Goal: Task Accomplishment & Management: Manage account settings

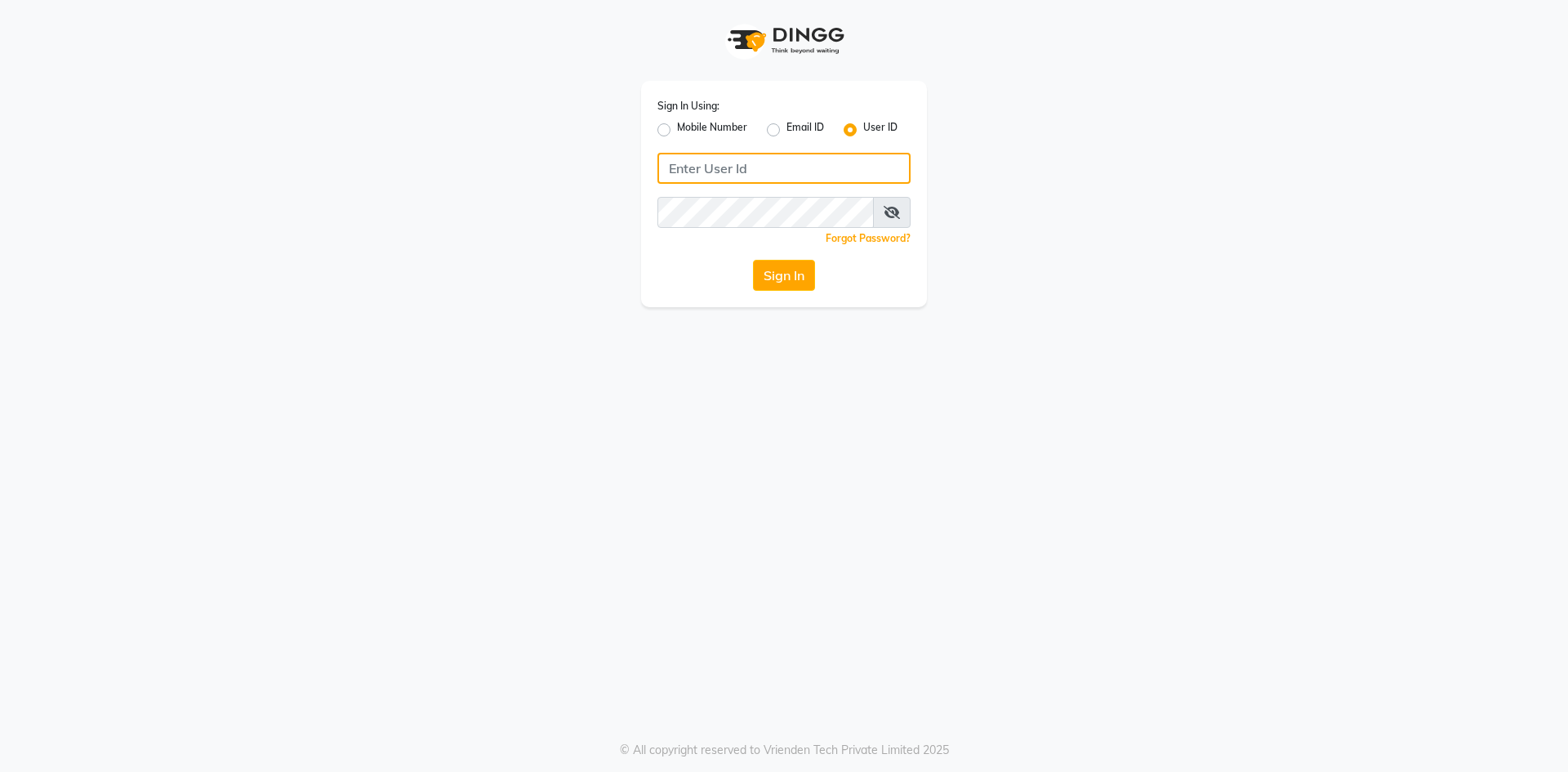
click at [720, 159] on input "Username" at bounding box center [784, 168] width 253 height 31
type input "e2360-01"
click at [762, 267] on button "Sign In" at bounding box center [784, 275] width 62 height 31
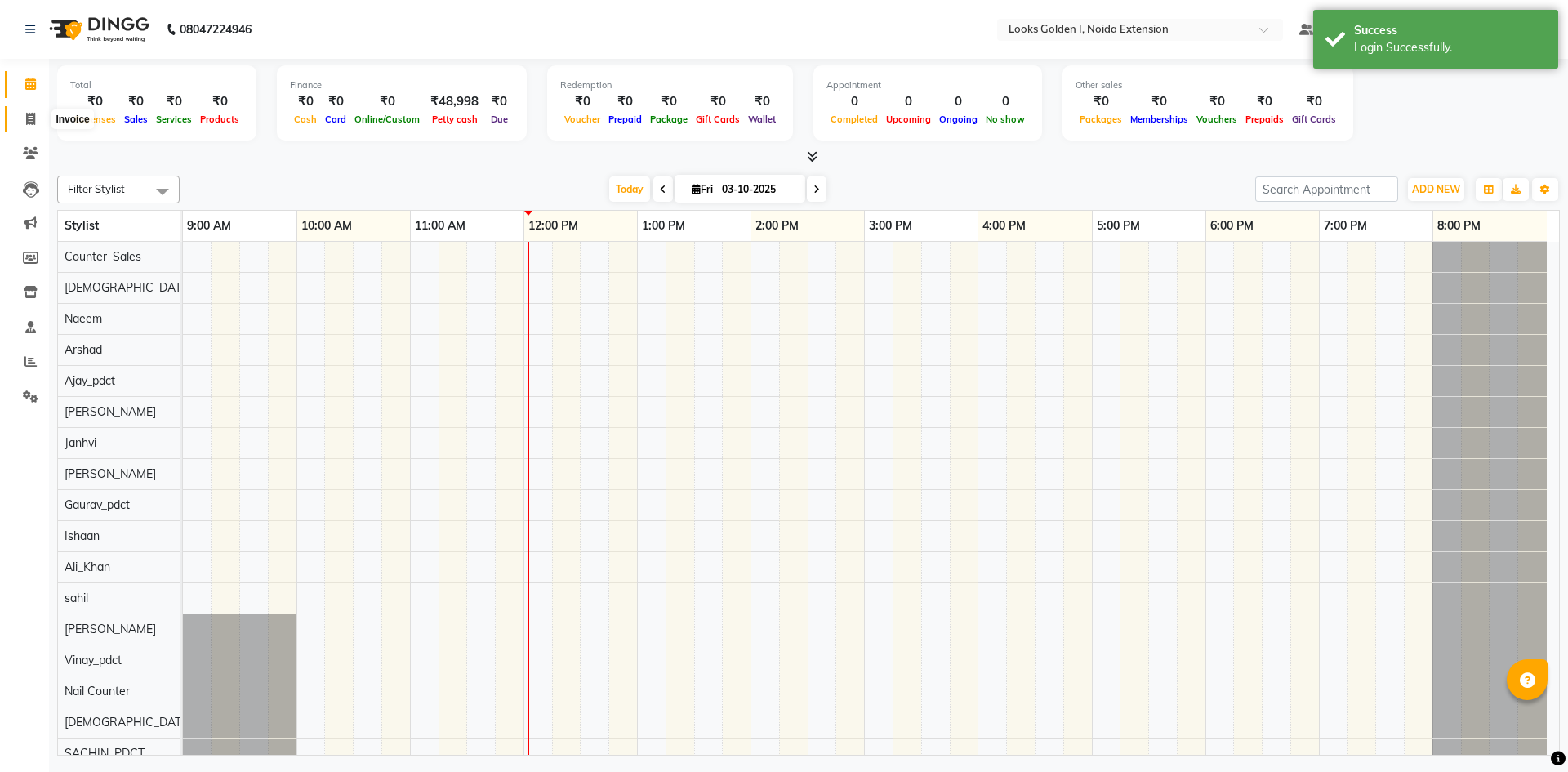
drag, startPoint x: 28, startPoint y: 117, endPoint x: 7, endPoint y: 237, distance: 121.8
click at [28, 117] on icon at bounding box center [30, 119] width 9 height 13
select select "service"
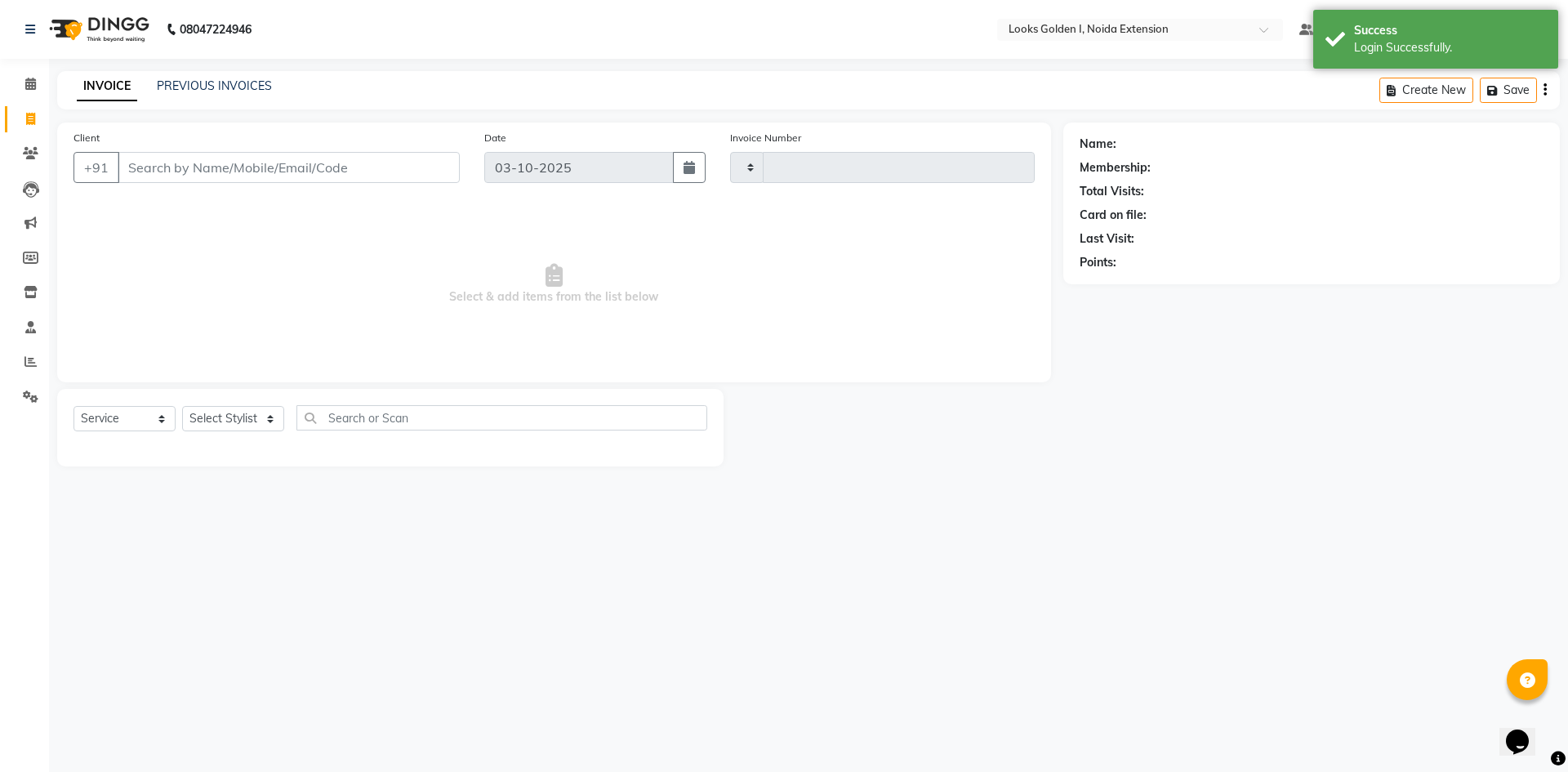
type input "7182"
select select "5508"
click at [29, 358] on icon at bounding box center [30, 361] width 13 height 13
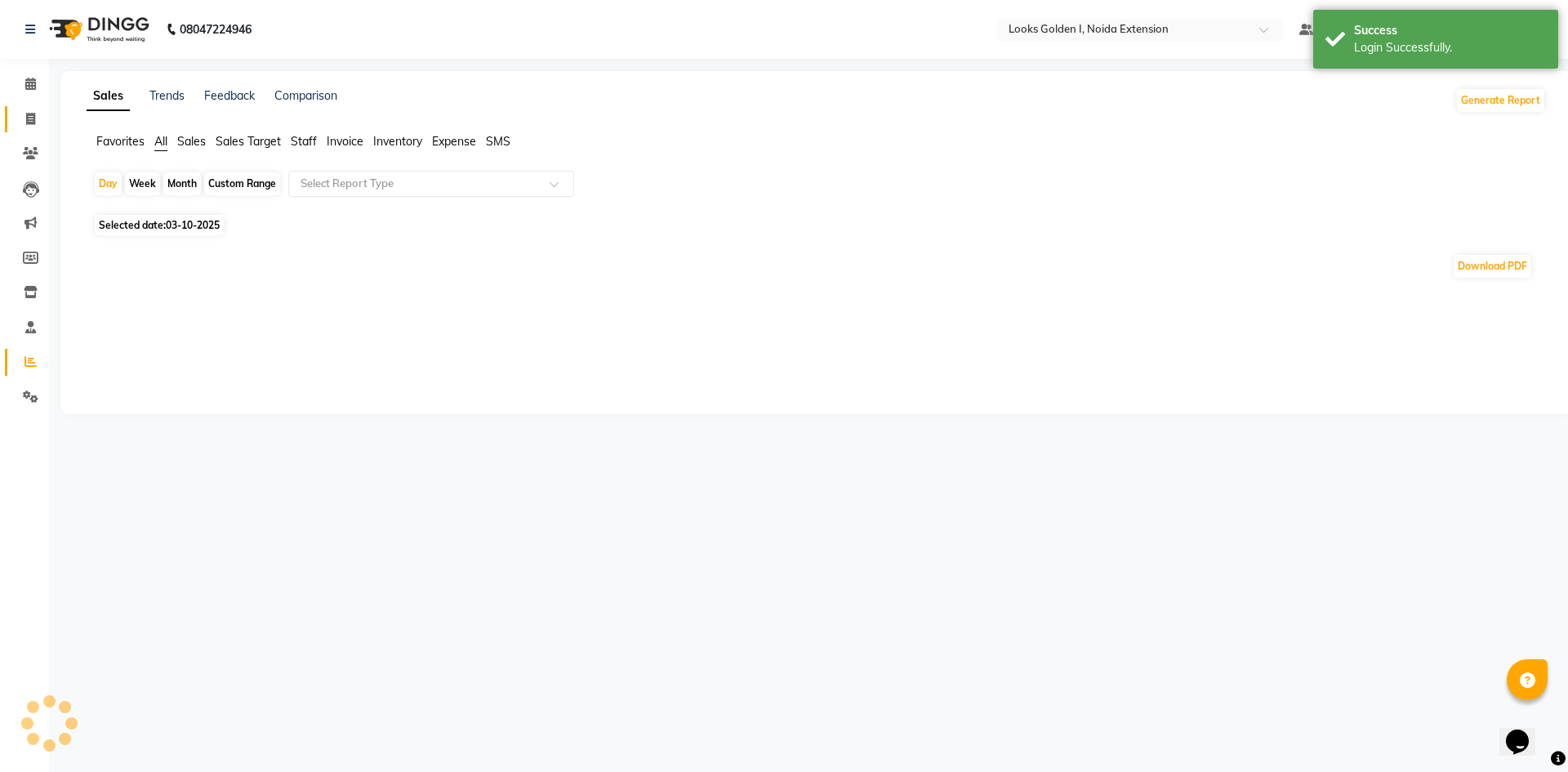
click at [35, 121] on icon at bounding box center [30, 119] width 9 height 13
select select "service"
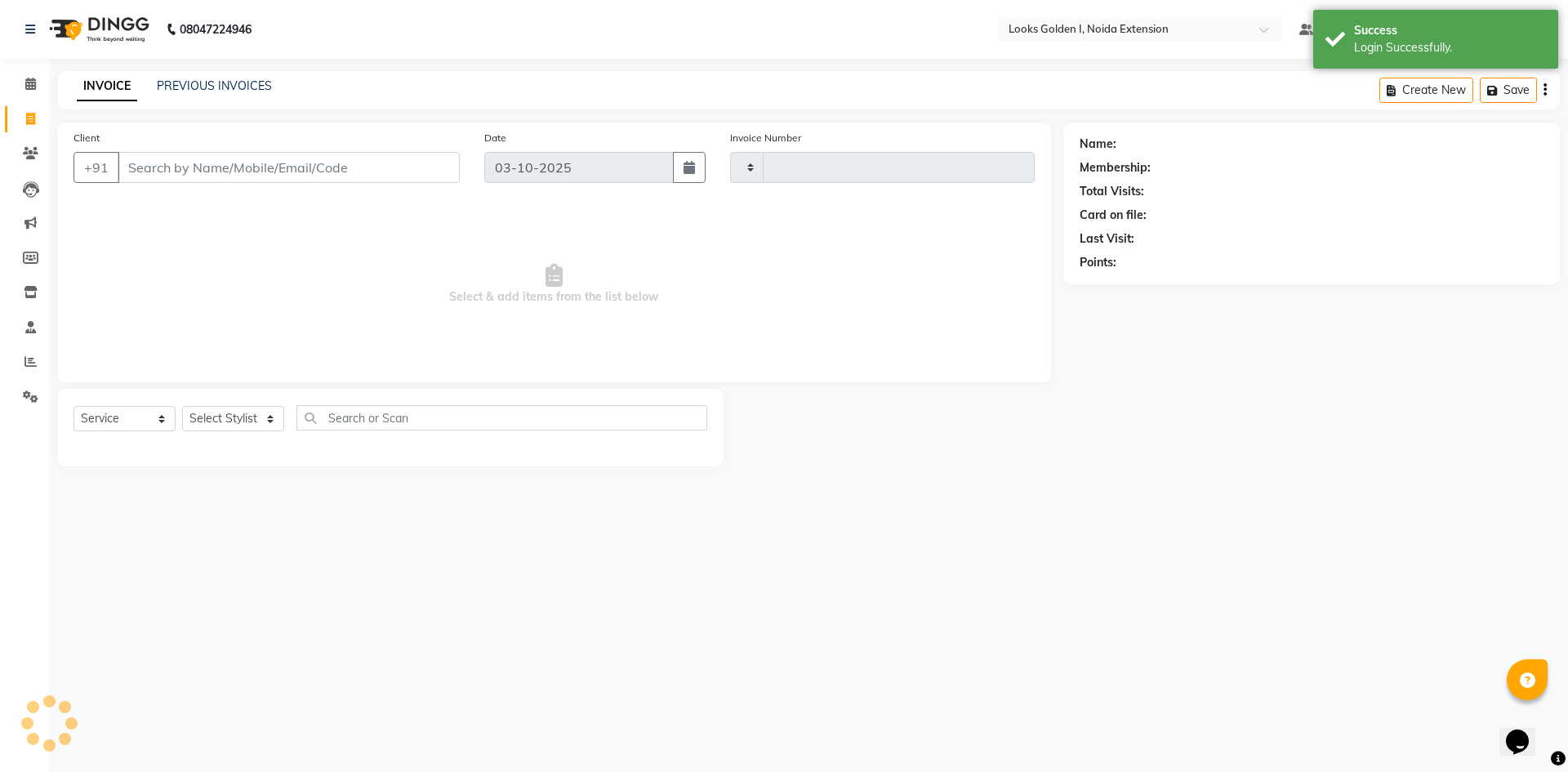
type input "7182"
select select "5508"
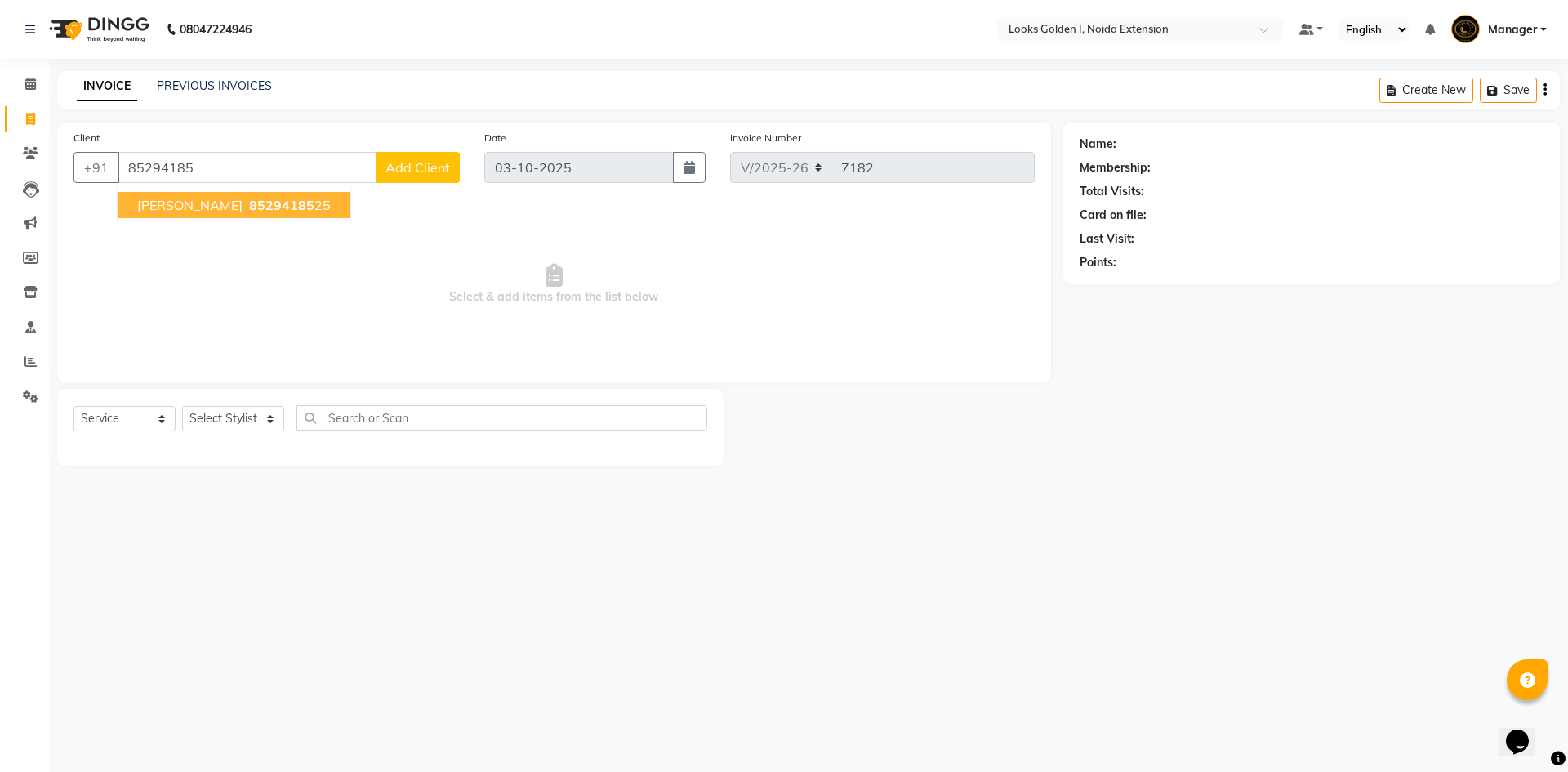
click at [227, 206] on span "shidhant yadav" at bounding box center [190, 204] width 105 height 16
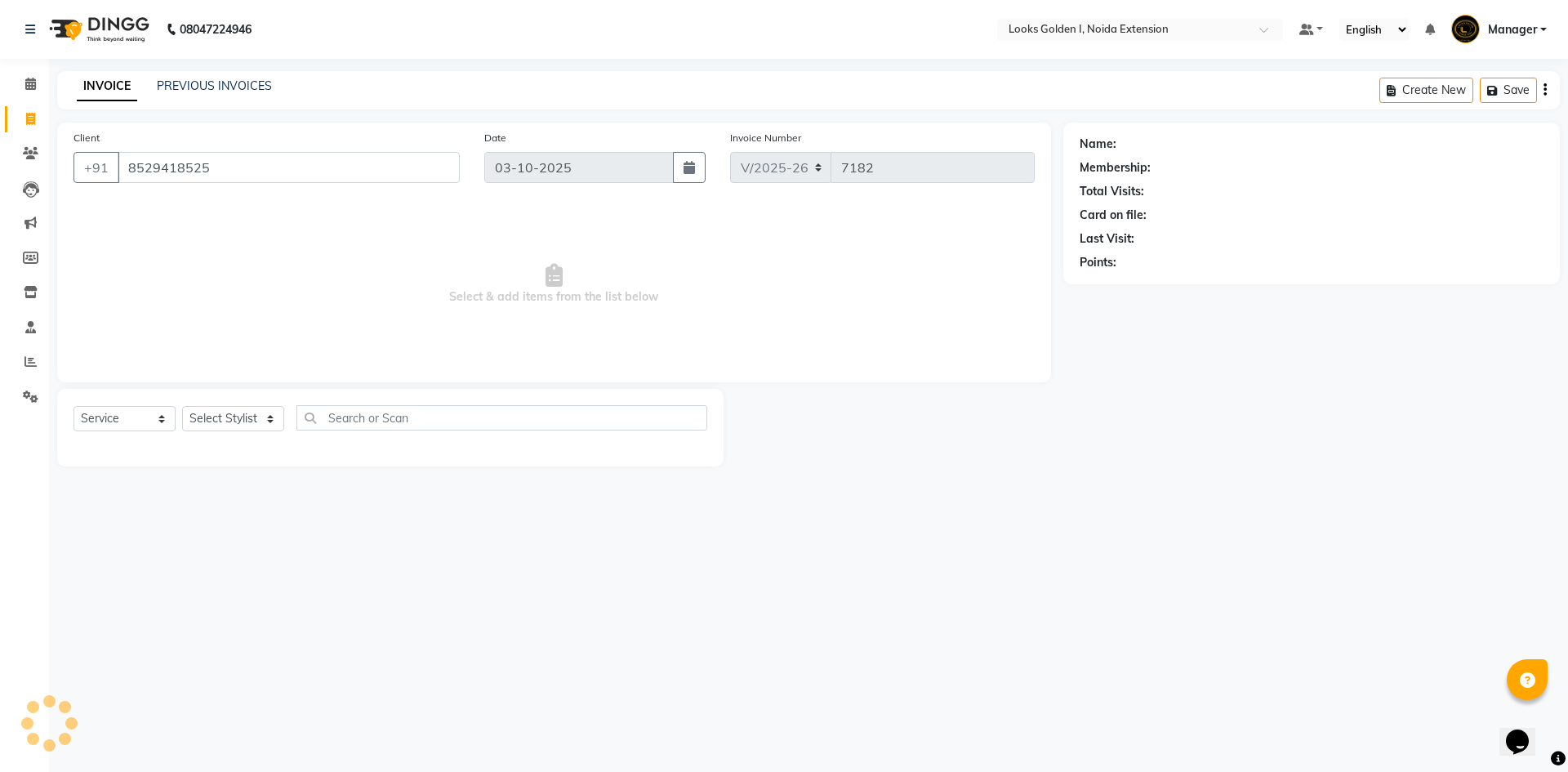
type input "8529418525"
select select "1: Object"
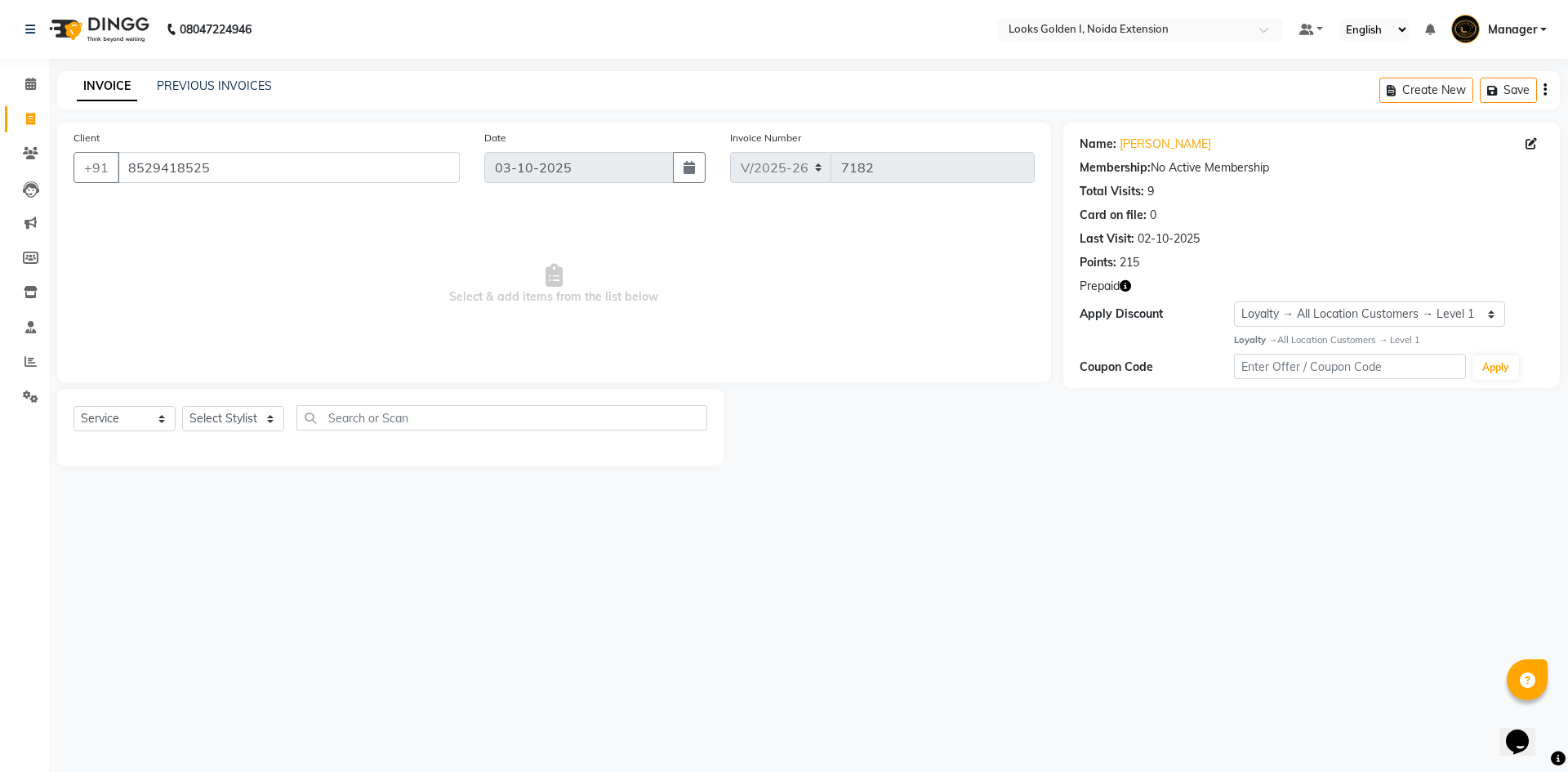
click at [1125, 280] on icon "button" at bounding box center [1126, 286] width 12 height 12
click at [246, 418] on select "Select Stylist Ajay_pdct Ali_Khan Anwar Arshad Asad ayush Counter_Sales Faheem …" at bounding box center [233, 418] width 102 height 25
click at [182, 406] on select "Select Stylist Ajay_pdct Ali_Khan Anwar Arshad Asad ayush Counter_Sales Faheem …" at bounding box center [233, 418] width 102 height 25
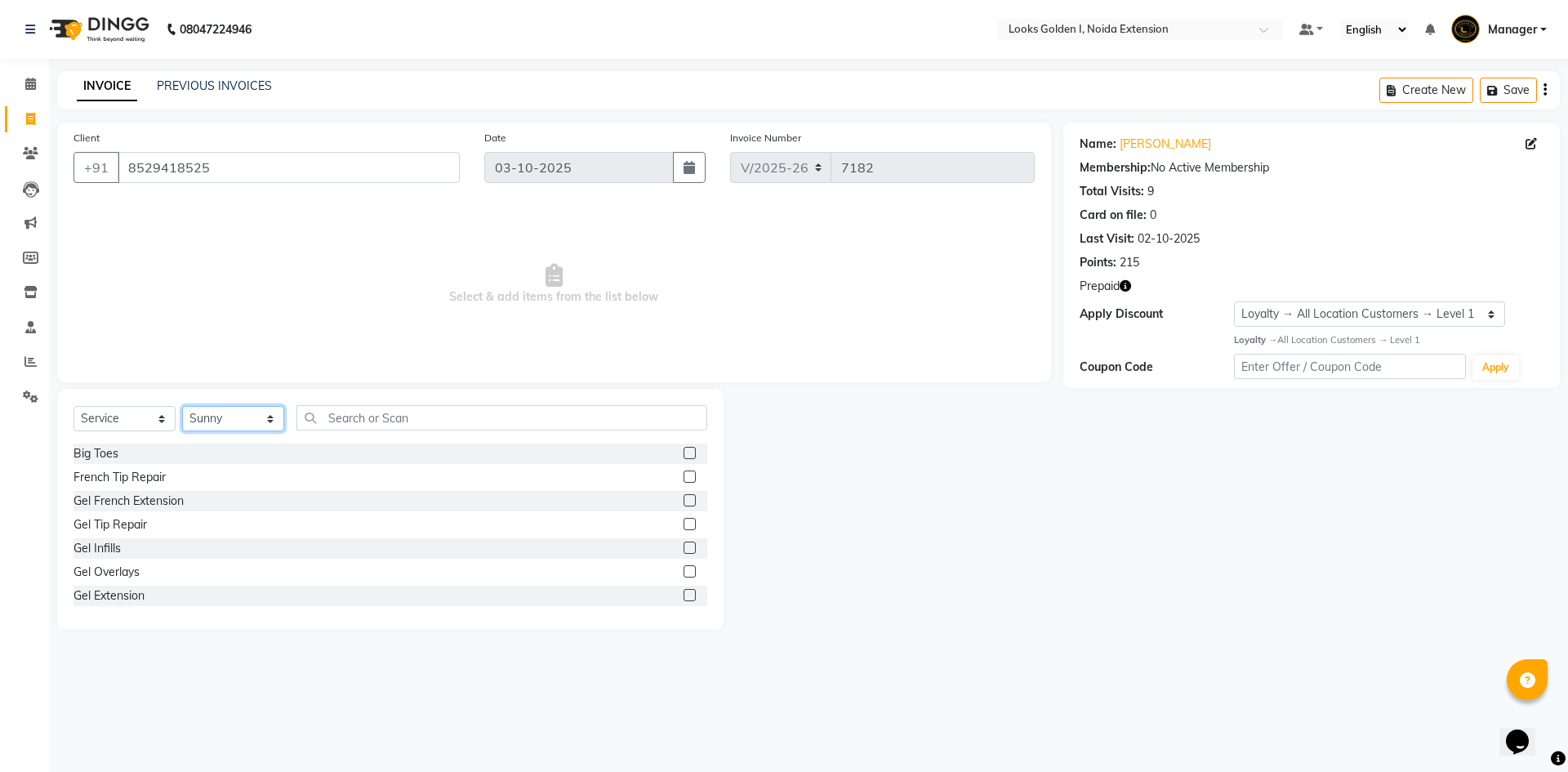
click at [237, 418] on select "Select Stylist Ajay_pdct Ali_Khan Anwar Arshad Asad ayush Counter_Sales Faheem …" at bounding box center [233, 418] width 102 height 25
select select "89615"
click at [182, 406] on select "Select Stylist Ajay_pdct Ali_Khan Anwar Arshad Asad ayush Counter_Sales Faheem …" at bounding box center [233, 418] width 102 height 25
click at [344, 406] on input "text" at bounding box center [501, 418] width 411 height 25
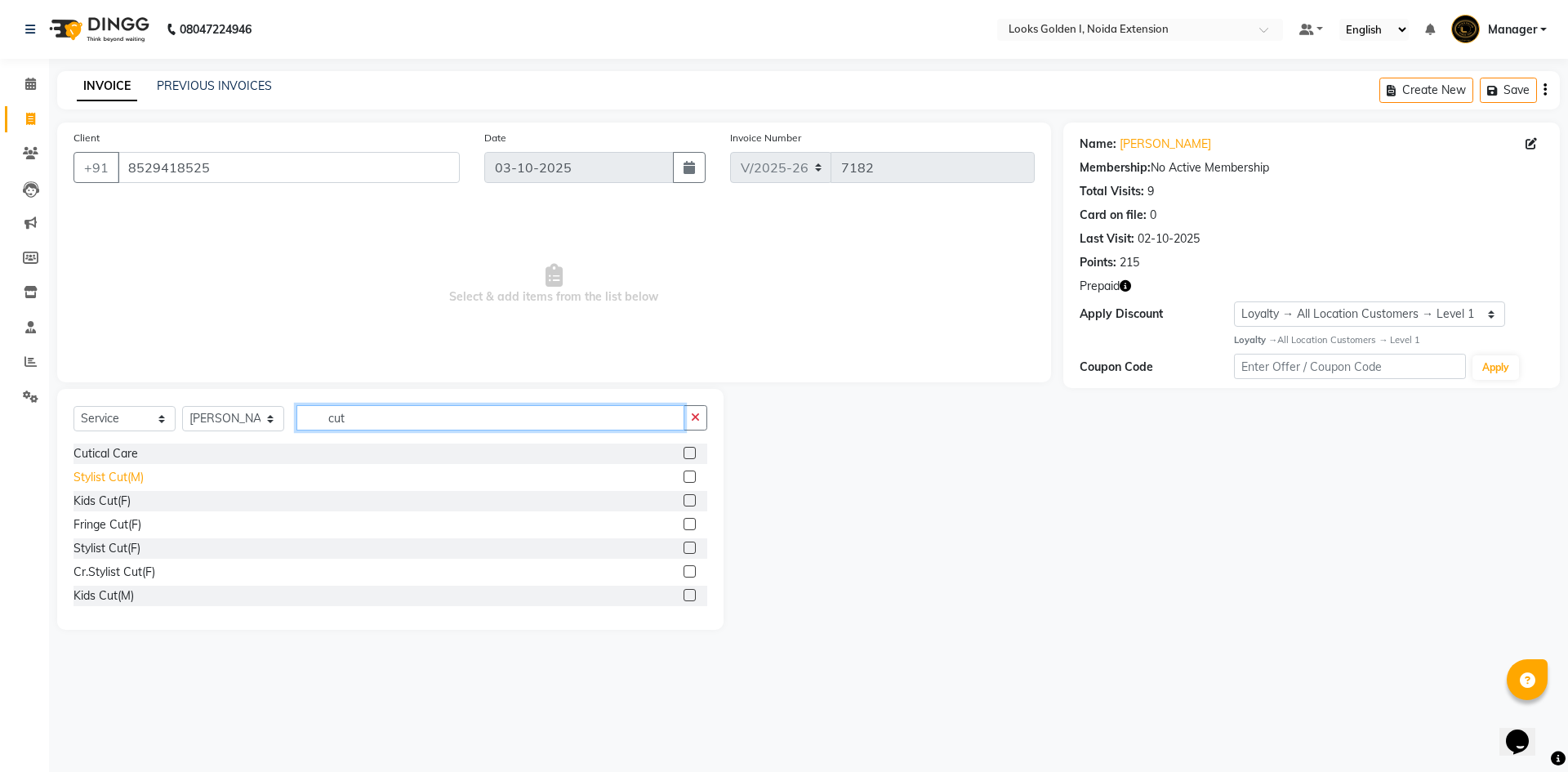
type input "cut"
click at [122, 480] on div "Stylist Cut(M)" at bounding box center [108, 478] width 70 height 17
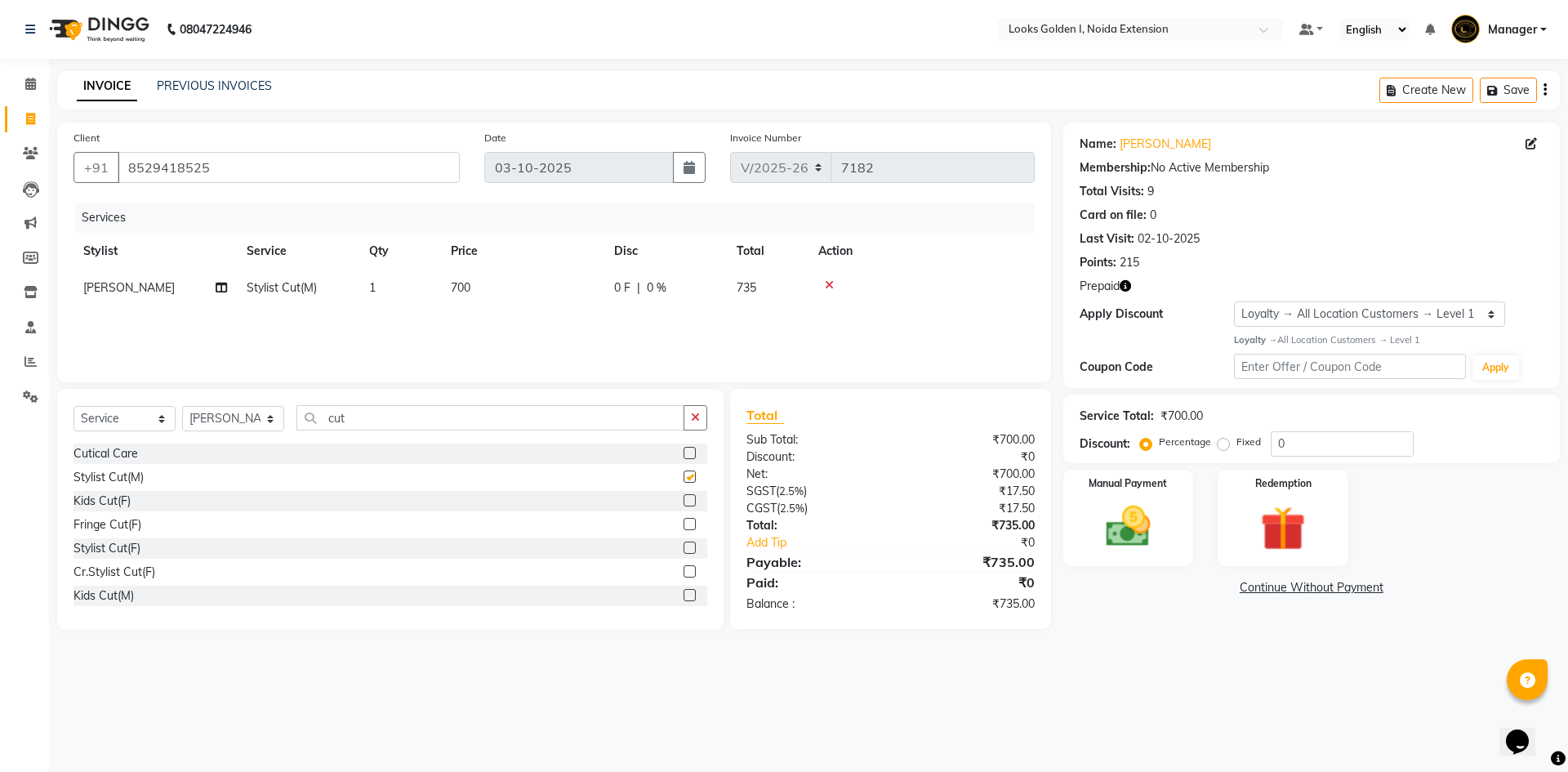
checkbox input "false"
click at [373, 418] on input "cut" at bounding box center [490, 418] width 388 height 25
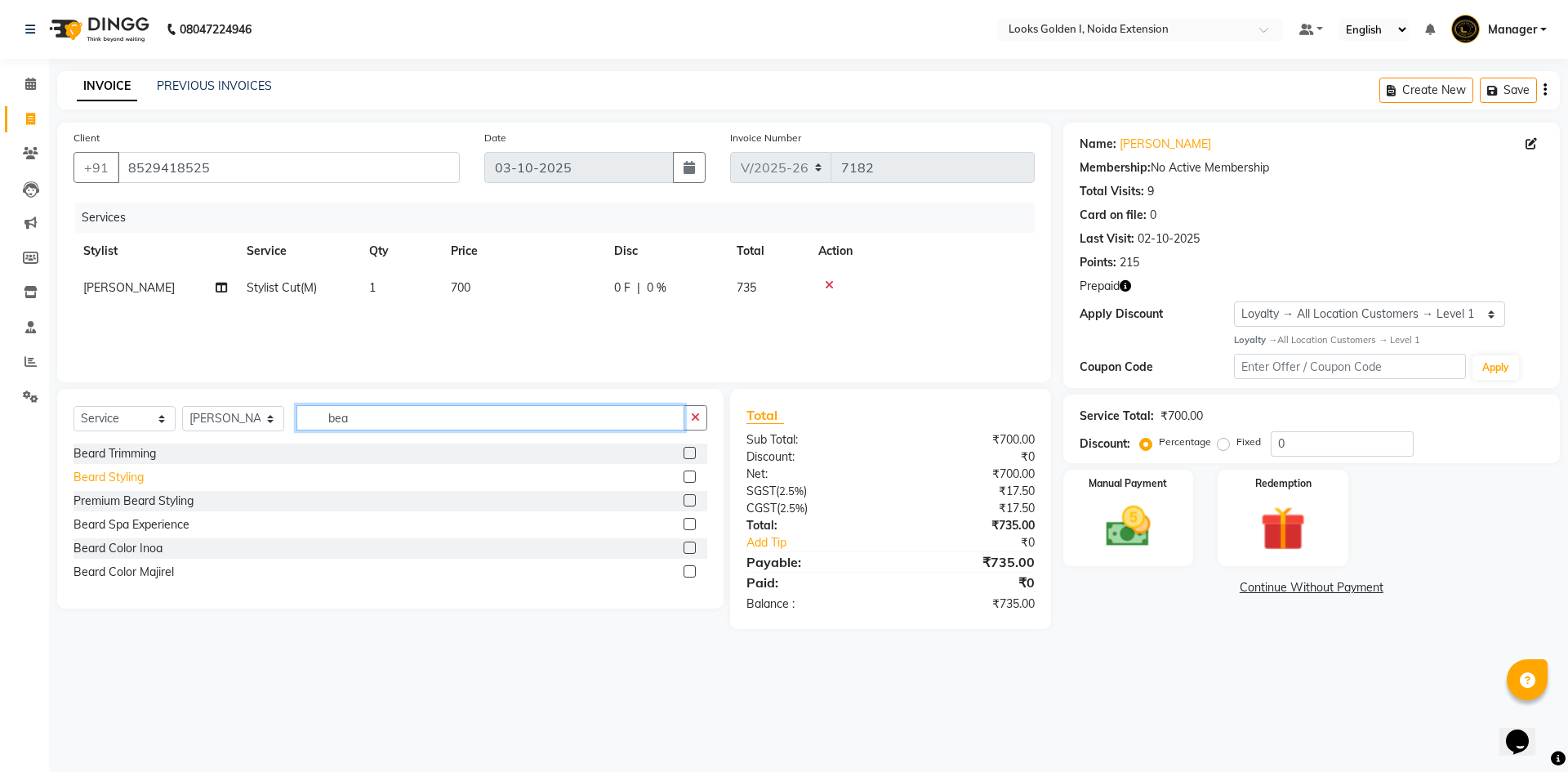
type input "bea"
click at [95, 478] on div "Beard Styling" at bounding box center [108, 478] width 70 height 17
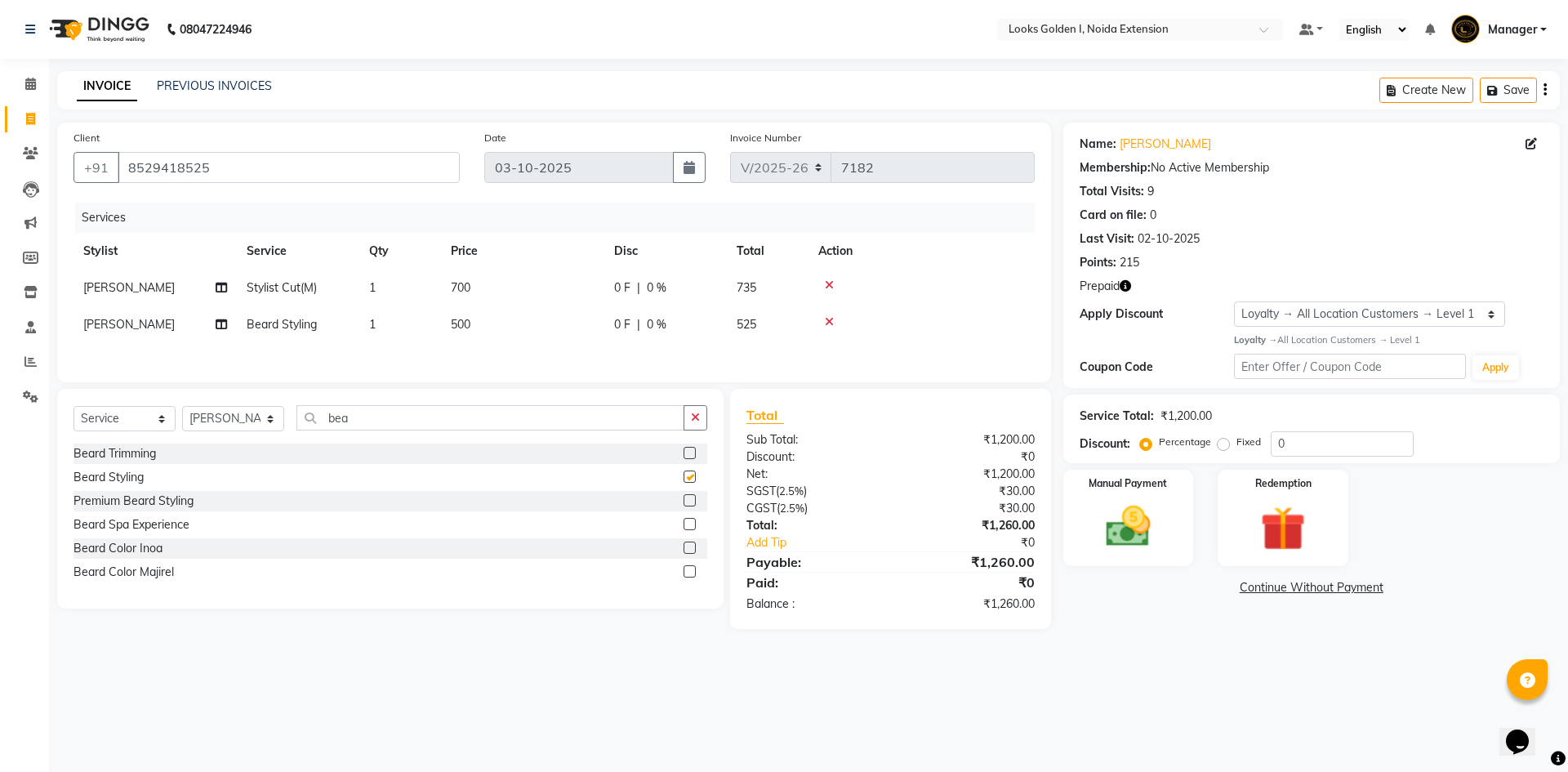
checkbox input "false"
click at [555, 279] on td "700" at bounding box center [523, 288] width 164 height 37
select select "89615"
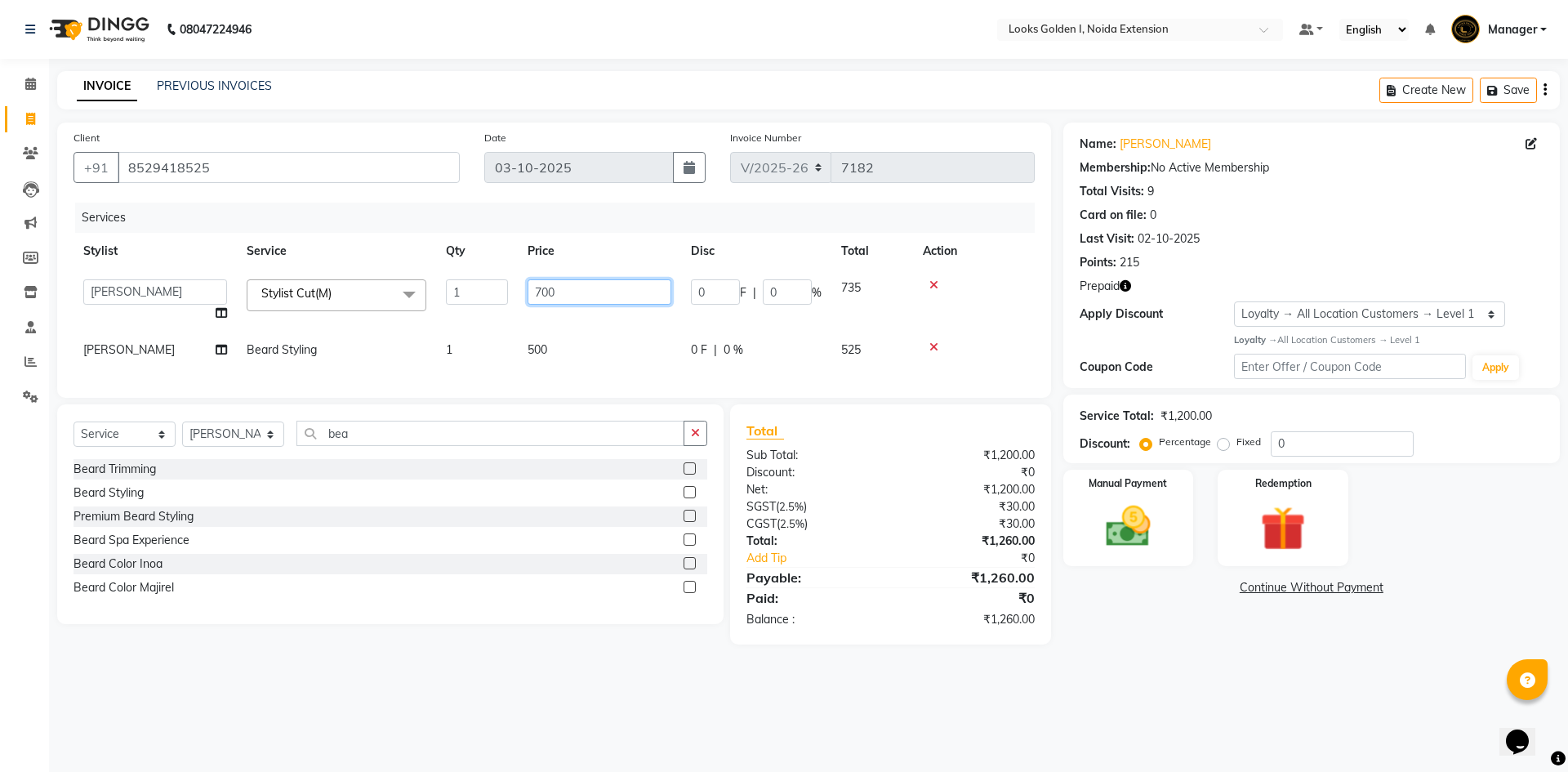
drag, startPoint x: 534, startPoint y: 297, endPoint x: 475, endPoint y: 316, distance: 62.0
click at [475, 316] on tr "Ajay_pdct Ali_Khan Anwar Arshad Asad ayush Counter_Sales Faheem Farmaan Gagan G…" at bounding box center [554, 300] width 961 height 62
type input "500"
click at [599, 345] on div "Services Stylist Service Qty Price Disc Total Action Ajay_pdct Ali_Khan Anwar A…" at bounding box center [554, 292] width 961 height 179
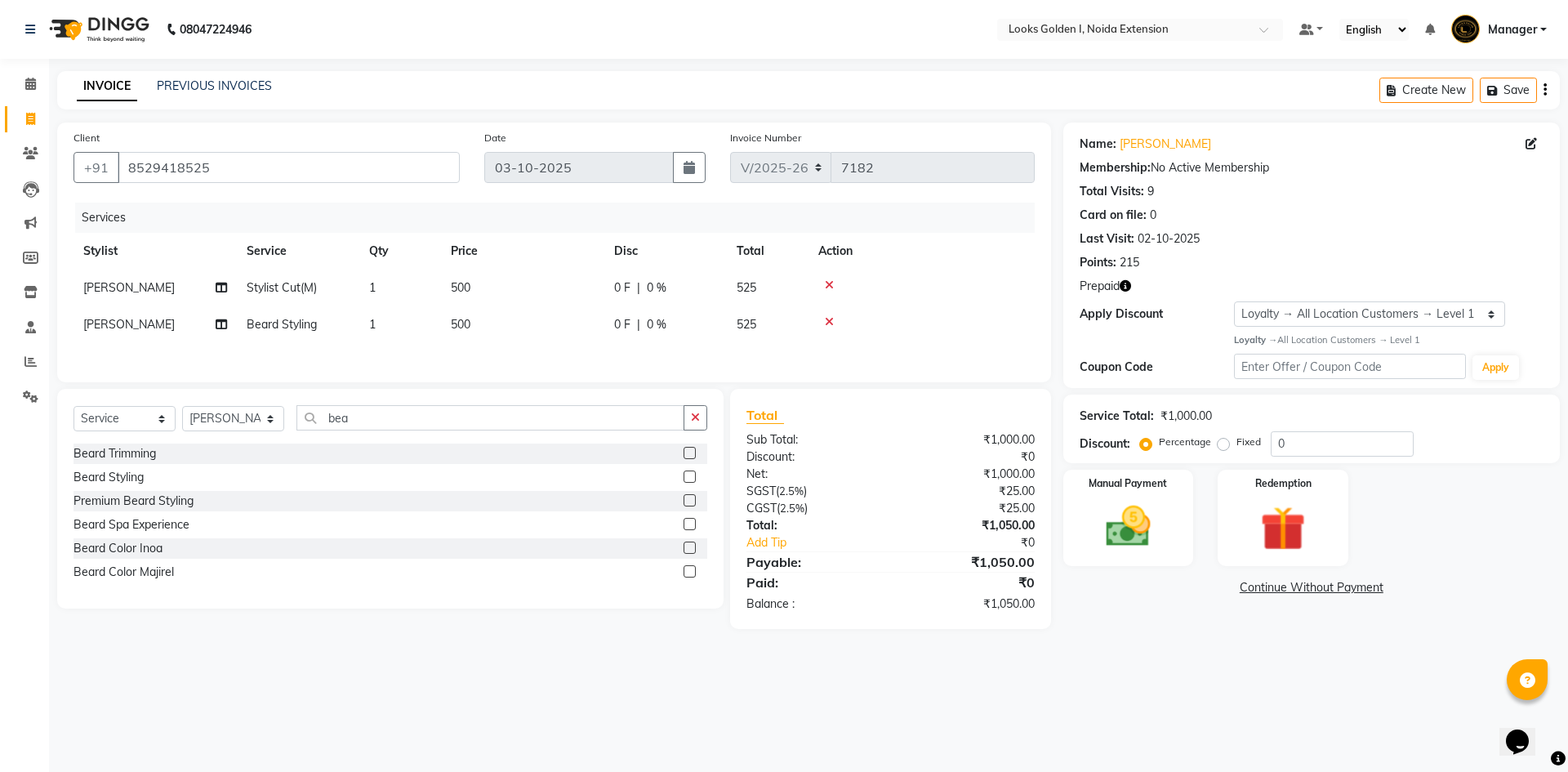
click at [579, 326] on td "500" at bounding box center [523, 325] width 164 height 37
select select "89615"
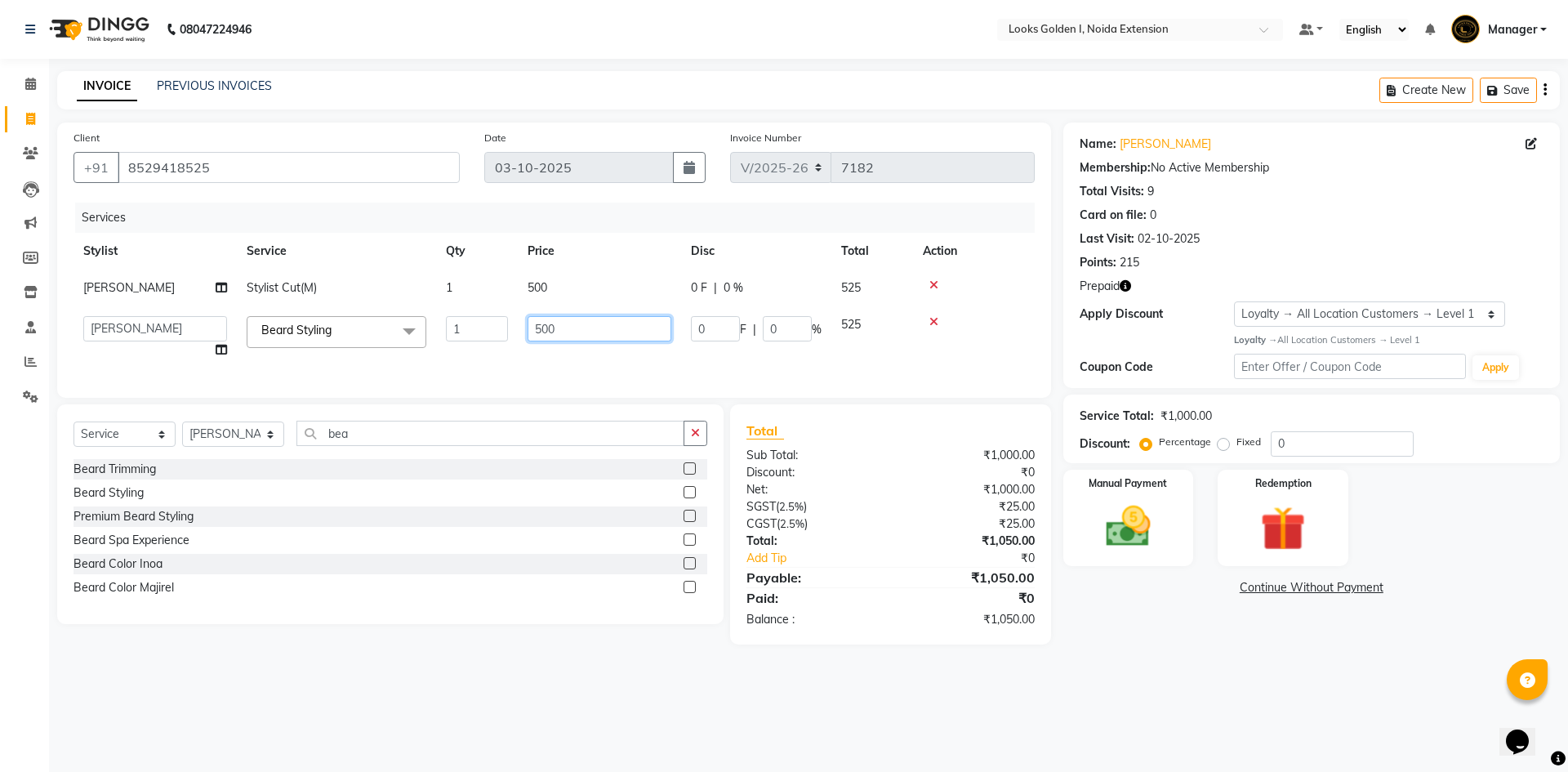
drag, startPoint x: 530, startPoint y: 316, endPoint x: 540, endPoint y: 325, distance: 13.5
click at [540, 325] on input "500" at bounding box center [599, 329] width 143 height 25
type input "300"
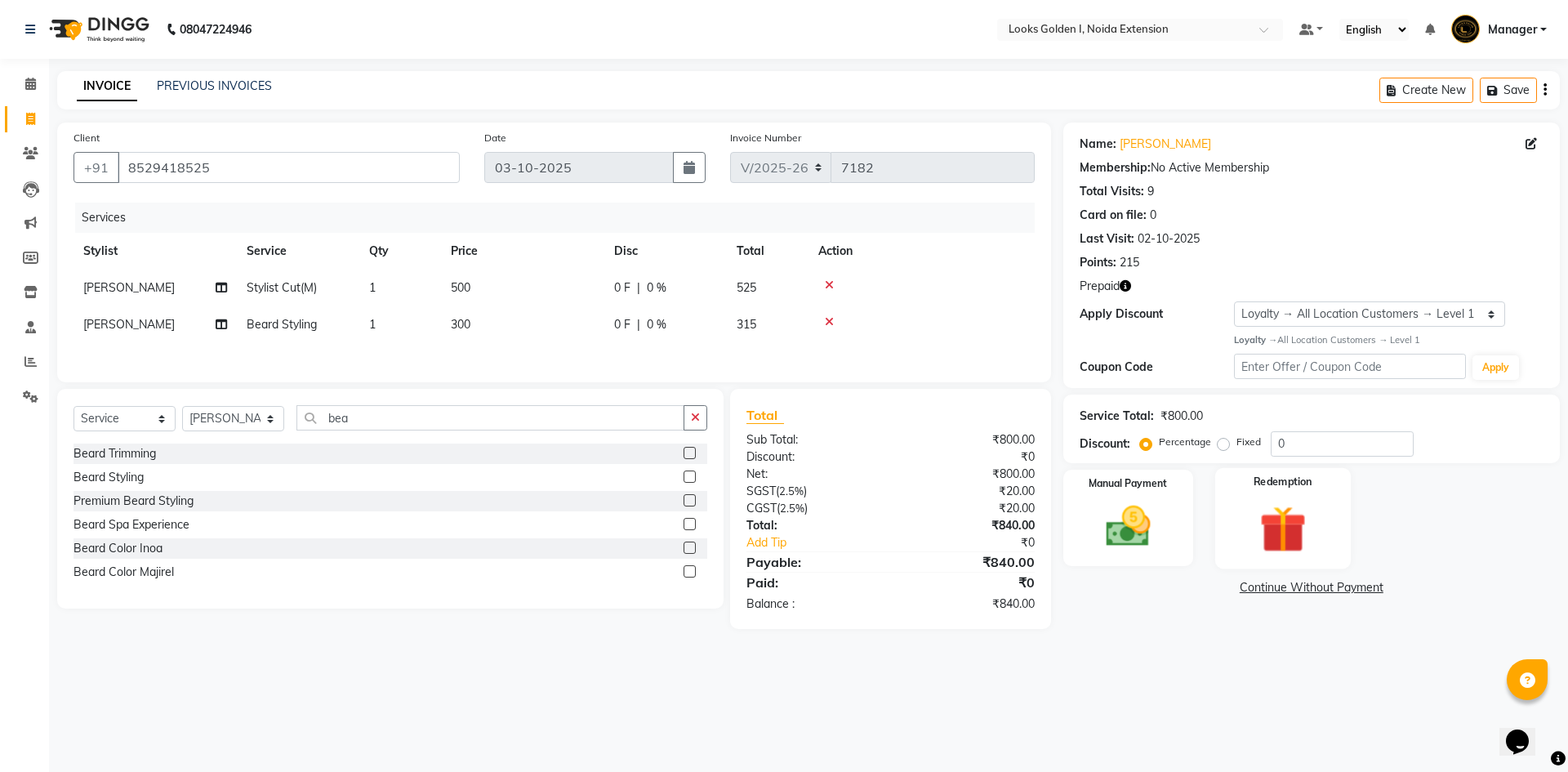
click at [1299, 531] on img at bounding box center [1283, 528] width 76 height 58
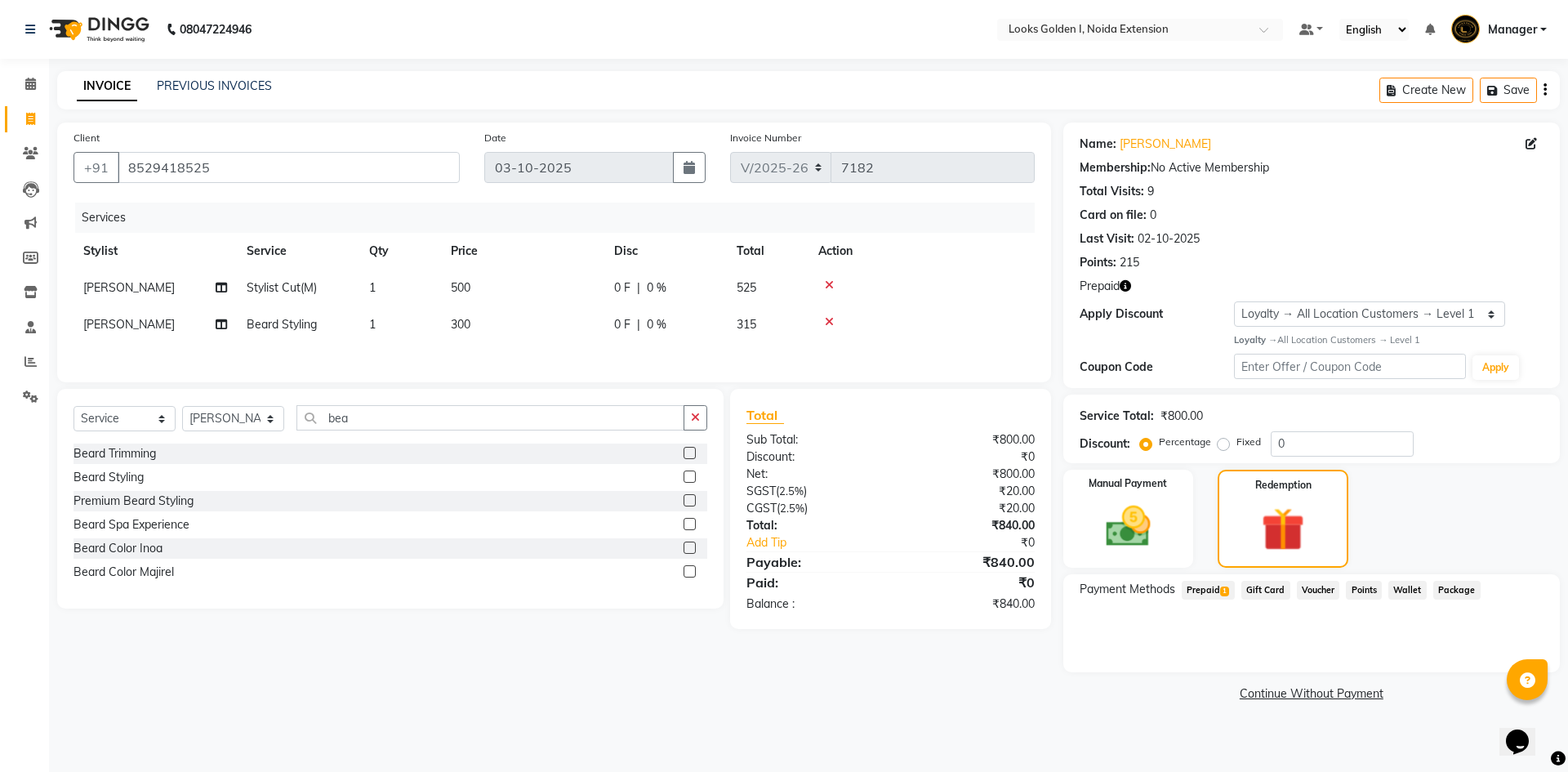
click at [1225, 584] on span "Prepaid 1" at bounding box center [1208, 590] width 53 height 19
click at [1490, 635] on div "Looks Silver Prepaid Card (₹1,799.00) Expiry: 14-10-2025" at bounding box center [1311, 632] width 449 height 17
click at [1498, 655] on div "Payment Methods Prepaid 1 Gift Card Voucher Points Wallet Package Looks Silver …" at bounding box center [1311, 623] width 497 height 98
click at [1266, 631] on span "Looks Silver Prepaid Card (₹1,799.00)" at bounding box center [1185, 632] width 196 height 17
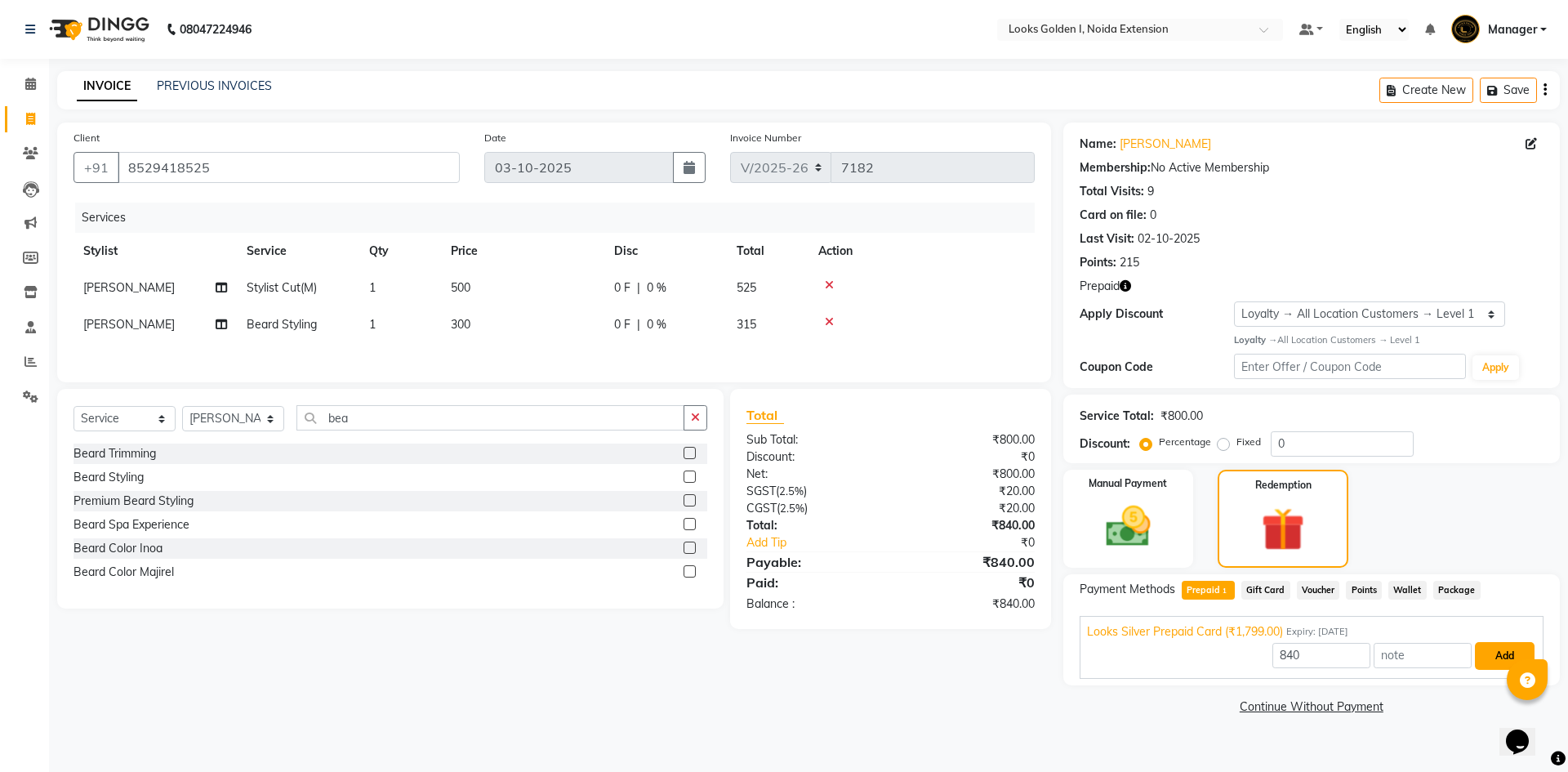
click at [1499, 659] on button "Add" at bounding box center [1505, 656] width 60 height 28
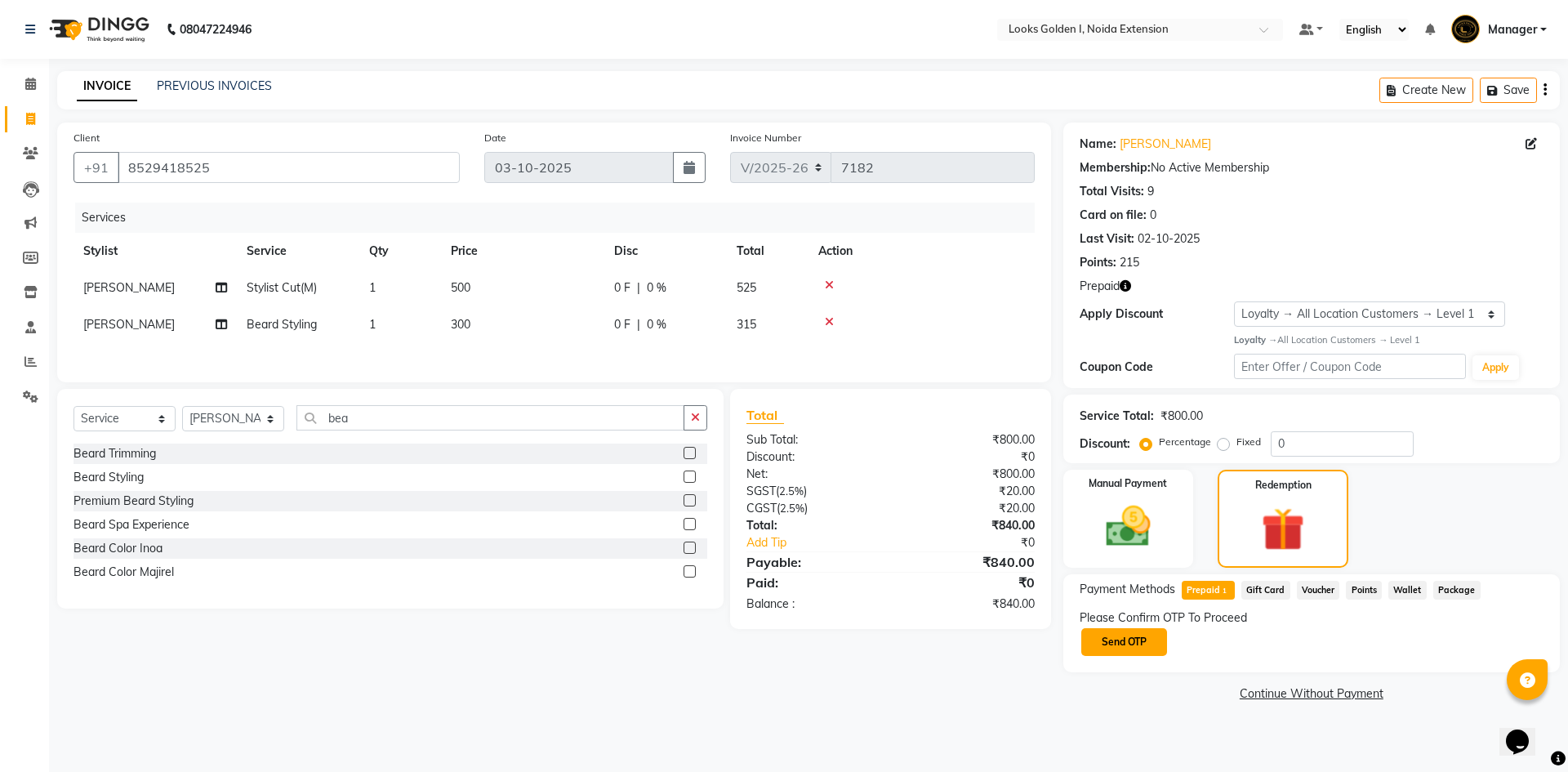
click at [1160, 644] on button "Send OTP" at bounding box center [1125, 641] width 86 height 28
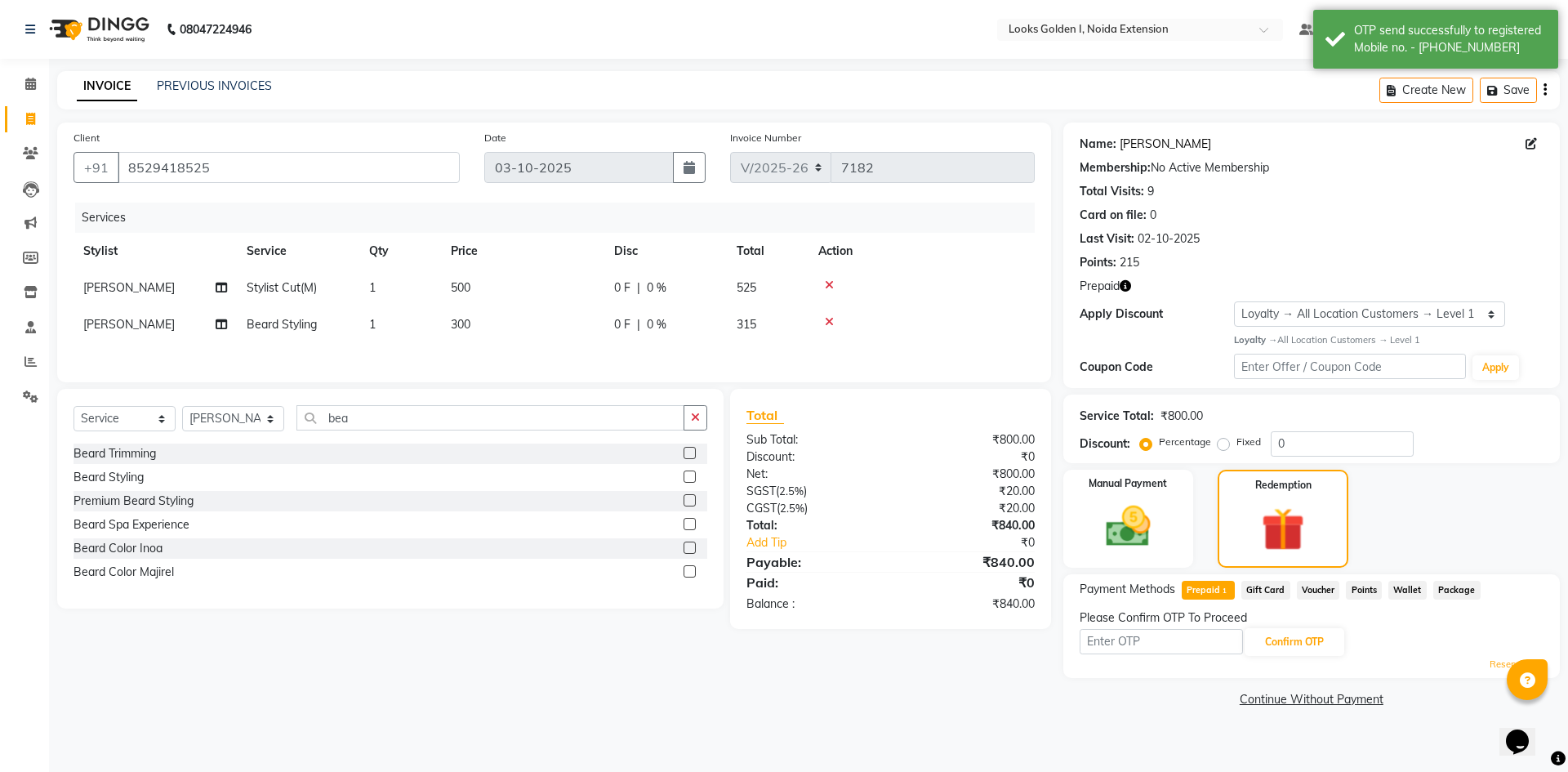
click at [1181, 148] on link "Shidhant Yadav" at bounding box center [1165, 144] width 91 height 17
drag, startPoint x: 1127, startPoint y: 658, endPoint x: 1132, endPoint y: 639, distance: 19.6
click at [1127, 658] on div "Resend OTP" at bounding box center [1312, 664] width 464 height 13
click at [1132, 639] on input "text" at bounding box center [1162, 641] width 164 height 25
type input "4093"
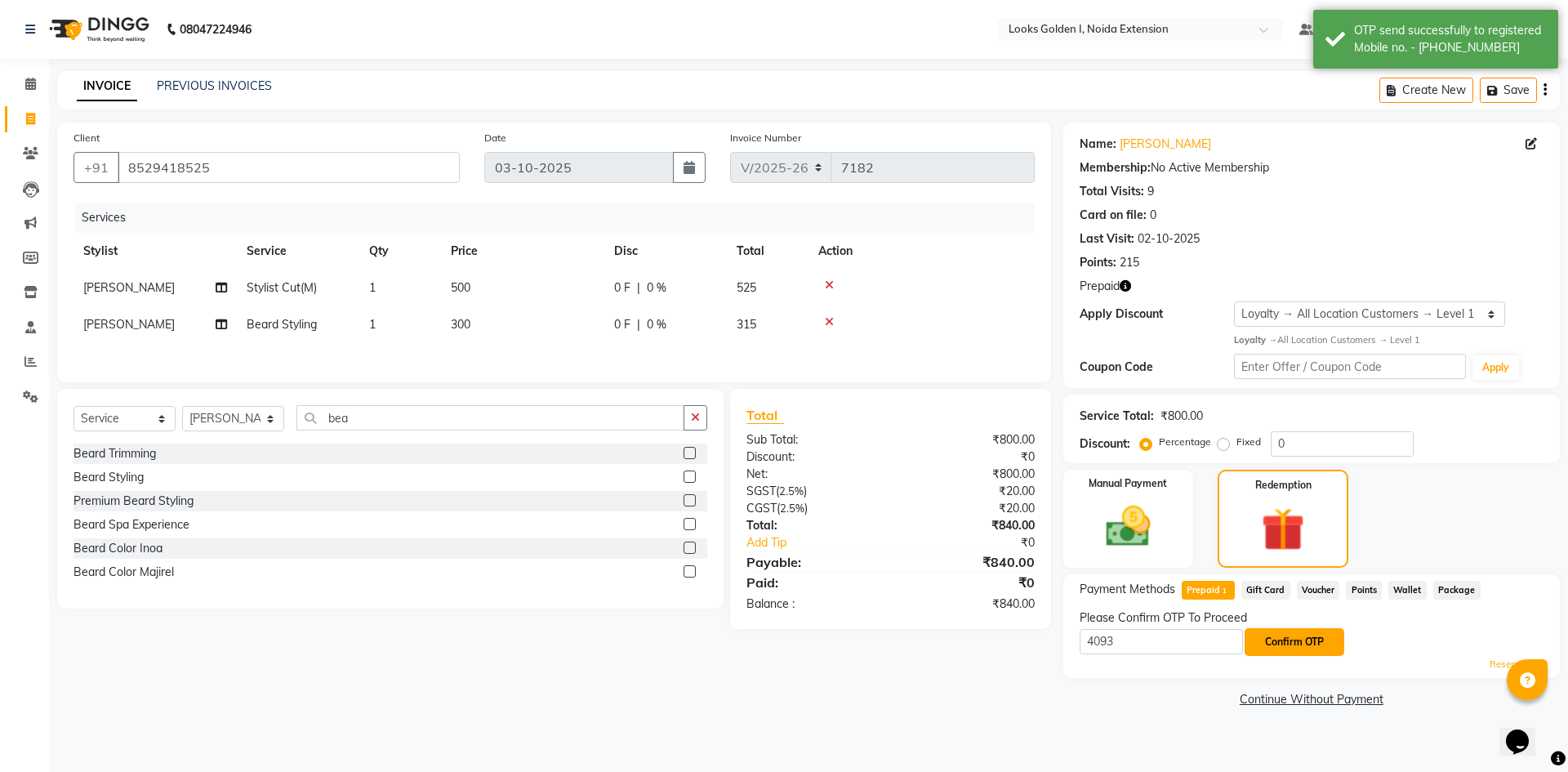
click at [1316, 639] on button "Confirm OTP" at bounding box center [1295, 641] width 100 height 28
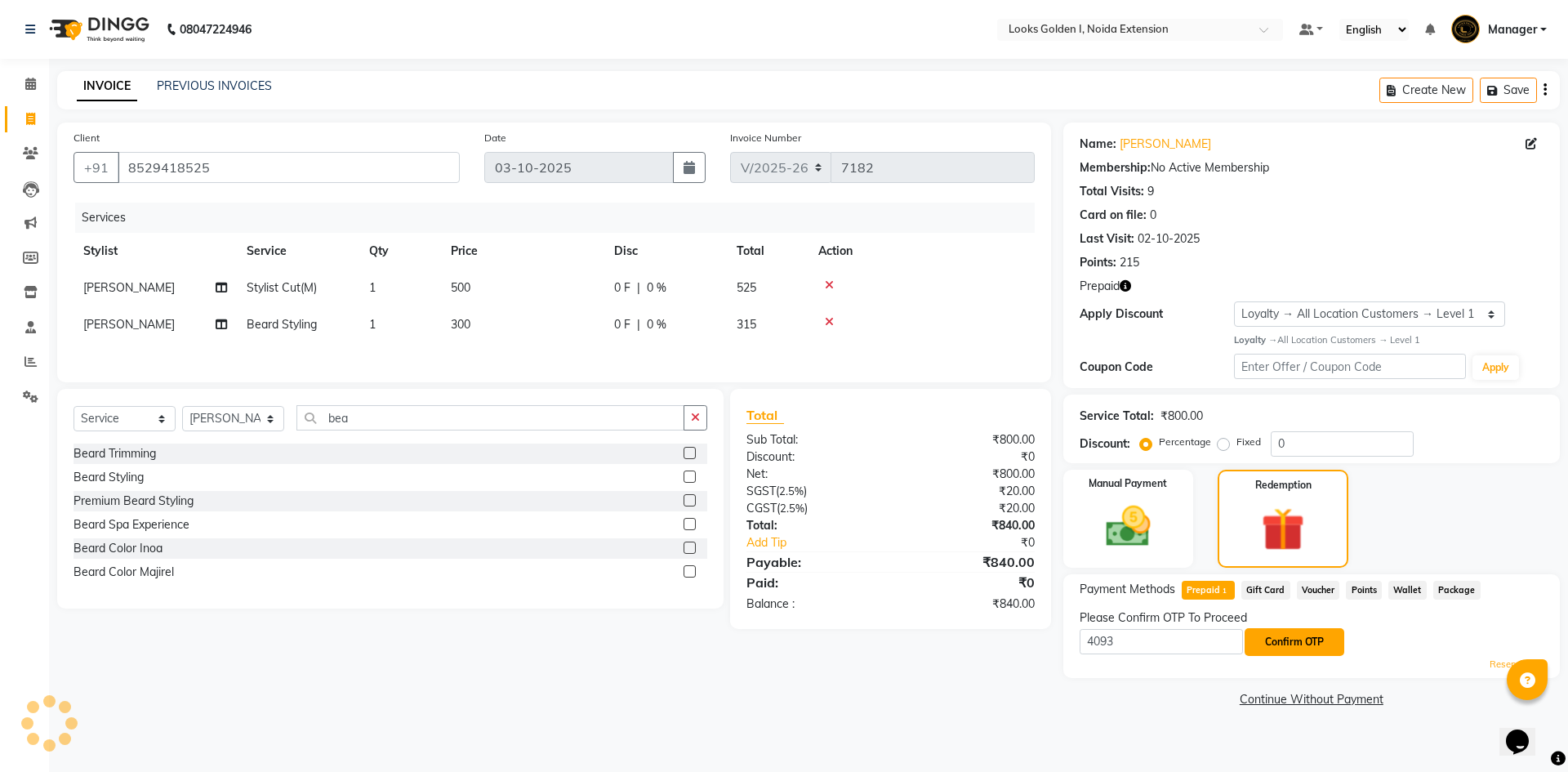
click at [1273, 642] on button "Confirm OTP" at bounding box center [1295, 641] width 100 height 28
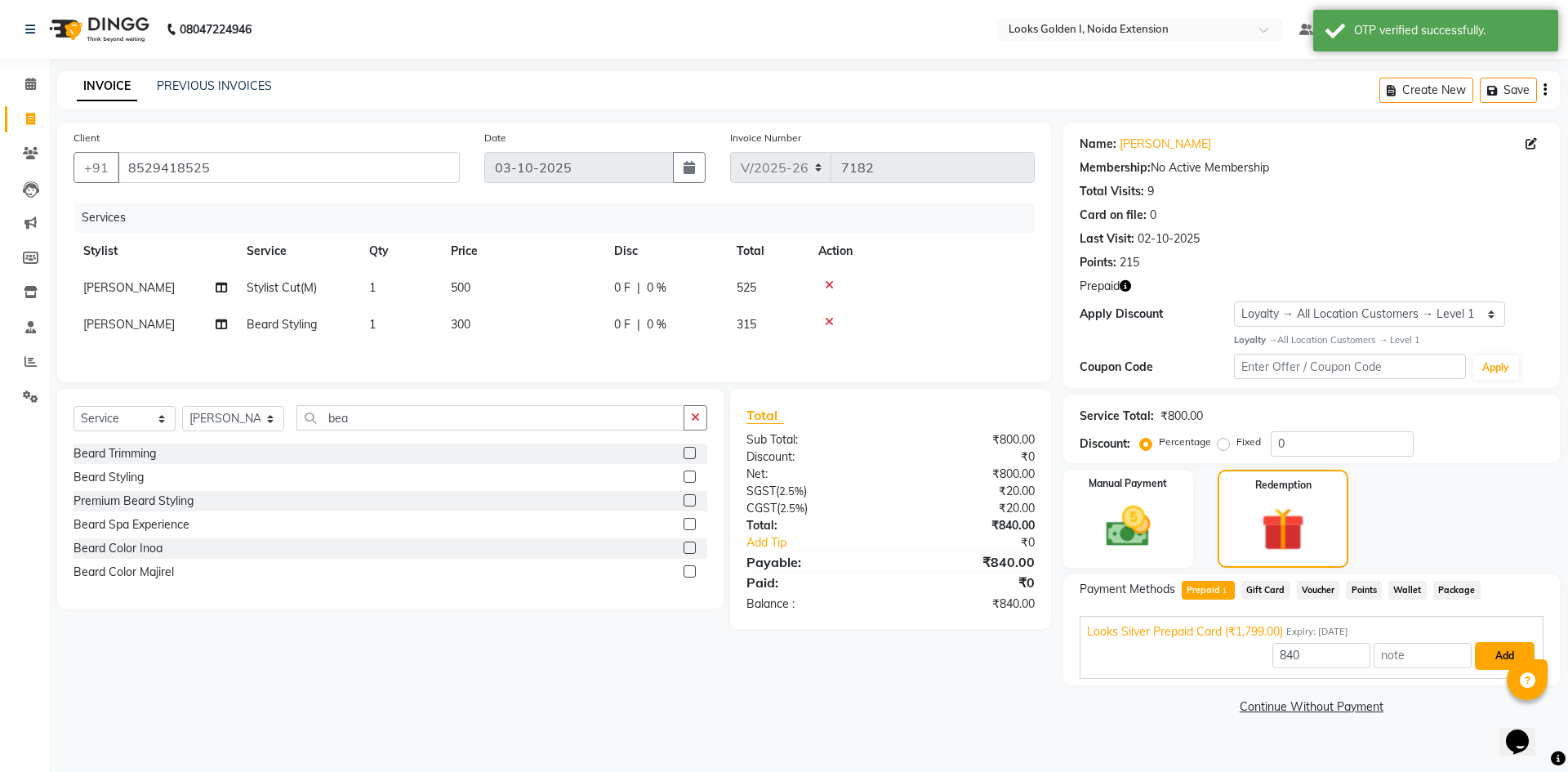
click at [1505, 659] on button "Add" at bounding box center [1505, 656] width 60 height 28
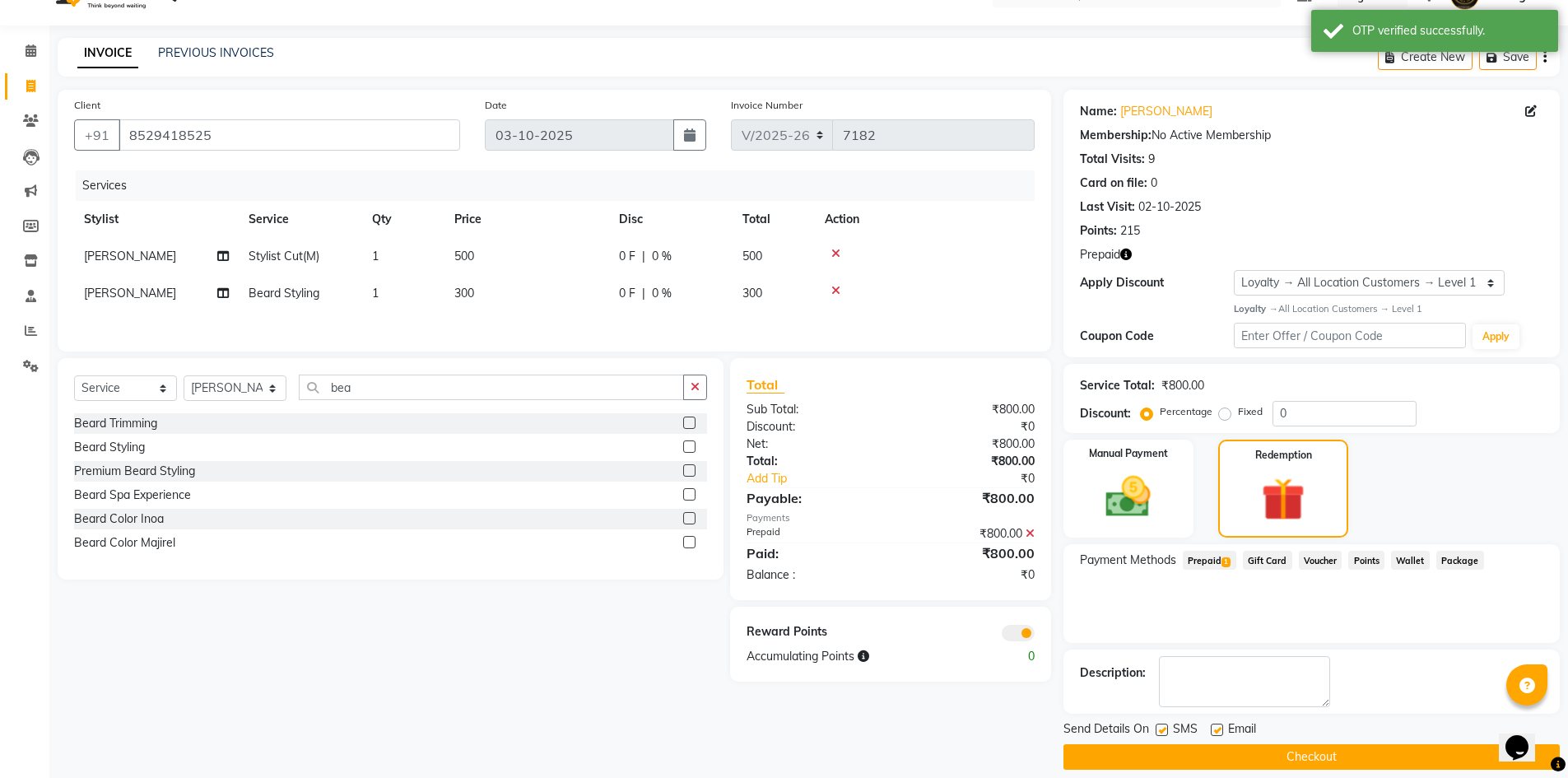
scroll to position [50, 0]
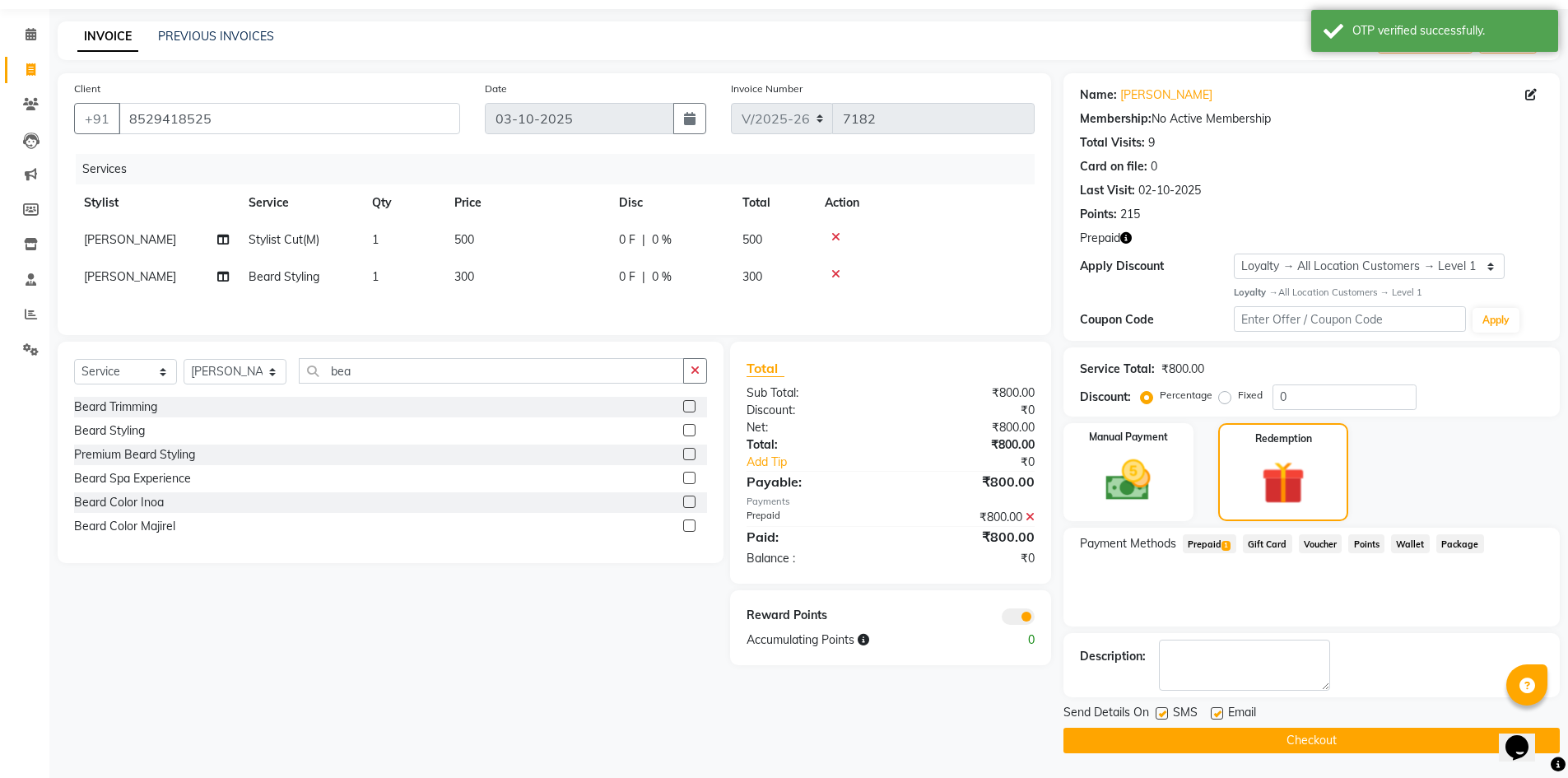
click at [1204, 740] on button "Checkout" at bounding box center [1312, 741] width 497 height 26
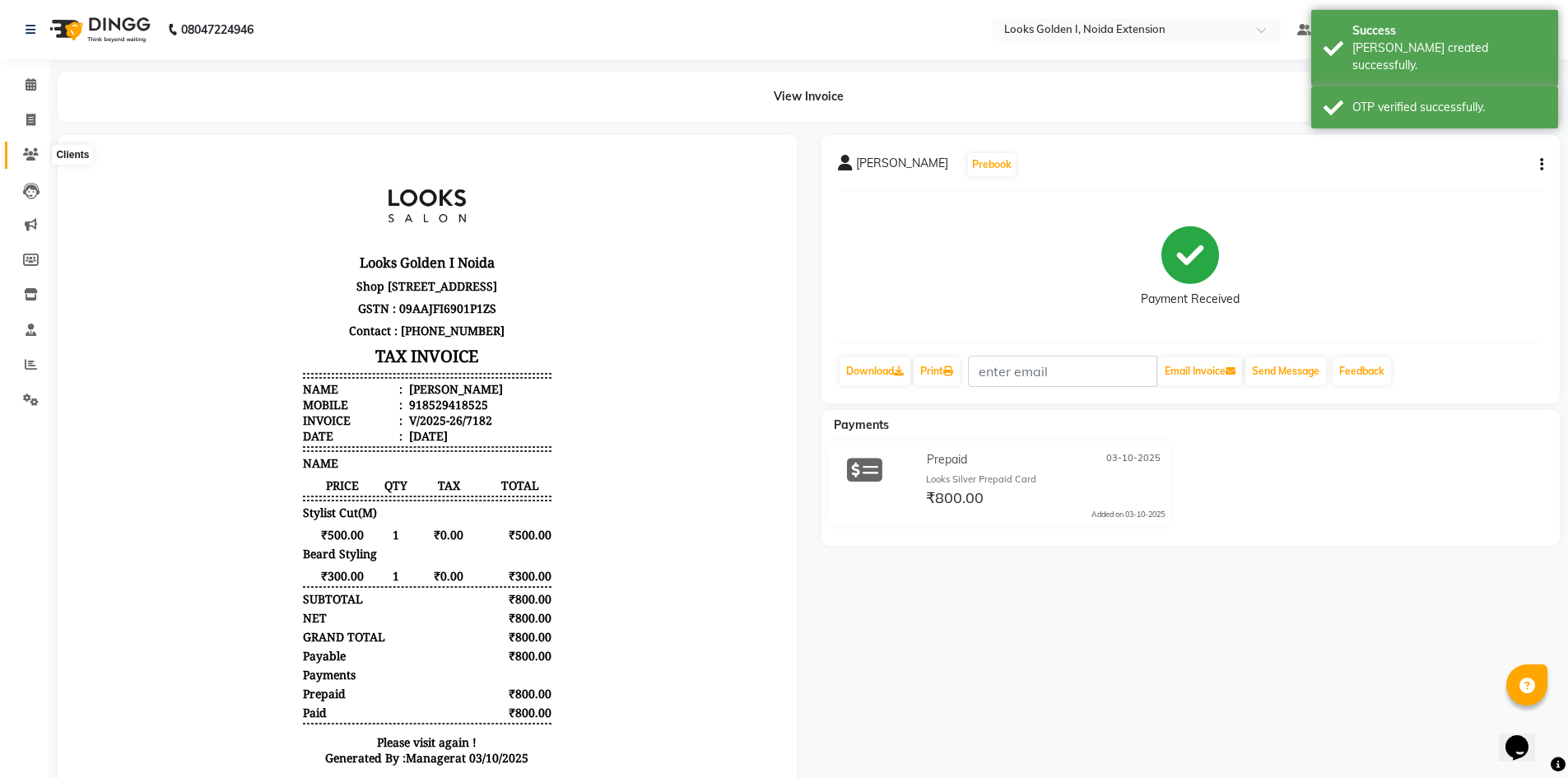
click at [30, 150] on icon at bounding box center [31, 154] width 15 height 13
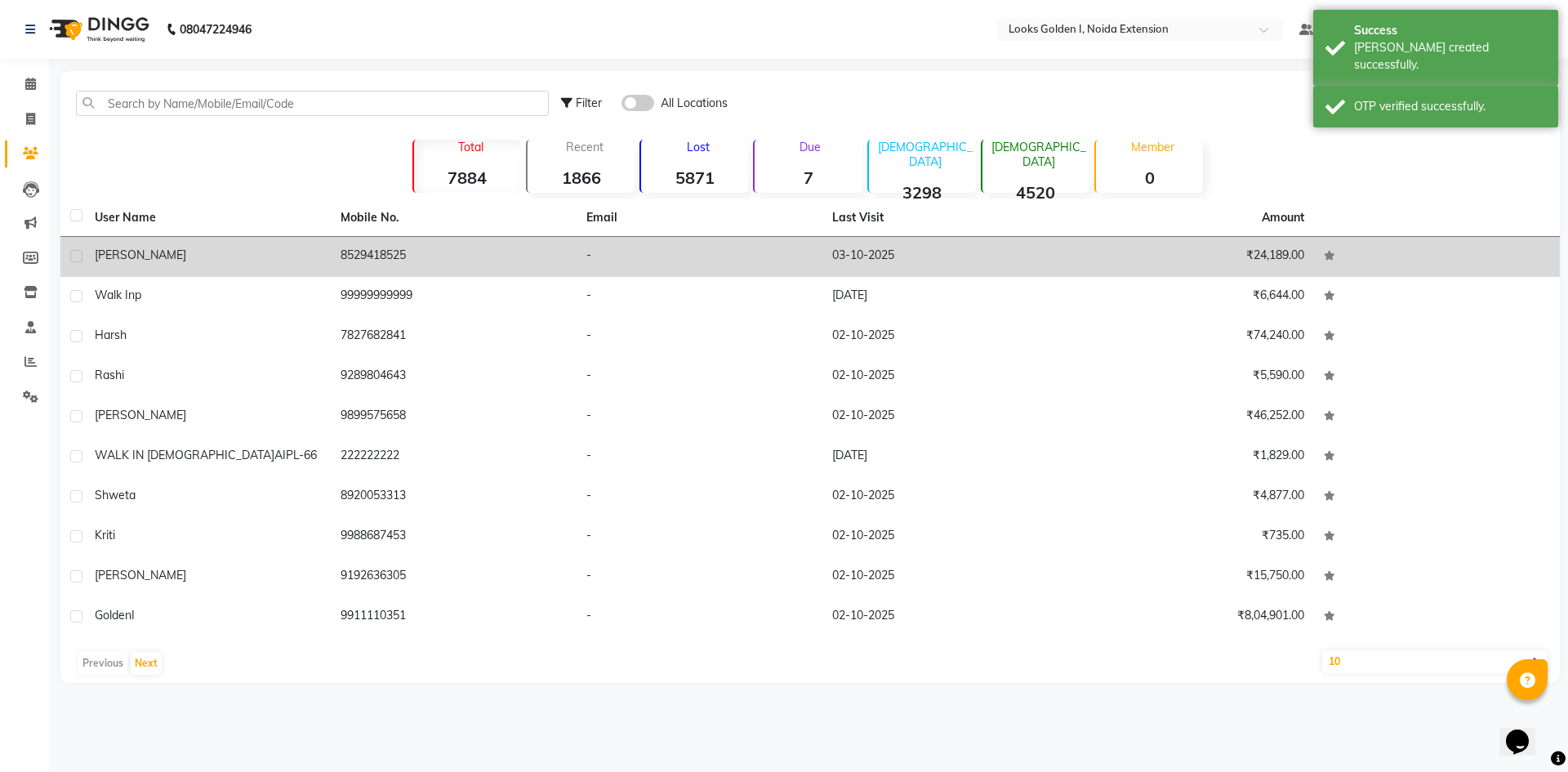
click at [601, 239] on td "-" at bounding box center [699, 256] width 246 height 40
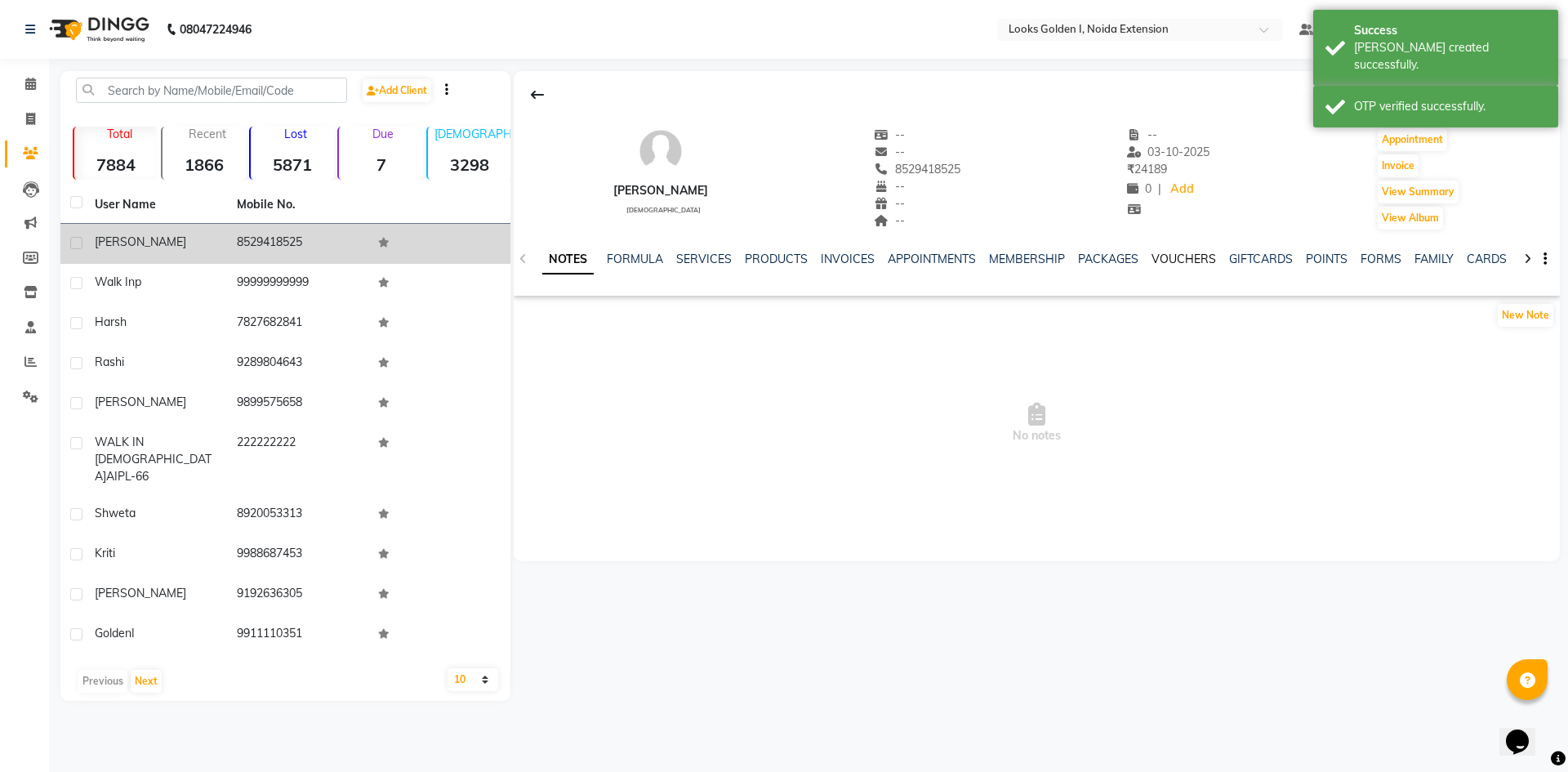
click at [1193, 256] on link "VOUCHERS" at bounding box center [1184, 258] width 64 height 14
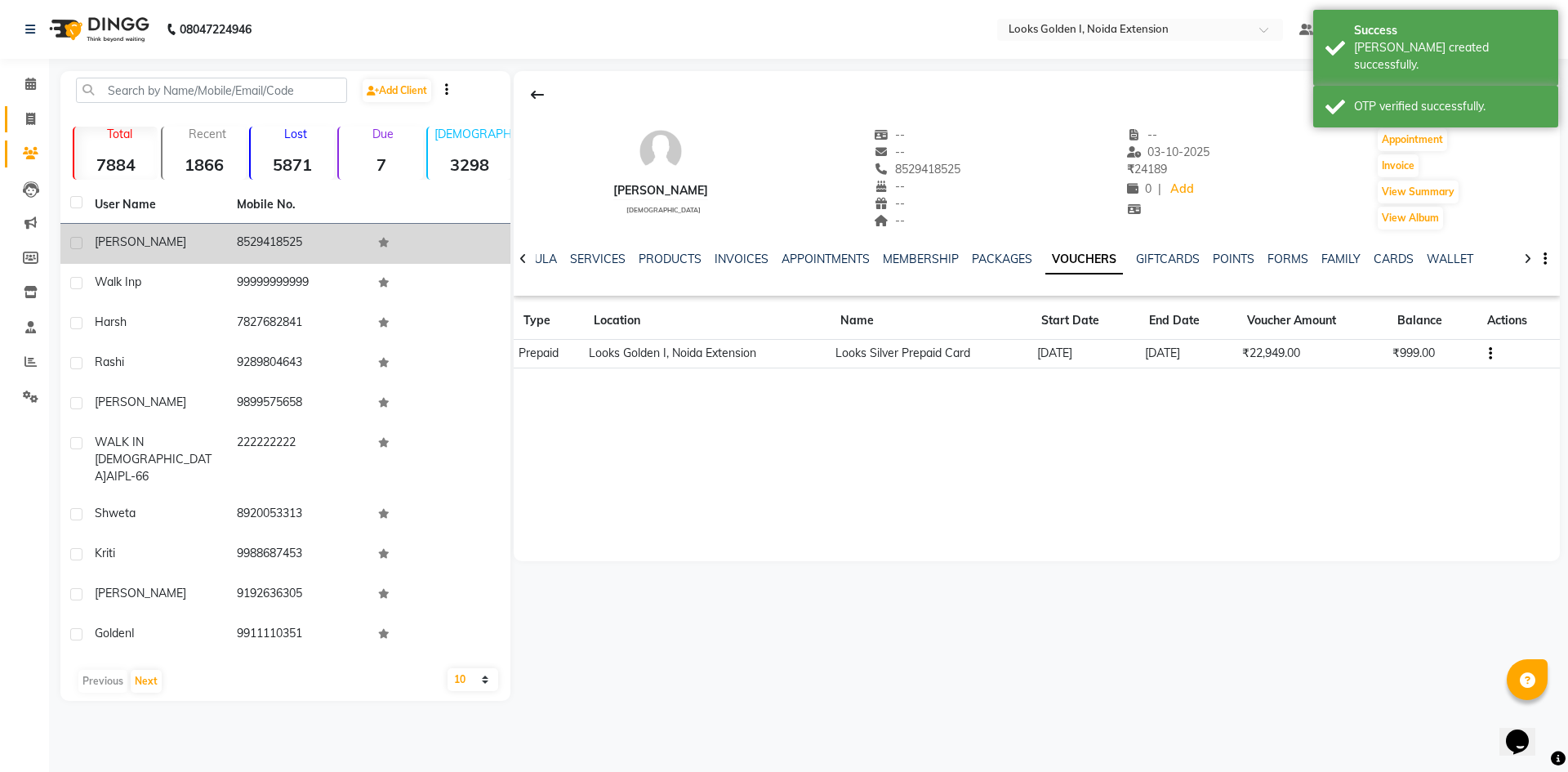
click at [24, 128] on link "Invoice" at bounding box center [24, 120] width 39 height 27
select select "5508"
select select "service"
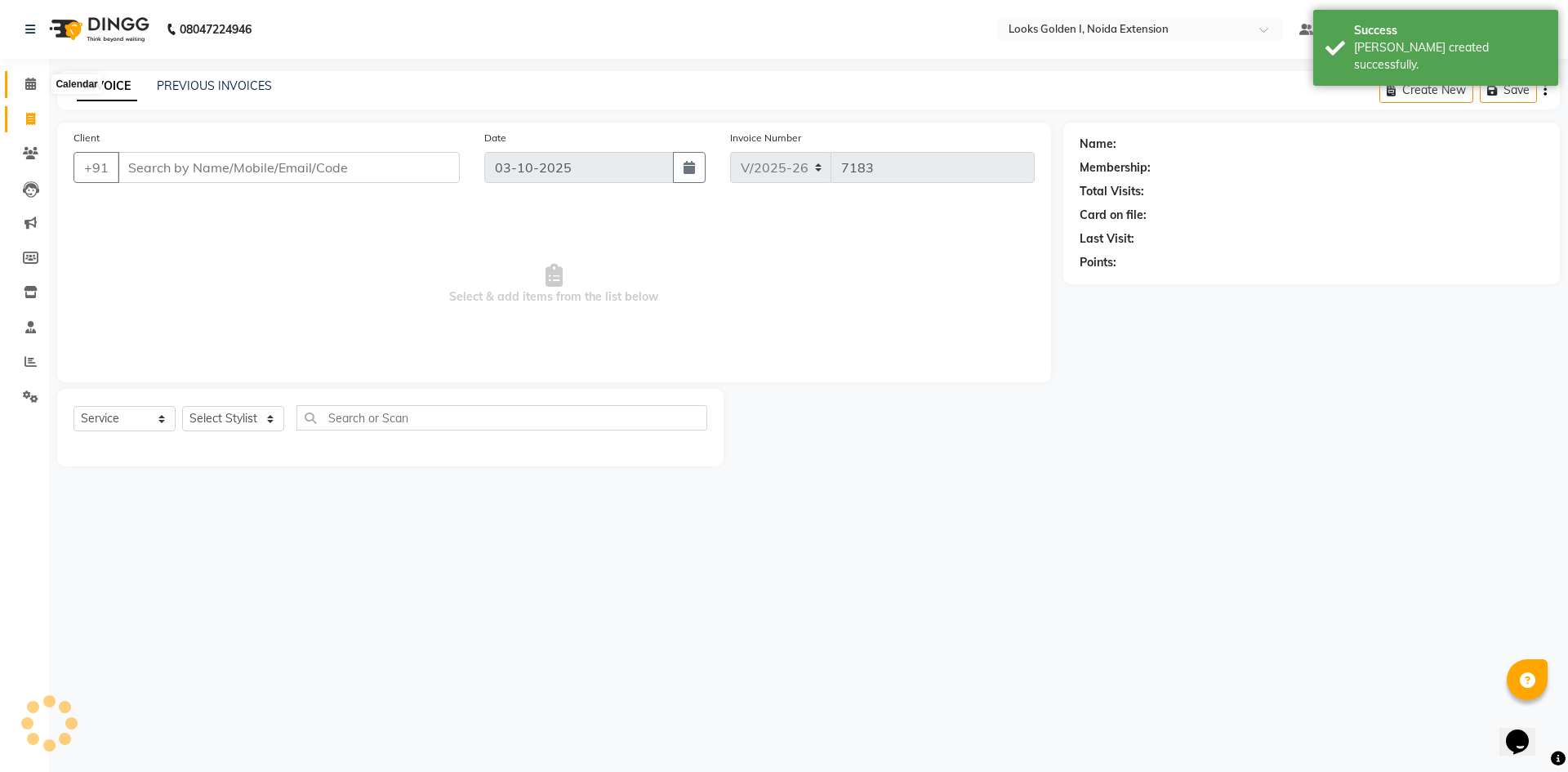
click at [25, 80] on icon at bounding box center [30, 84] width 11 height 13
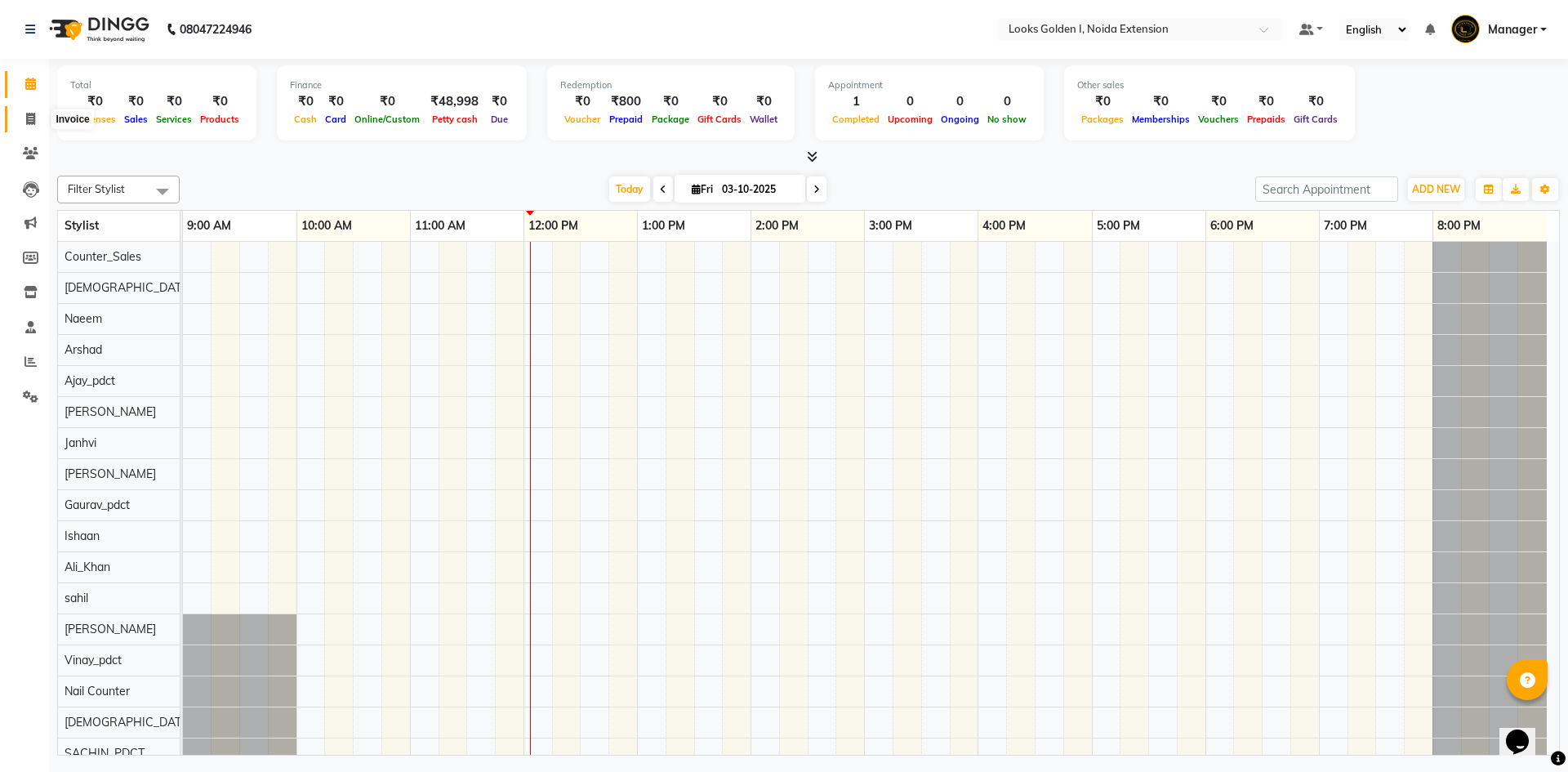
click at [26, 113] on icon at bounding box center [30, 119] width 9 height 13
select select "service"
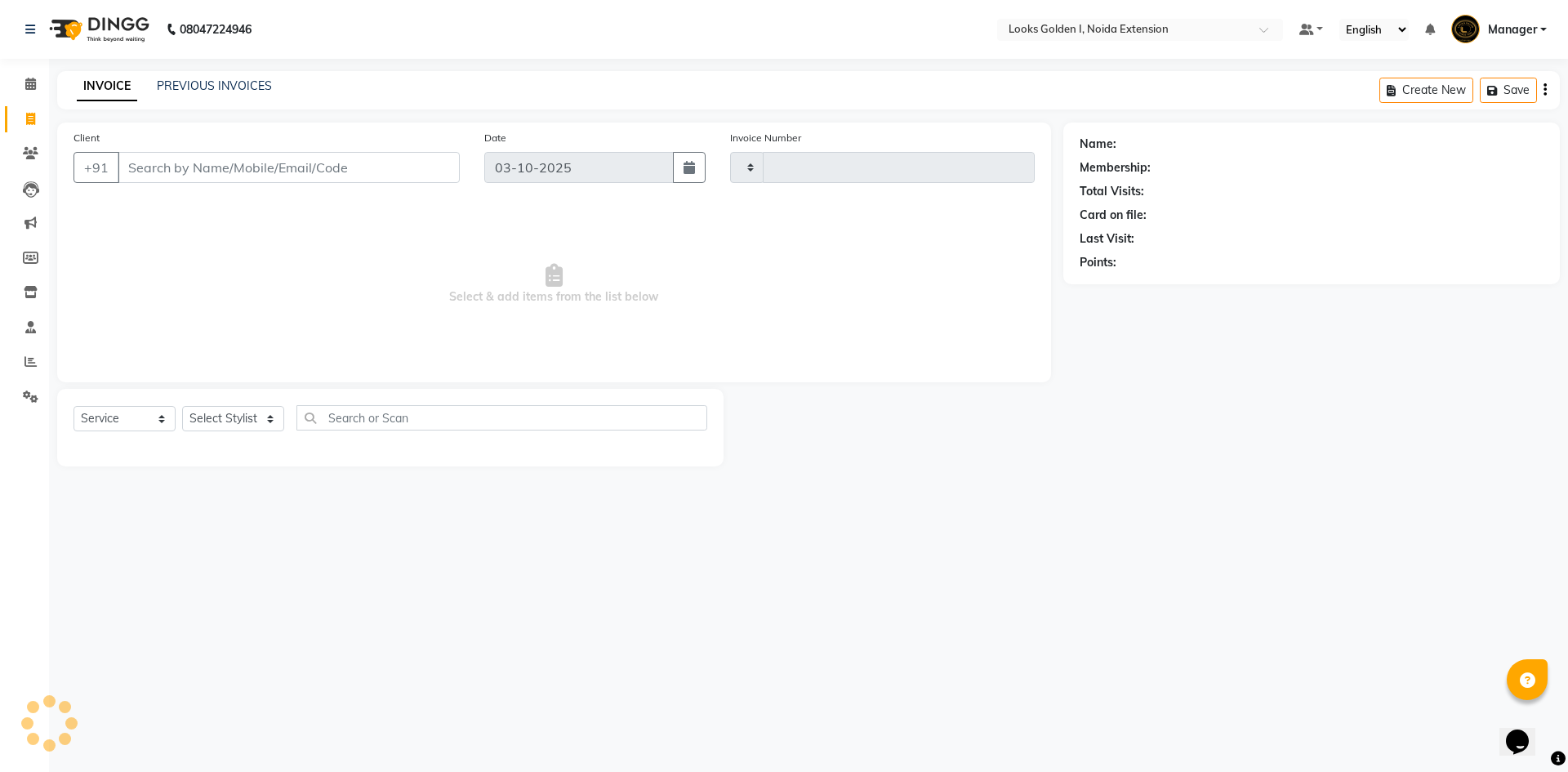
type input "7183"
select select "5508"
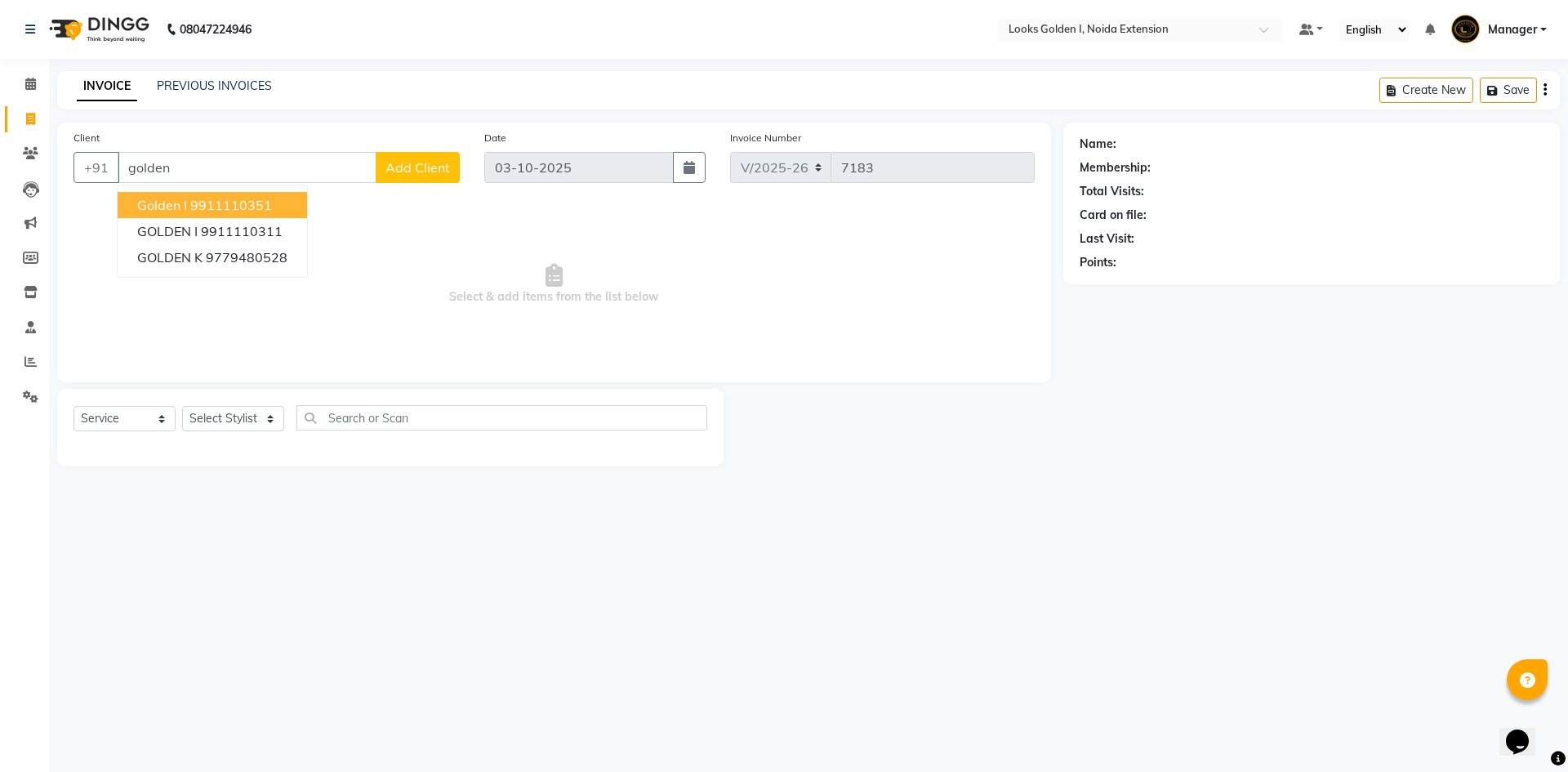
click at [226, 203] on ngb-highlight "9911110351" at bounding box center [231, 204] width 82 height 16
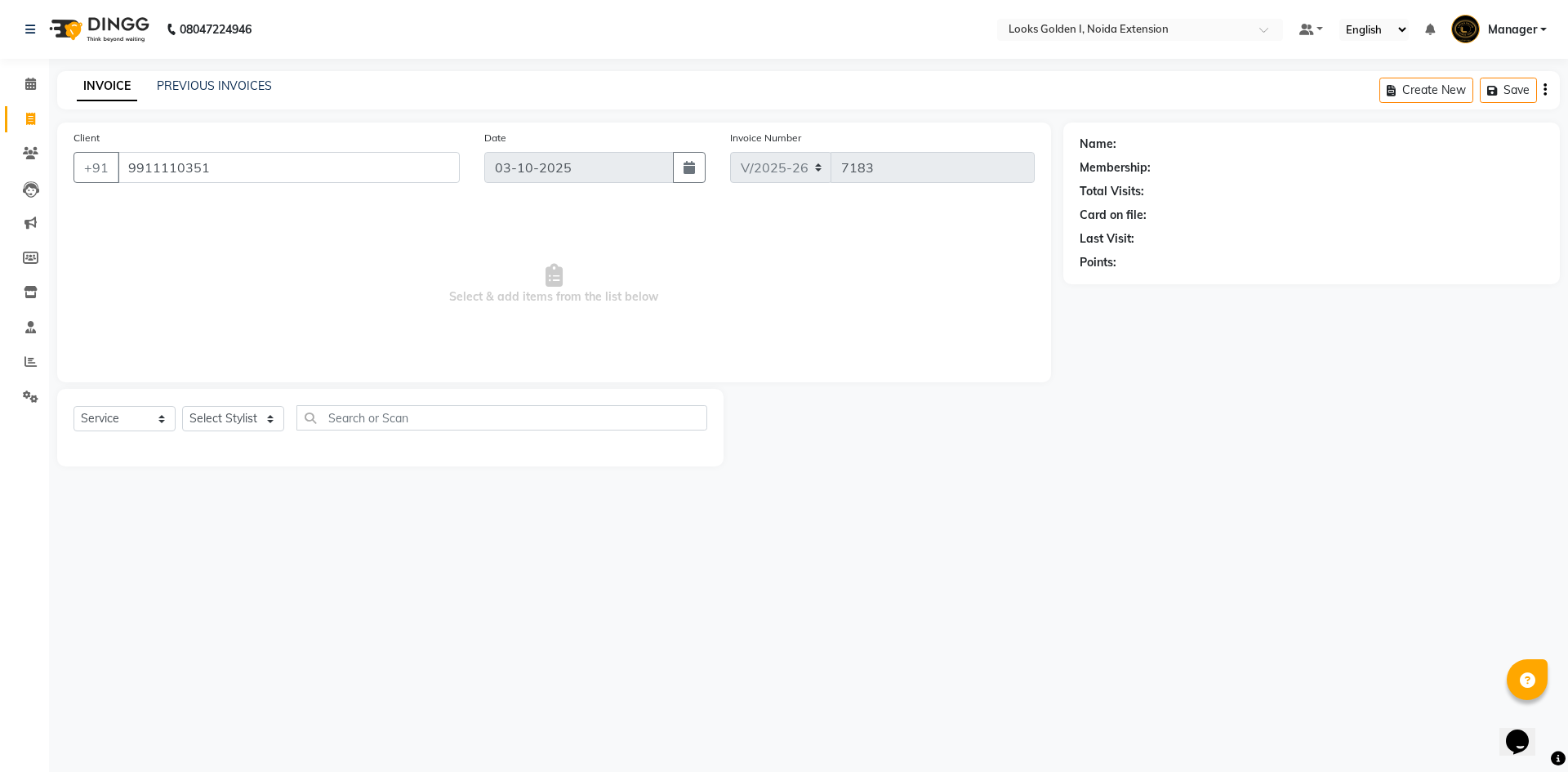
type input "9911110351"
select select "1: Object"
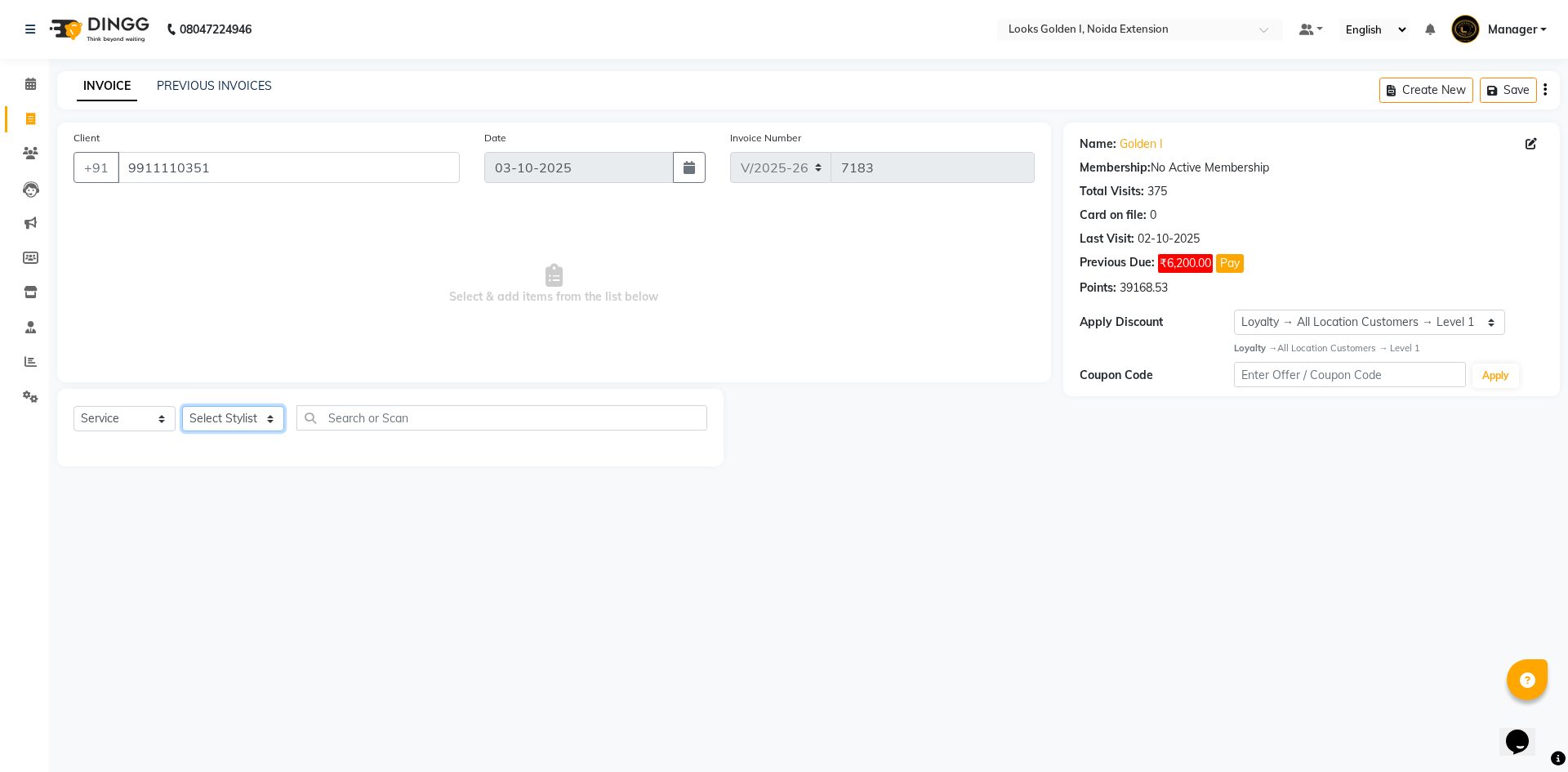
click at [238, 417] on select "Select Stylist Ajay_pdct Ali_Khan Anwar Arshad Asad ayush Counter_Sales Faheem …" at bounding box center [233, 418] width 102 height 25
select select "89615"
click at [182, 406] on select "Select Stylist Ajay_pdct Ali_Khan Anwar Arshad Asad ayush Counter_Sales Faheem …" at bounding box center [233, 418] width 102 height 25
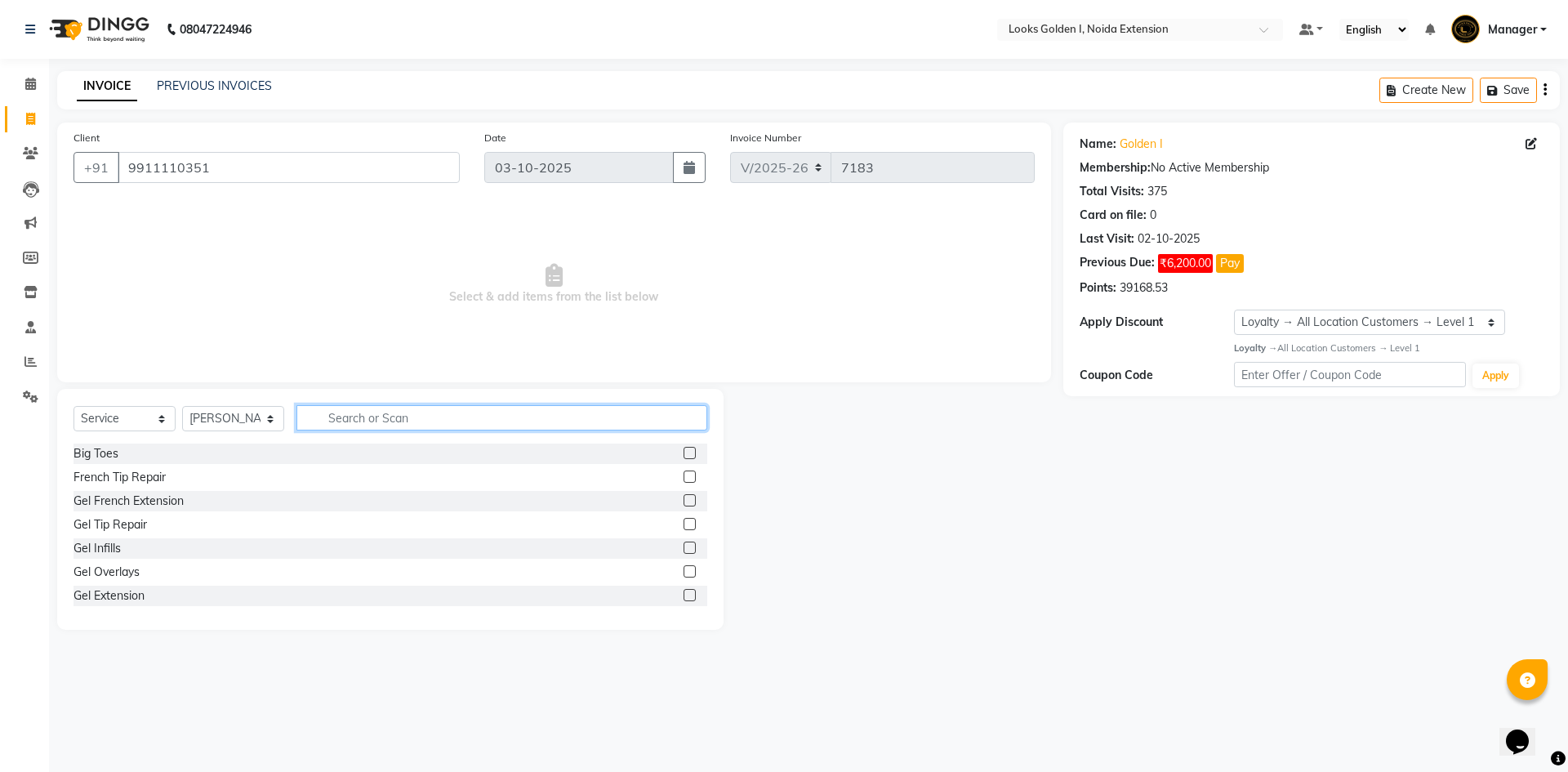
click at [420, 421] on input "text" at bounding box center [501, 418] width 411 height 25
type input "c"
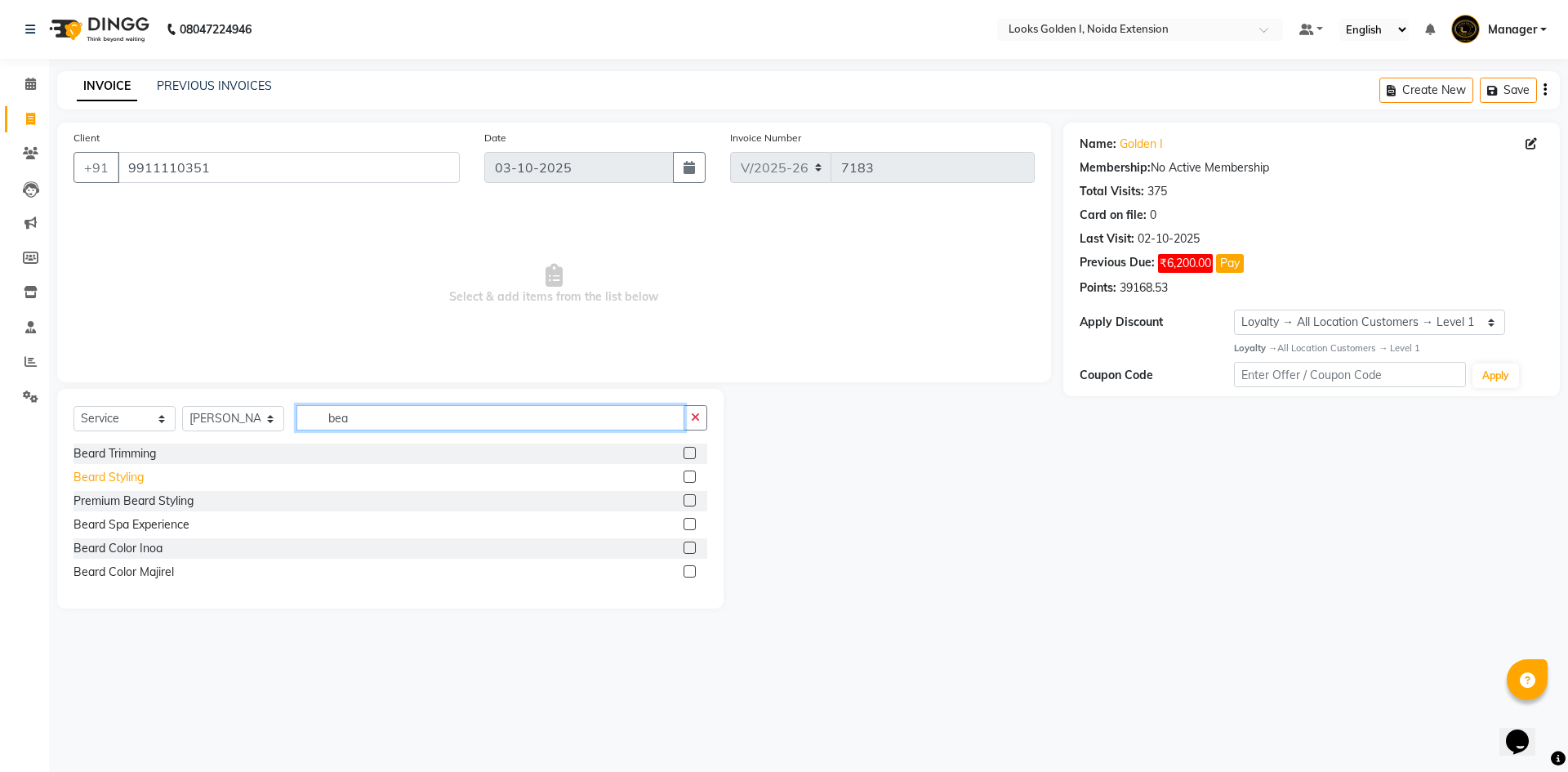
type input "bea"
click at [95, 478] on div "Beard Styling" at bounding box center [108, 478] width 70 height 17
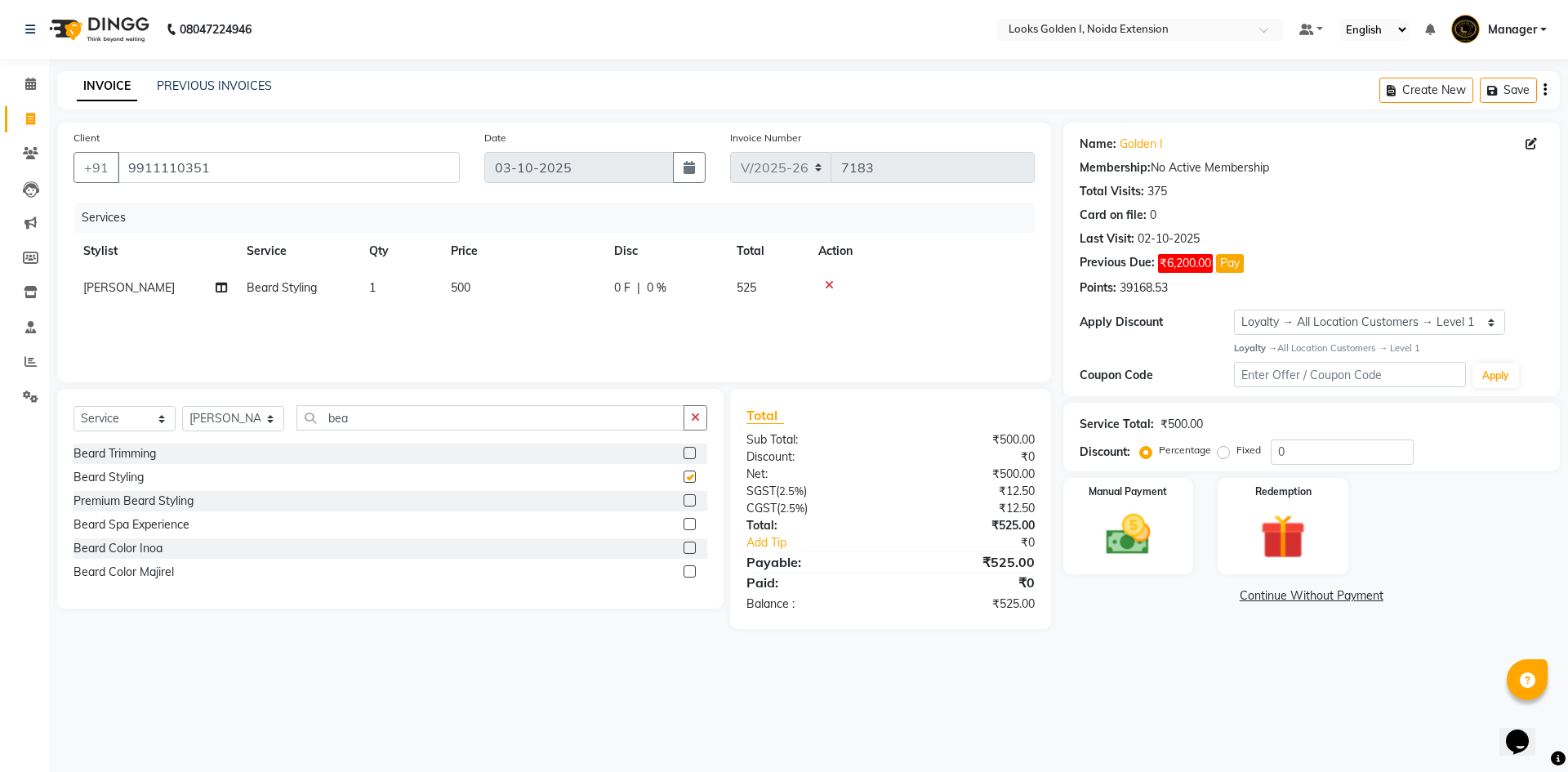
checkbox input "false"
click at [473, 289] on td "500" at bounding box center [523, 288] width 164 height 37
select select "89615"
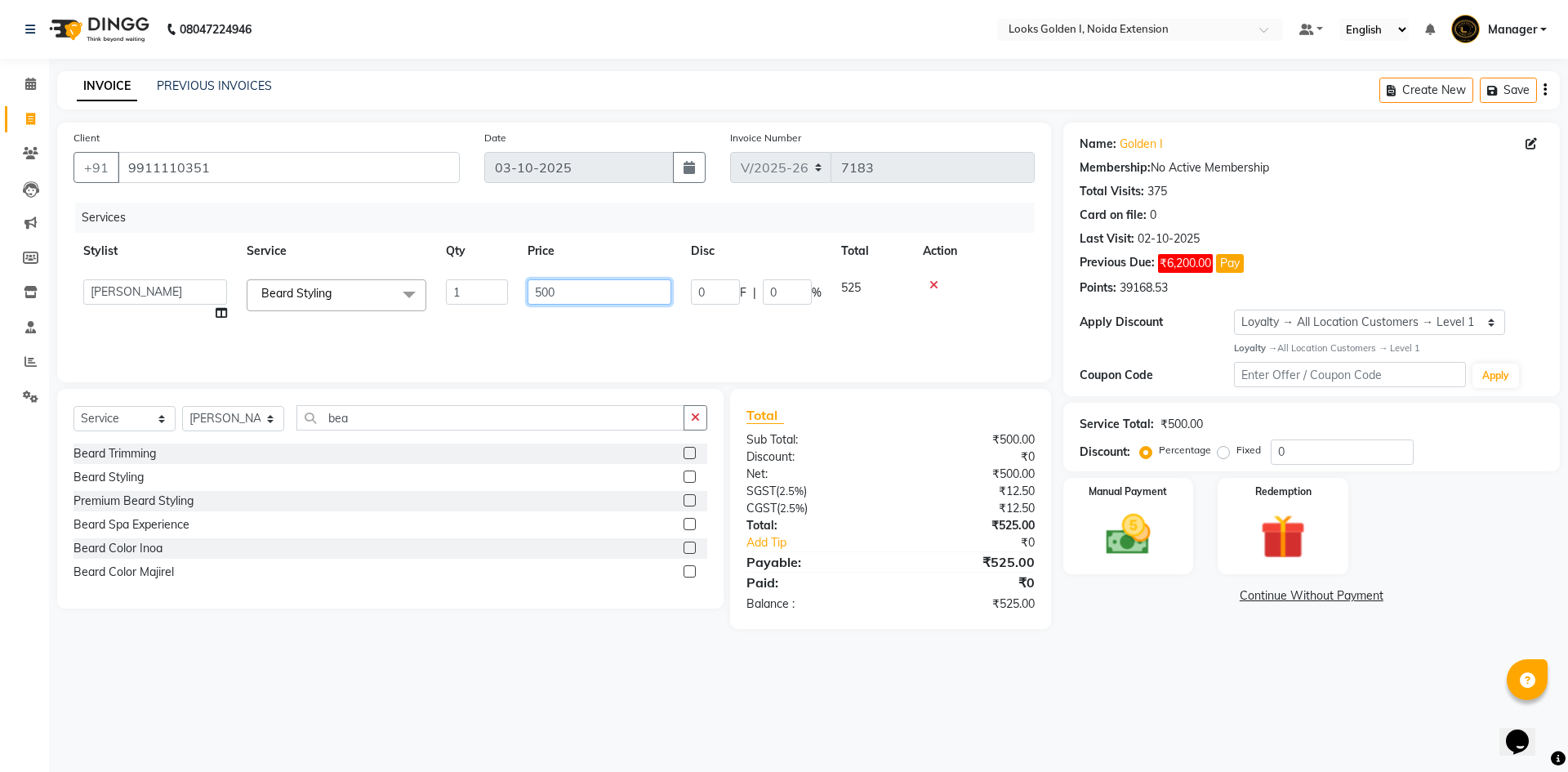
drag, startPoint x: 549, startPoint y: 291, endPoint x: 516, endPoint y: 294, distance: 33.1
click at [516, 294] on tr "Ajay_pdct Ali_Khan Anwar Arshad Asad ayush Counter_Sales Faheem Farmaan Gagan G…" at bounding box center [554, 300] width 961 height 62
type input "310"
click at [944, 310] on div "Services Stylist Service Qty Price Disc Total Action Ajay_pdct Ali_Khan Anwar A…" at bounding box center [554, 284] width 961 height 164
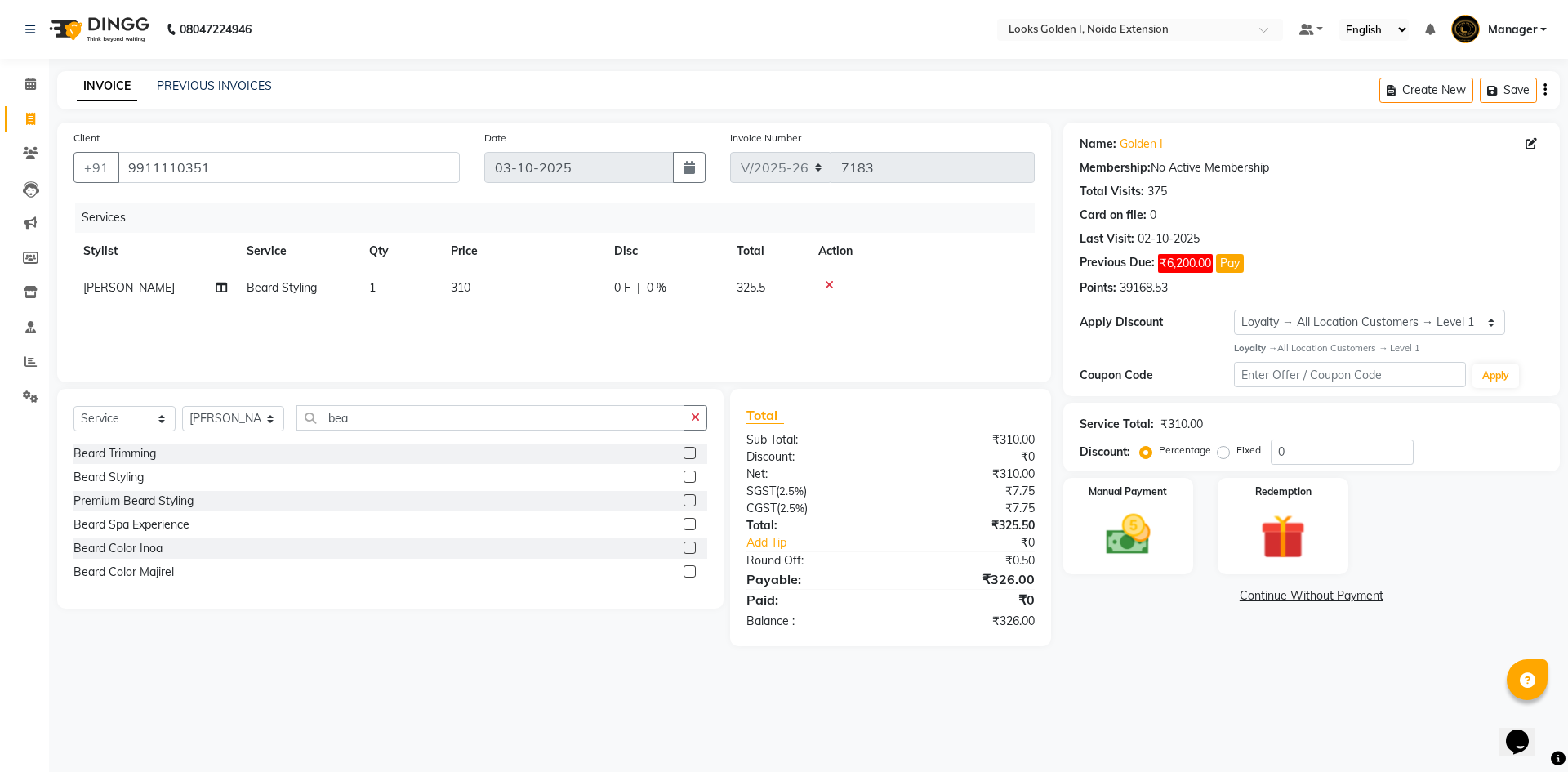
click at [491, 281] on td "310" at bounding box center [523, 288] width 164 height 37
select select "89615"
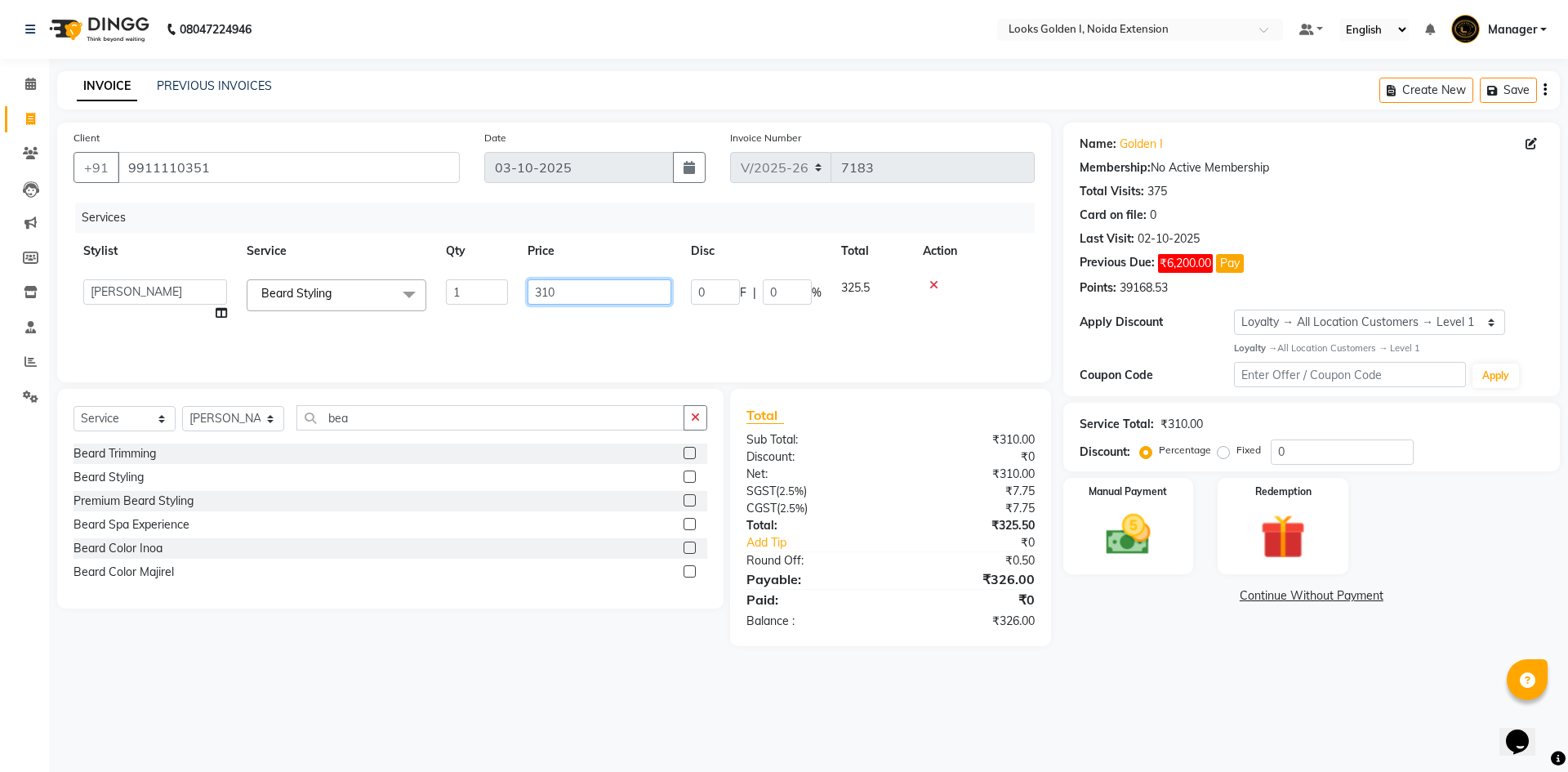
drag, startPoint x: 552, startPoint y: 283, endPoint x: 543, endPoint y: 286, distance: 9.5
click at [543, 286] on input "310" at bounding box center [599, 292] width 143 height 25
type input "300"
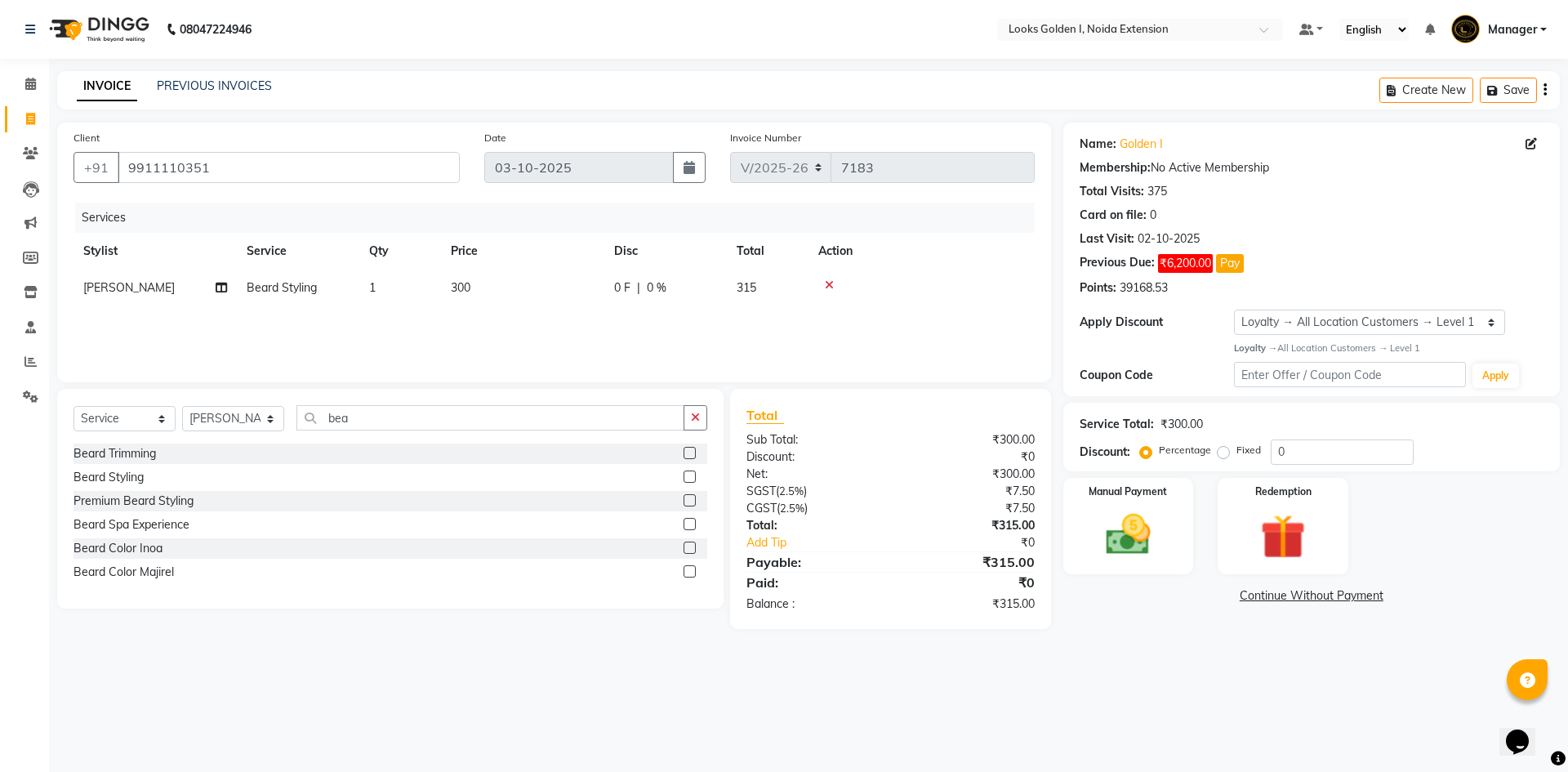
click at [668, 324] on div "Services Stylist Service Qty Price Disc Total Action Shami Beard Styling 1 300 …" at bounding box center [554, 284] width 961 height 164
drag, startPoint x: 1219, startPoint y: 450, endPoint x: 1252, endPoint y: 461, distance: 34.8
click at [1236, 452] on label "Fixed" at bounding box center [1248, 450] width 24 height 14
click at [1223, 452] on input "Fixed" at bounding box center [1227, 451] width 12 height 12
radio input "true"
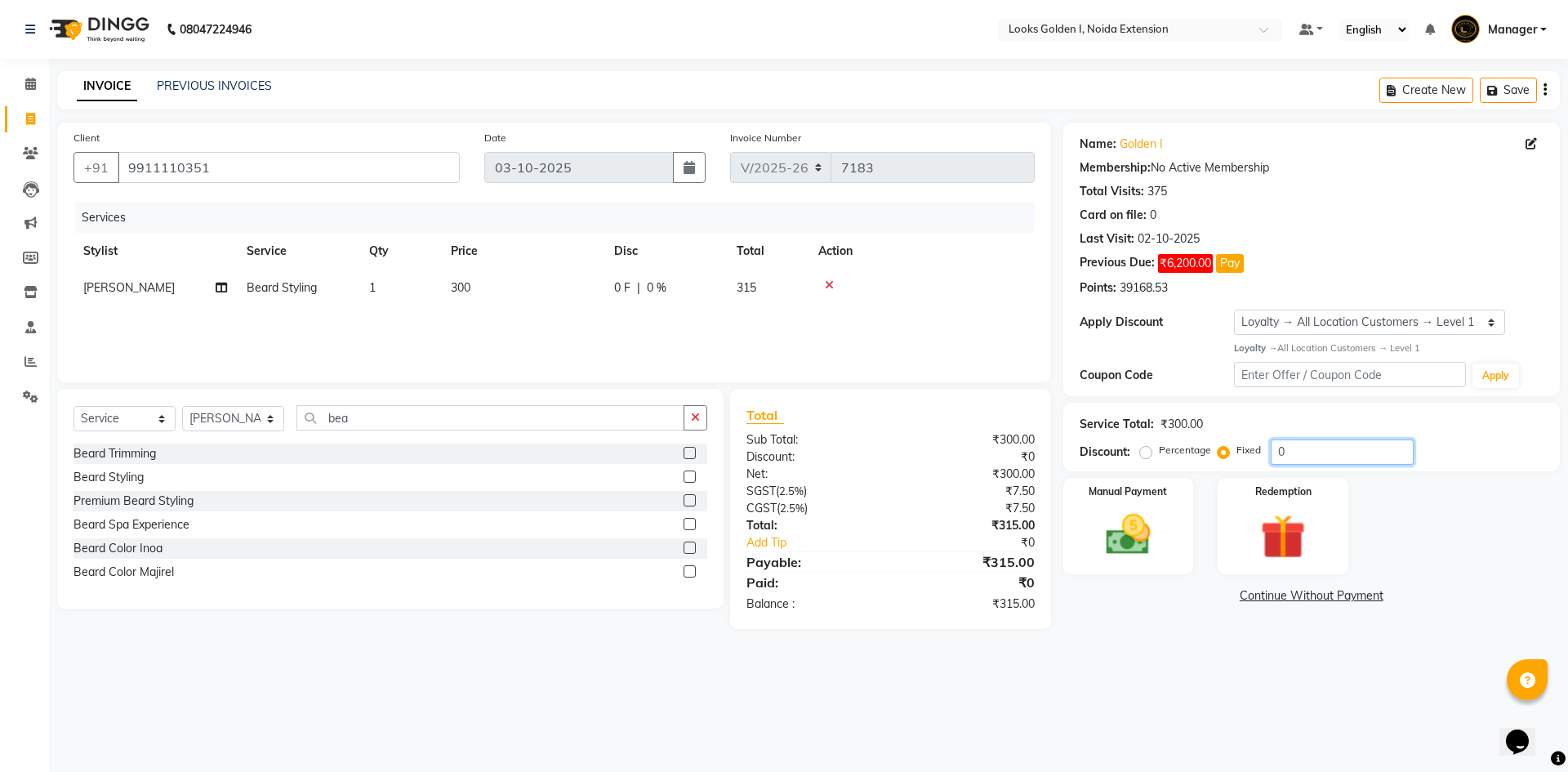
drag, startPoint x: 1307, startPoint y: 449, endPoint x: 1205, endPoint y: 445, distance: 102.1
click at [1205, 445] on div "Percentage Fixed 0" at bounding box center [1279, 452] width 270 height 25
type input "5"
click at [1181, 616] on div "Name: Golden I Membership: No Active Membership Total Visits: 375 Card on file:…" at bounding box center [1317, 375] width 509 height 506
click at [1148, 553] on img at bounding box center [1128, 535] width 76 height 54
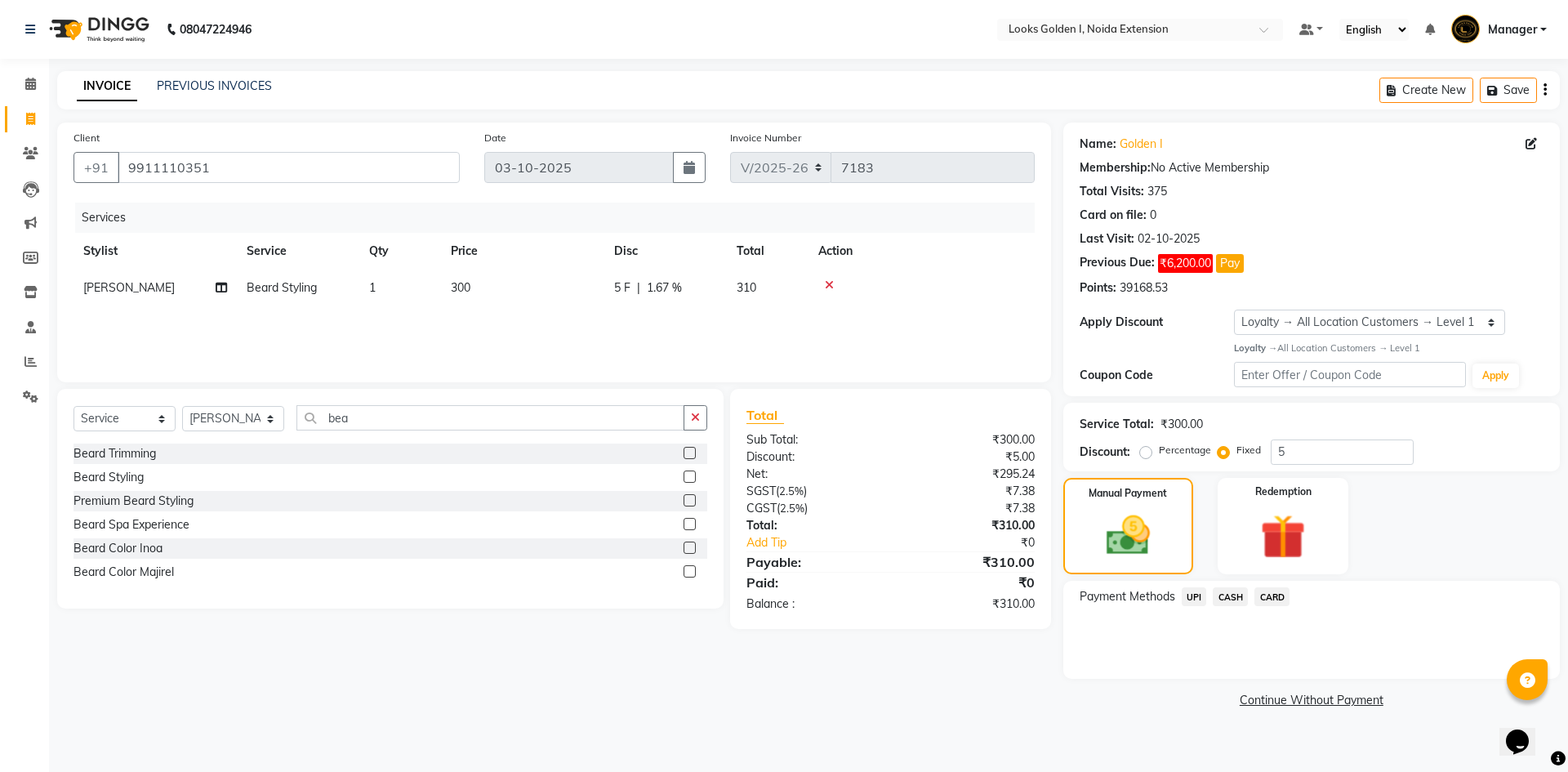
click at [1194, 601] on span "UPI" at bounding box center [1195, 597] width 25 height 19
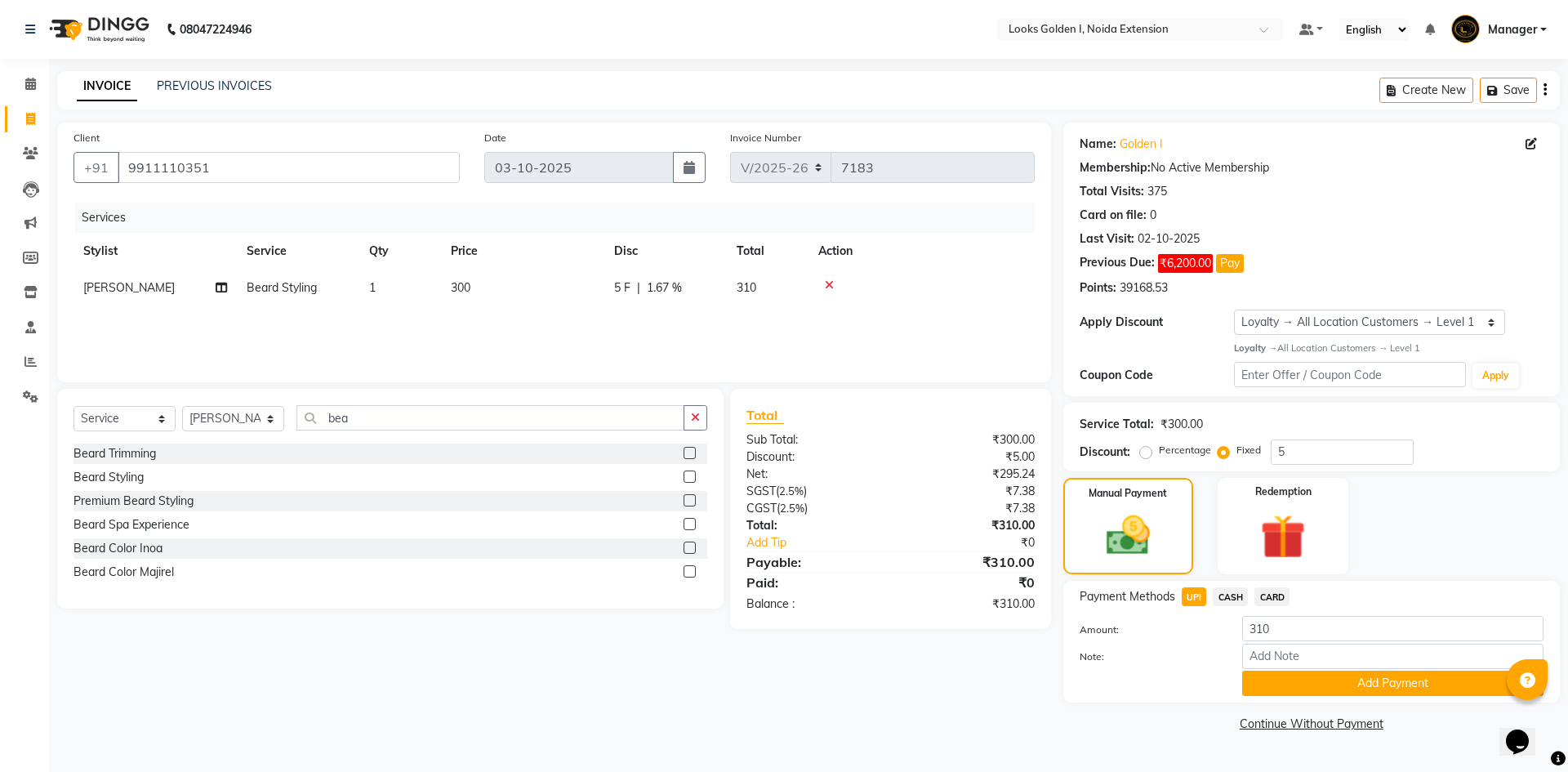
click at [1231, 594] on span "CASH" at bounding box center [1230, 597] width 35 height 19
click at [1283, 684] on button "Add Payment" at bounding box center [1392, 683] width 301 height 25
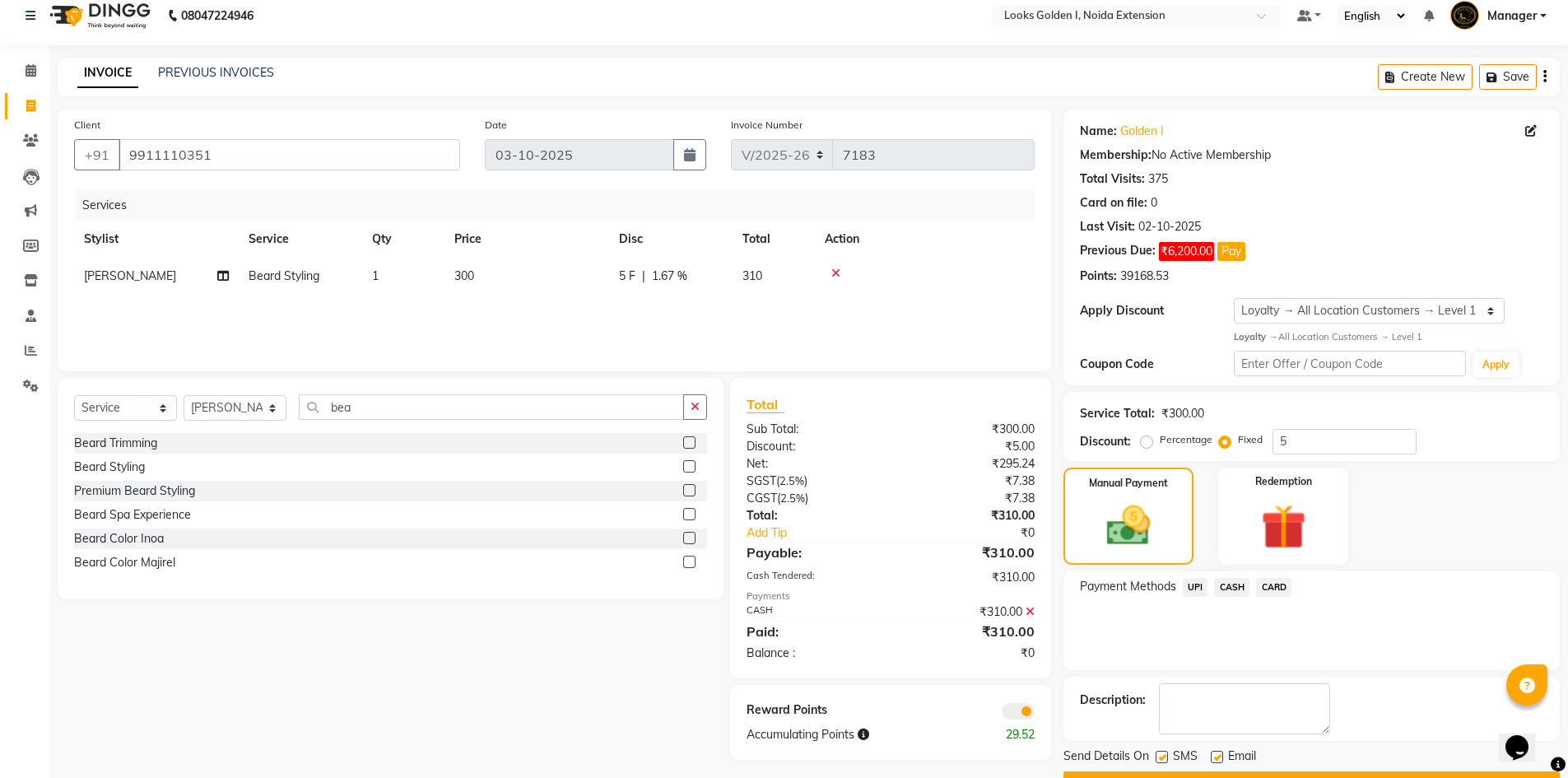
scroll to position [58, 0]
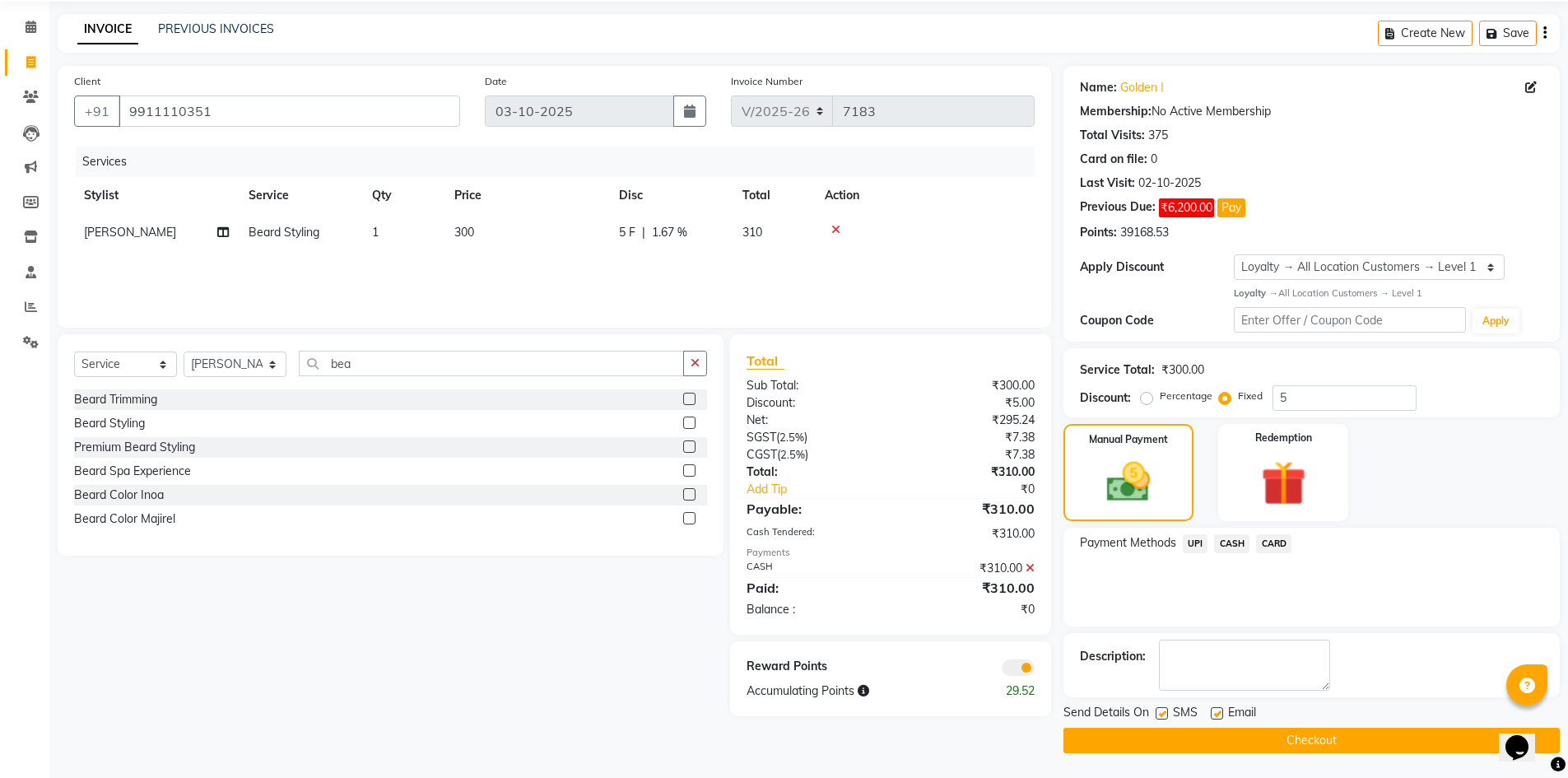
click at [1133, 740] on button "Checkout" at bounding box center [1312, 741] width 497 height 26
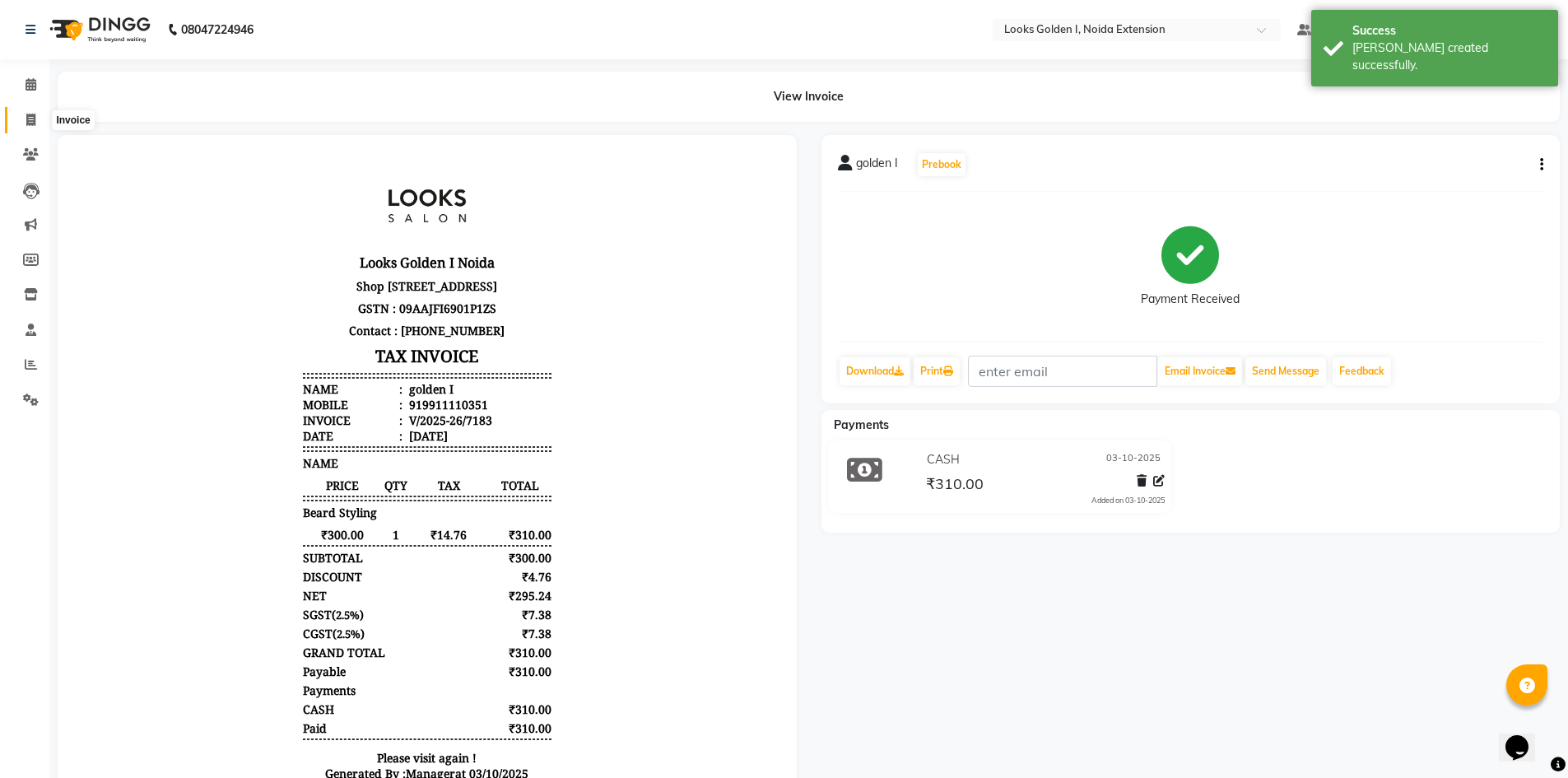
click at [42, 114] on span at bounding box center [31, 121] width 29 height 19
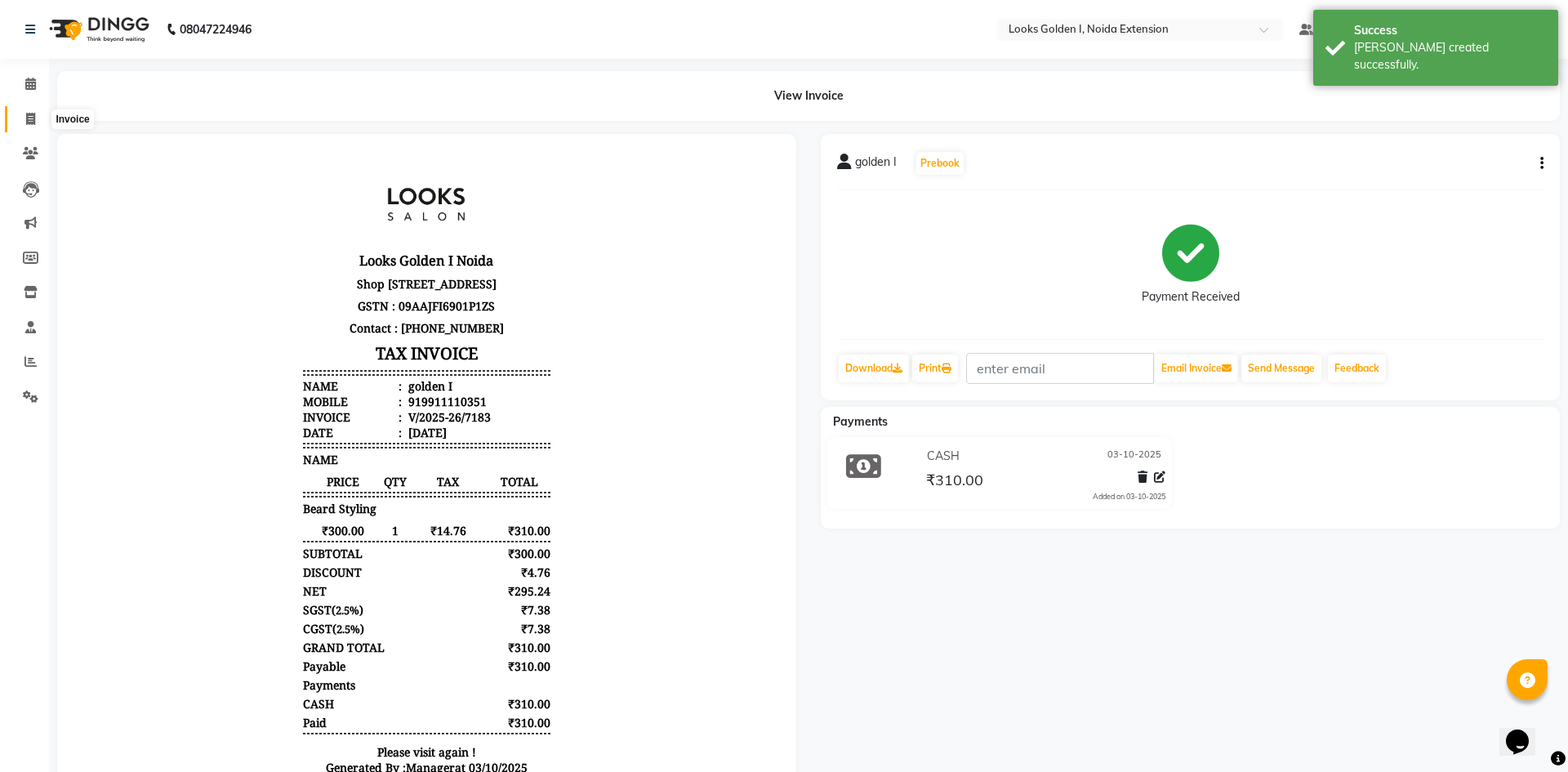
select select "5508"
select select "service"
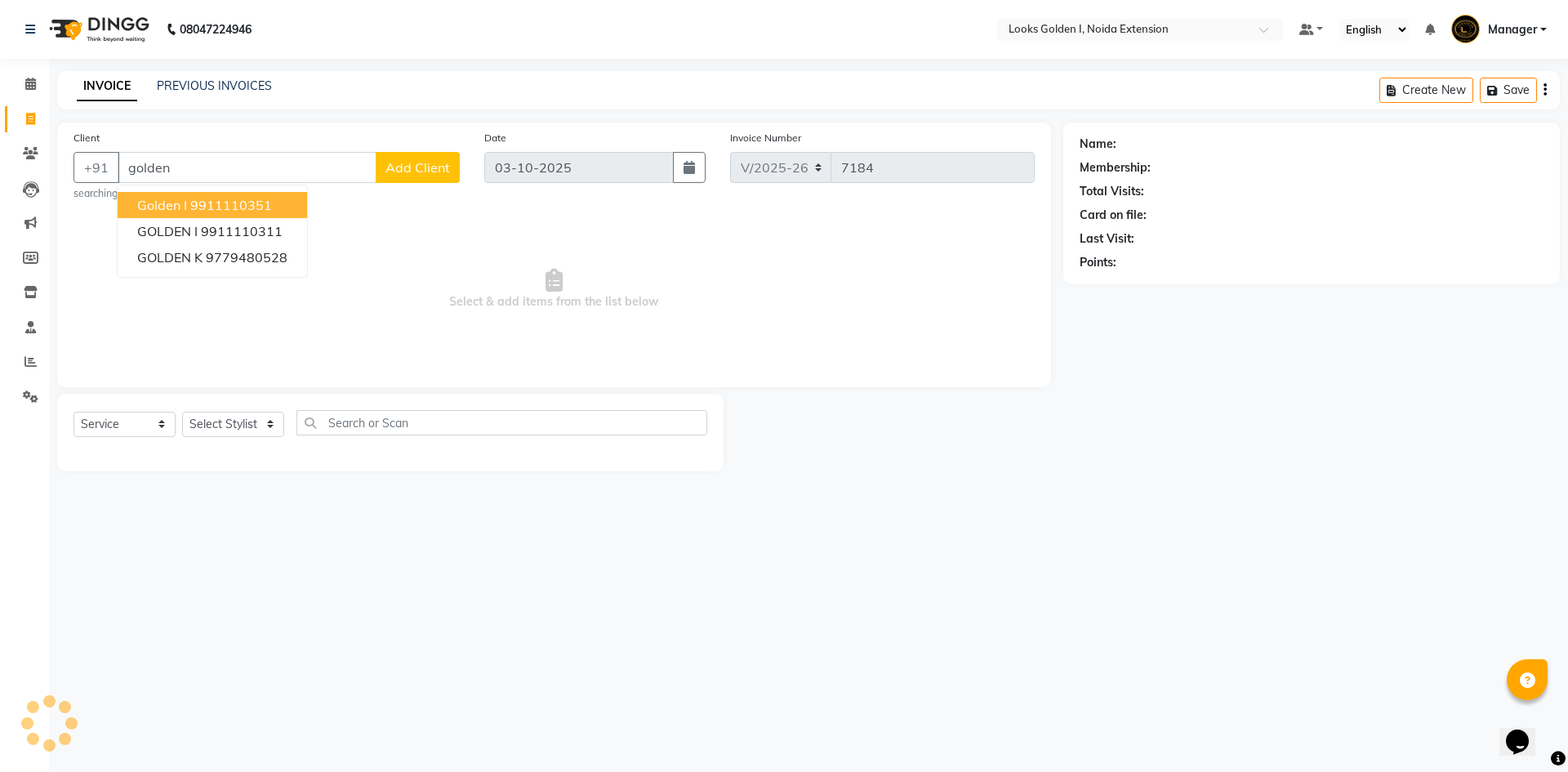
click at [216, 199] on ngb-highlight "9911110351" at bounding box center [231, 204] width 82 height 16
type input "9911110351"
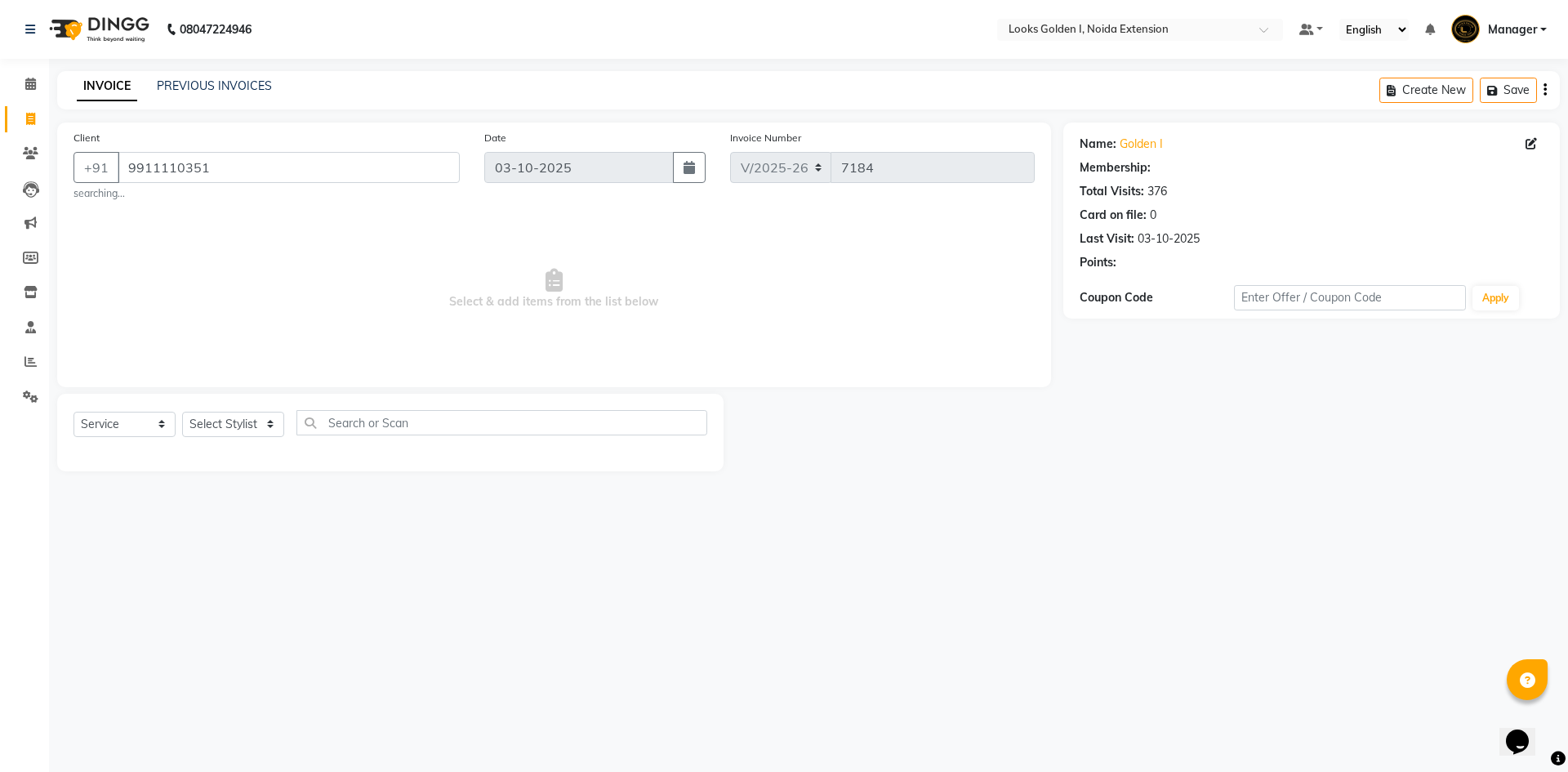
select select "1: Object"
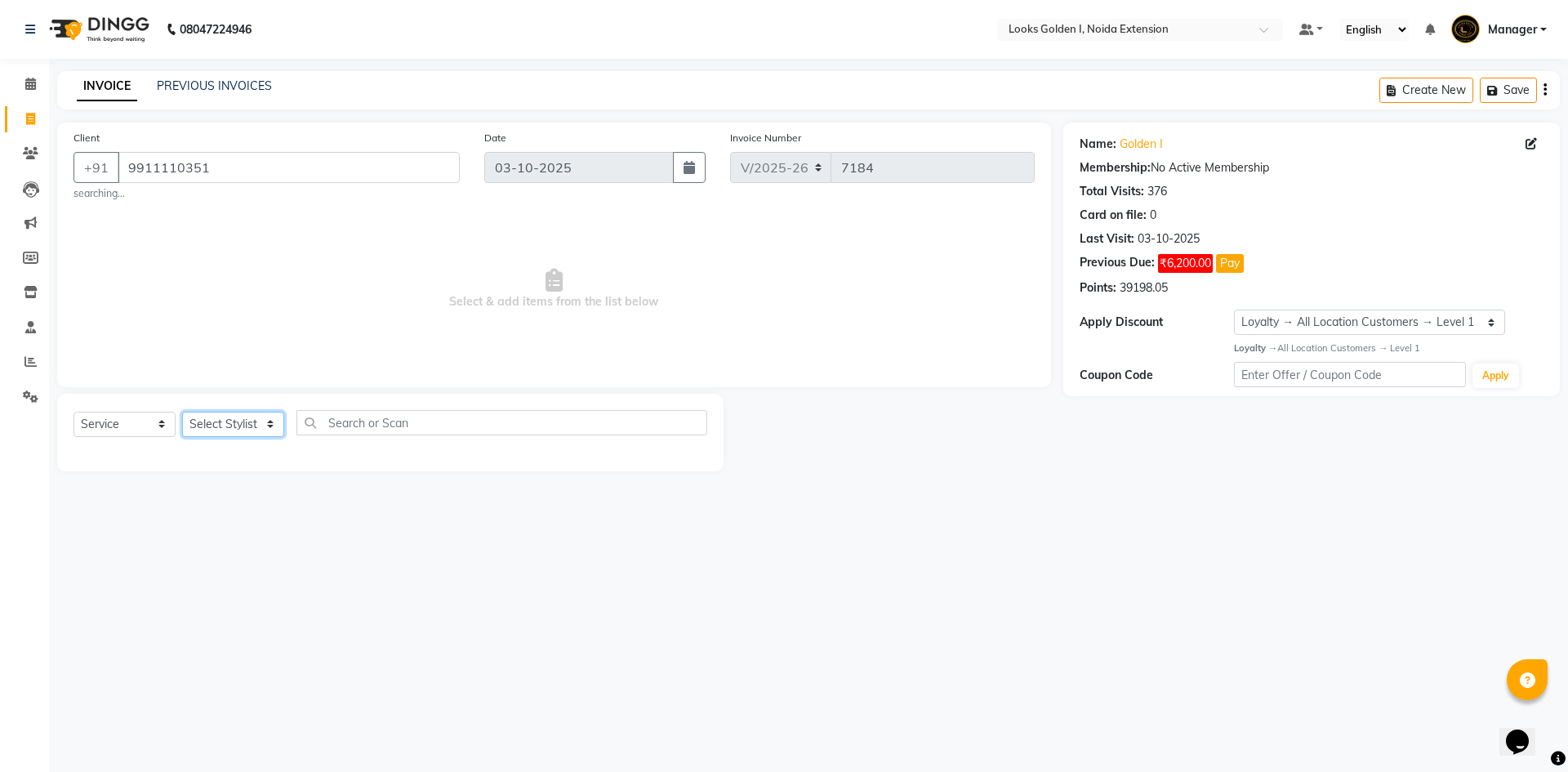
click at [224, 427] on select "Select Stylist Ajay_pdct Ali_Khan Anwar Arshad Asad ayush Counter_Sales Faheem …" at bounding box center [233, 424] width 102 height 25
select select "45908"
click at [182, 412] on select "Select Stylist Ajay_pdct Ali_Khan Anwar Arshad Asad ayush Counter_Sales Faheem …" at bounding box center [233, 424] width 102 height 25
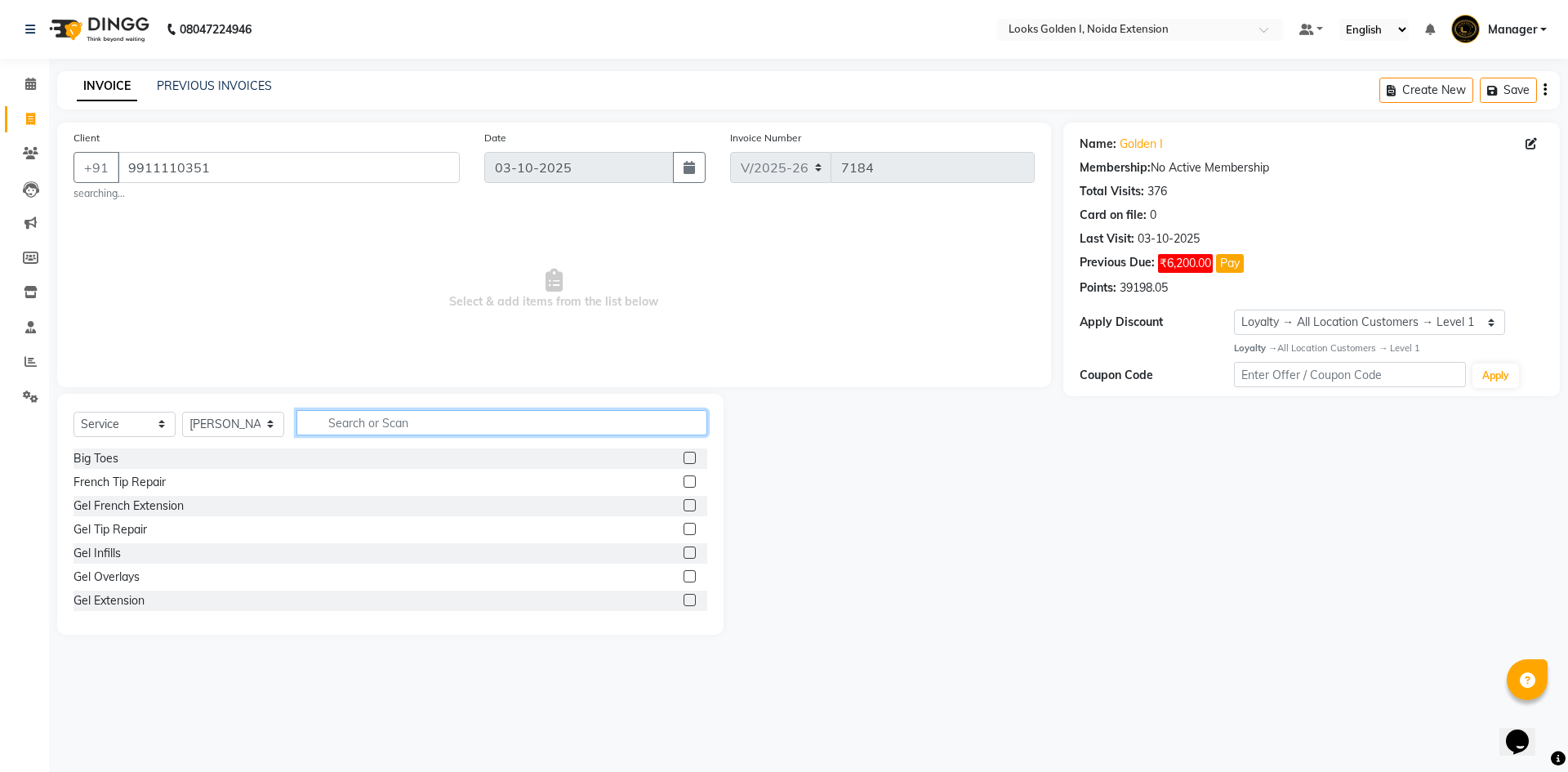
click at [402, 418] on input "text" at bounding box center [501, 423] width 411 height 25
type input "eye"
click at [91, 500] on div "Eyebrows" at bounding box center [99, 505] width 51 height 17
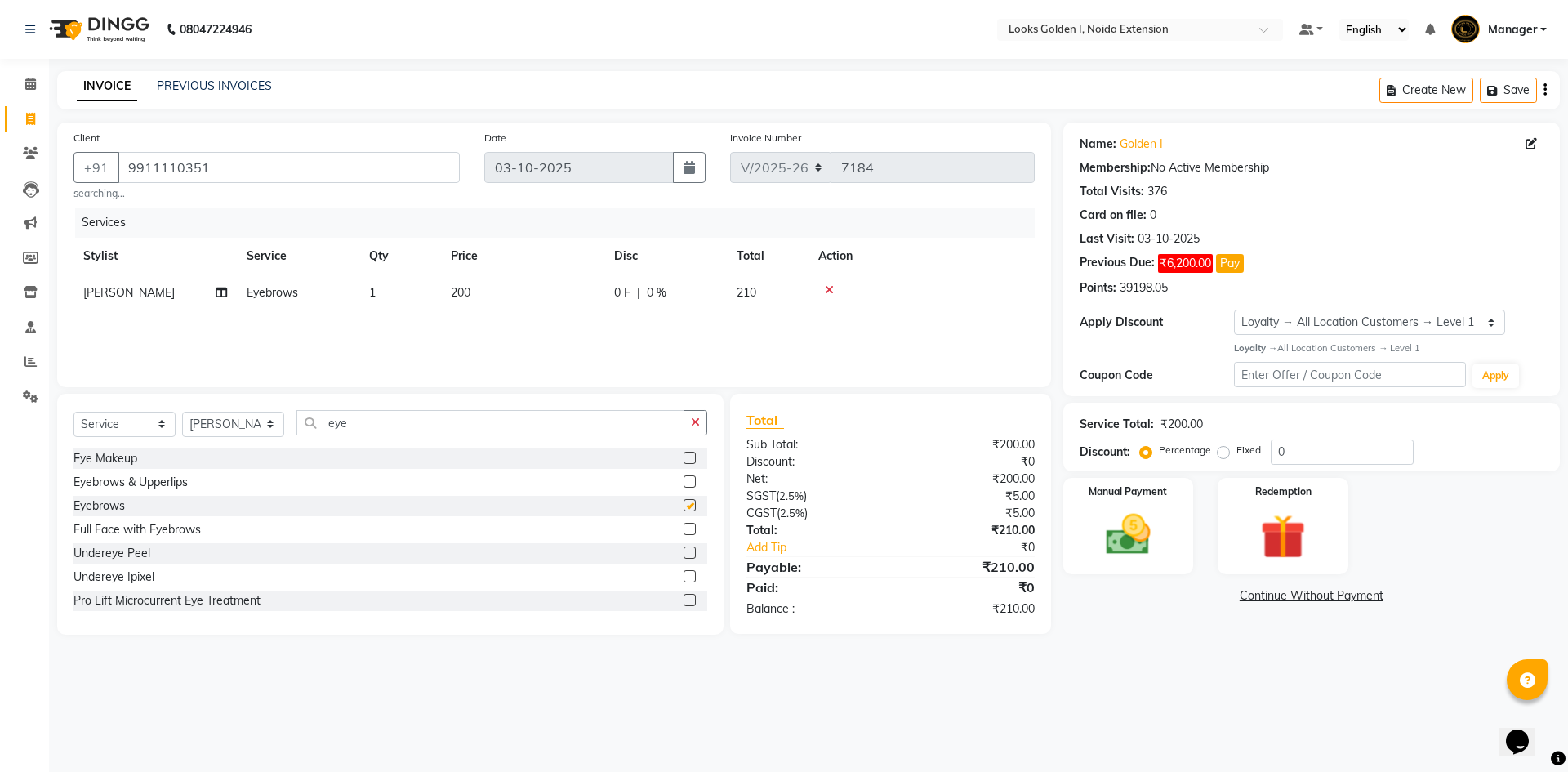
checkbox input "false"
click at [589, 287] on td "200" at bounding box center [523, 293] width 164 height 37
select select "45908"
drag, startPoint x: 573, startPoint y: 293, endPoint x: 532, endPoint y: 293, distance: 41.0
click at [532, 293] on input "200" at bounding box center [599, 297] width 143 height 25
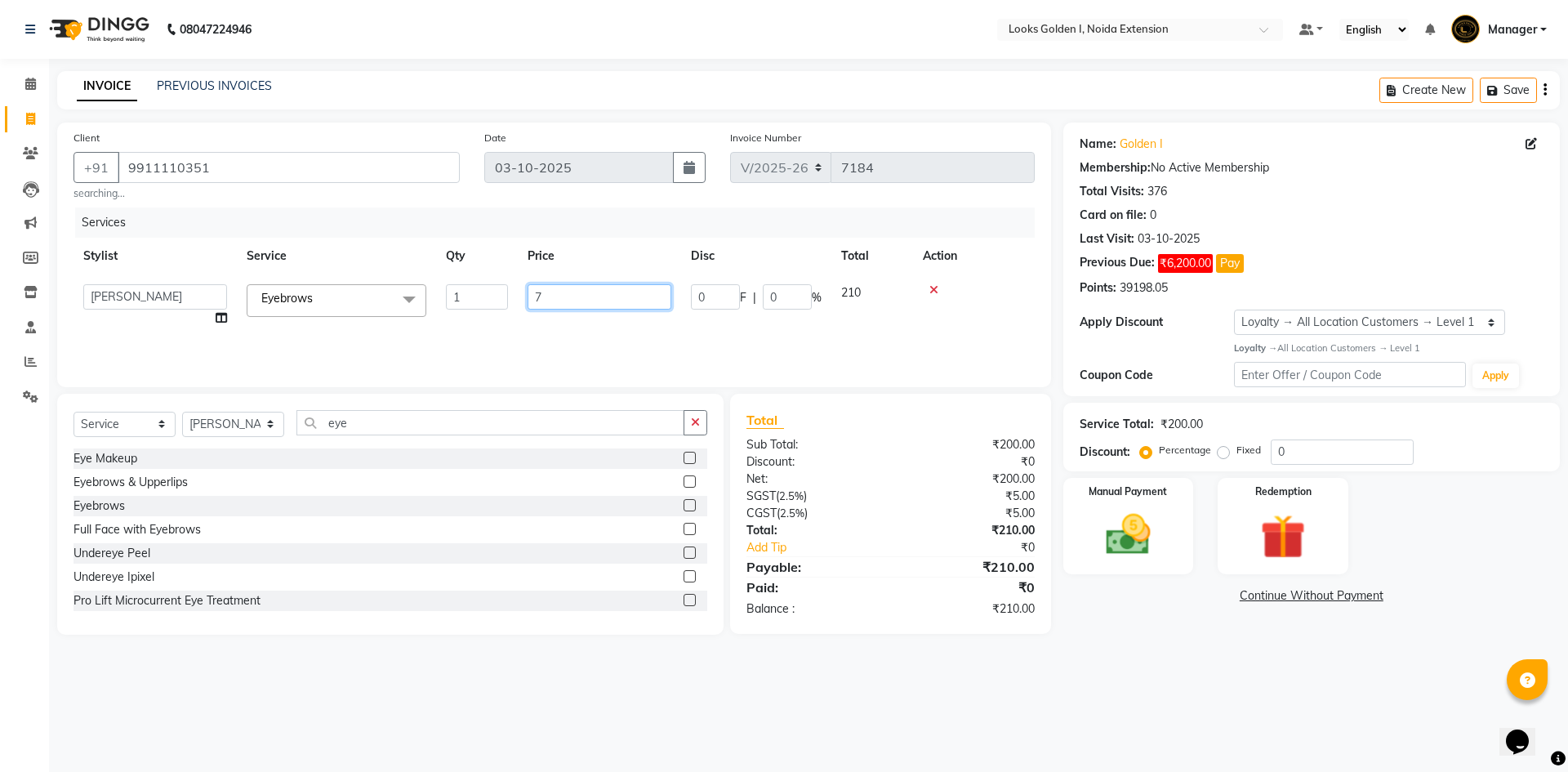
type input "70"
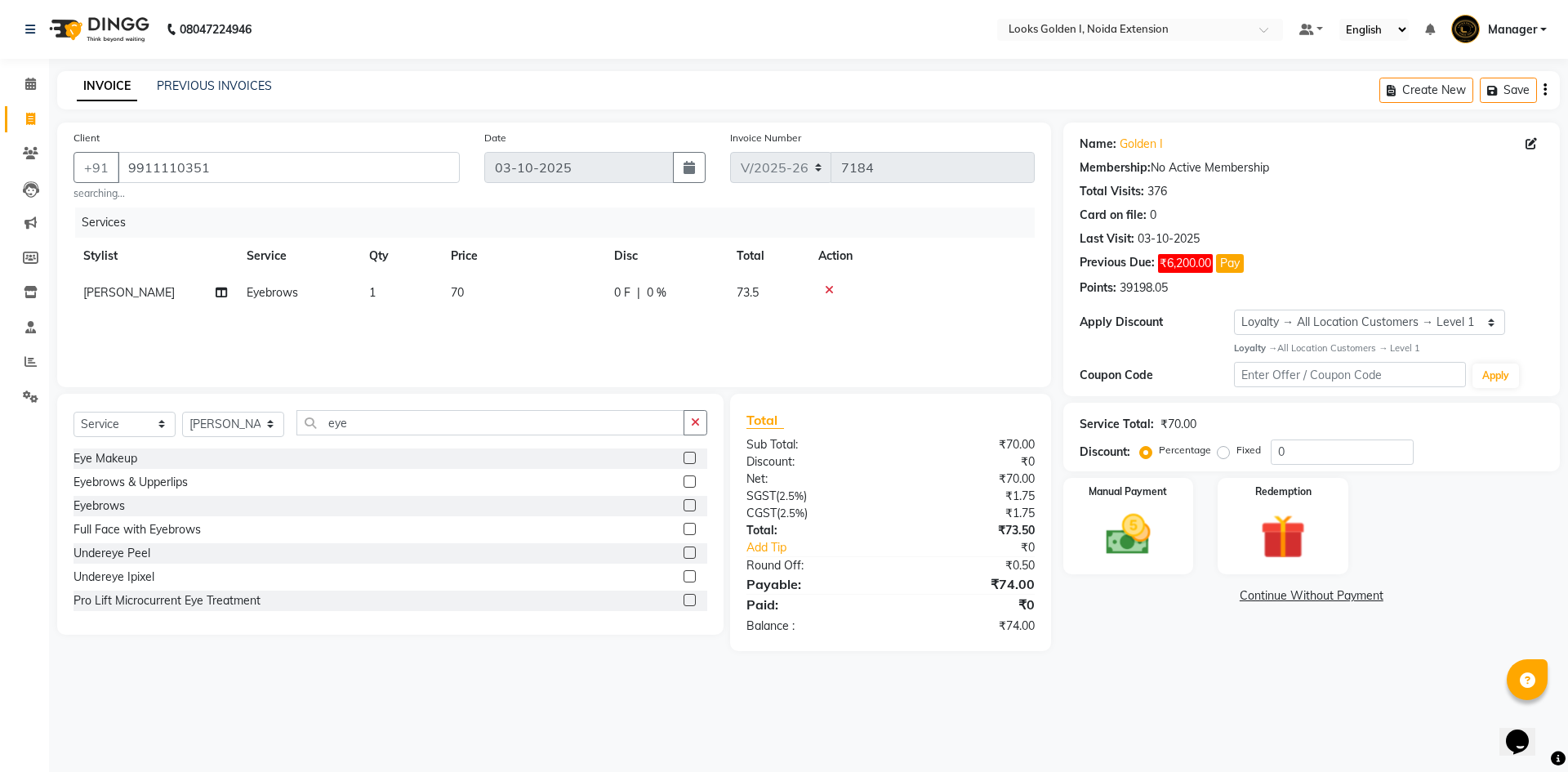
click at [543, 331] on div "Services Stylist Service Qty Price Disc Total Action Shagufta Eyebrows 1 70 0 F…" at bounding box center [554, 289] width 961 height 164
click at [1120, 533] on img at bounding box center [1128, 535] width 76 height 54
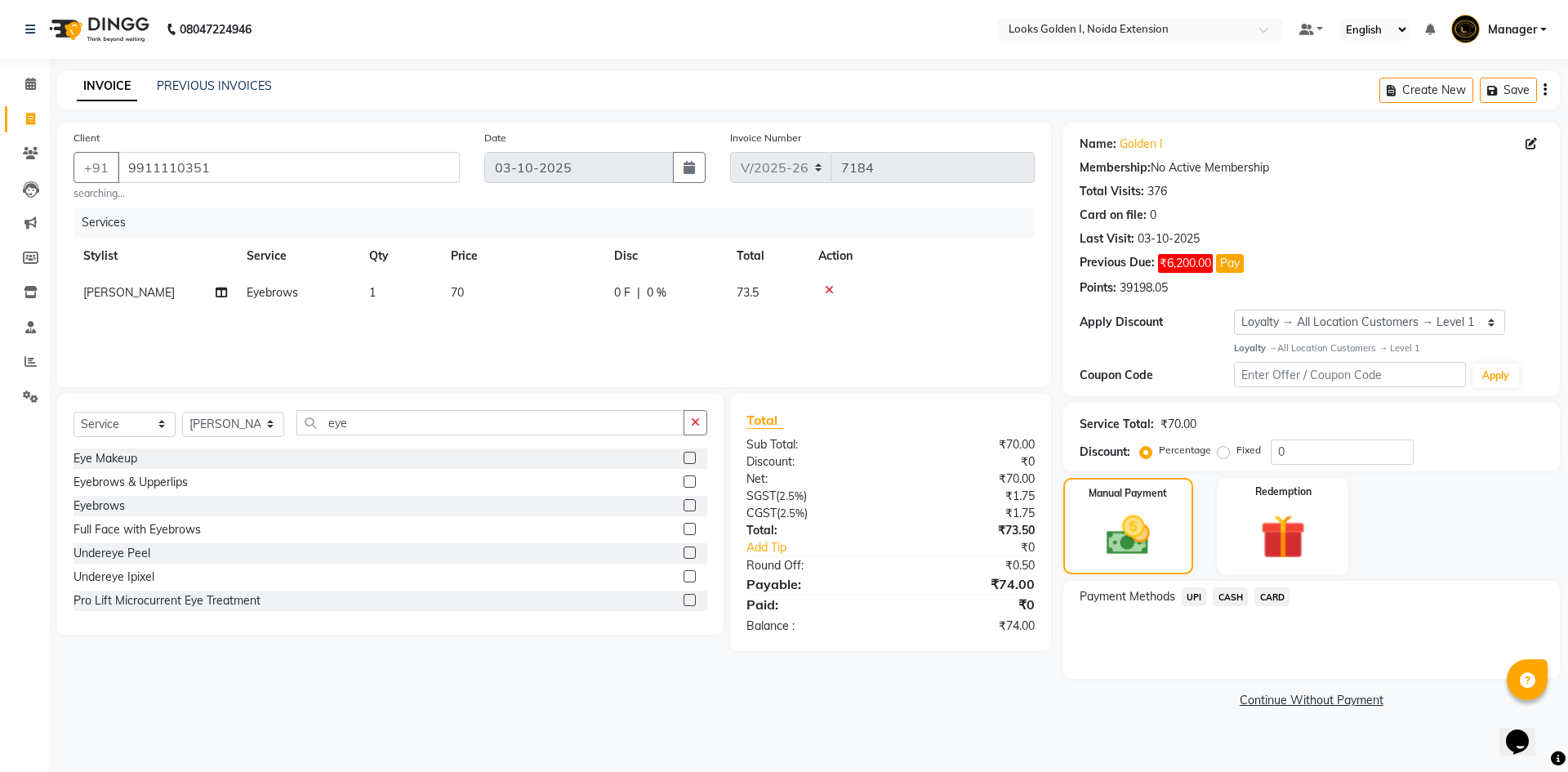
click at [1186, 594] on span "UPI" at bounding box center [1195, 597] width 25 height 19
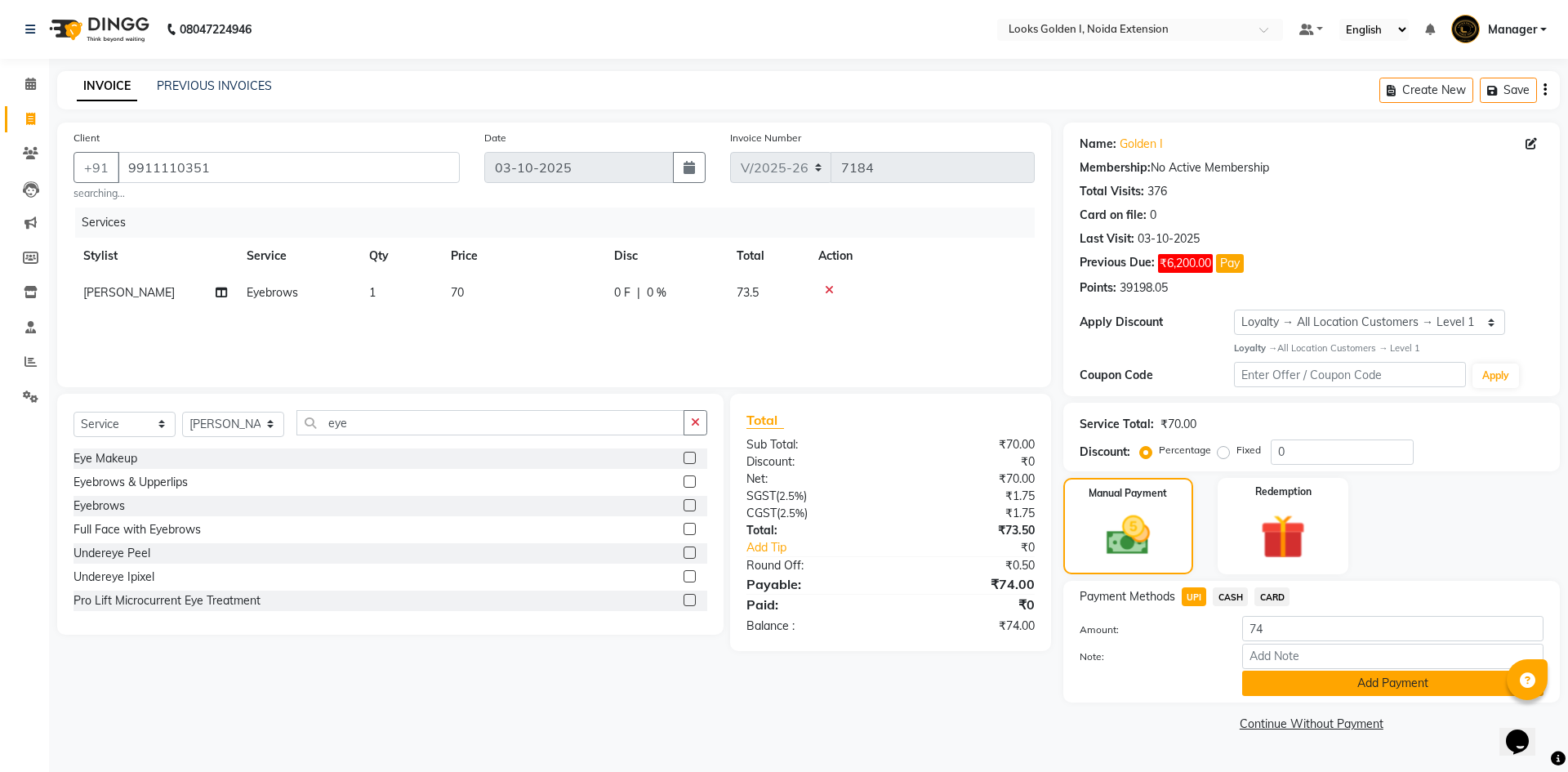
click at [1289, 690] on button "Add Payment" at bounding box center [1392, 683] width 301 height 25
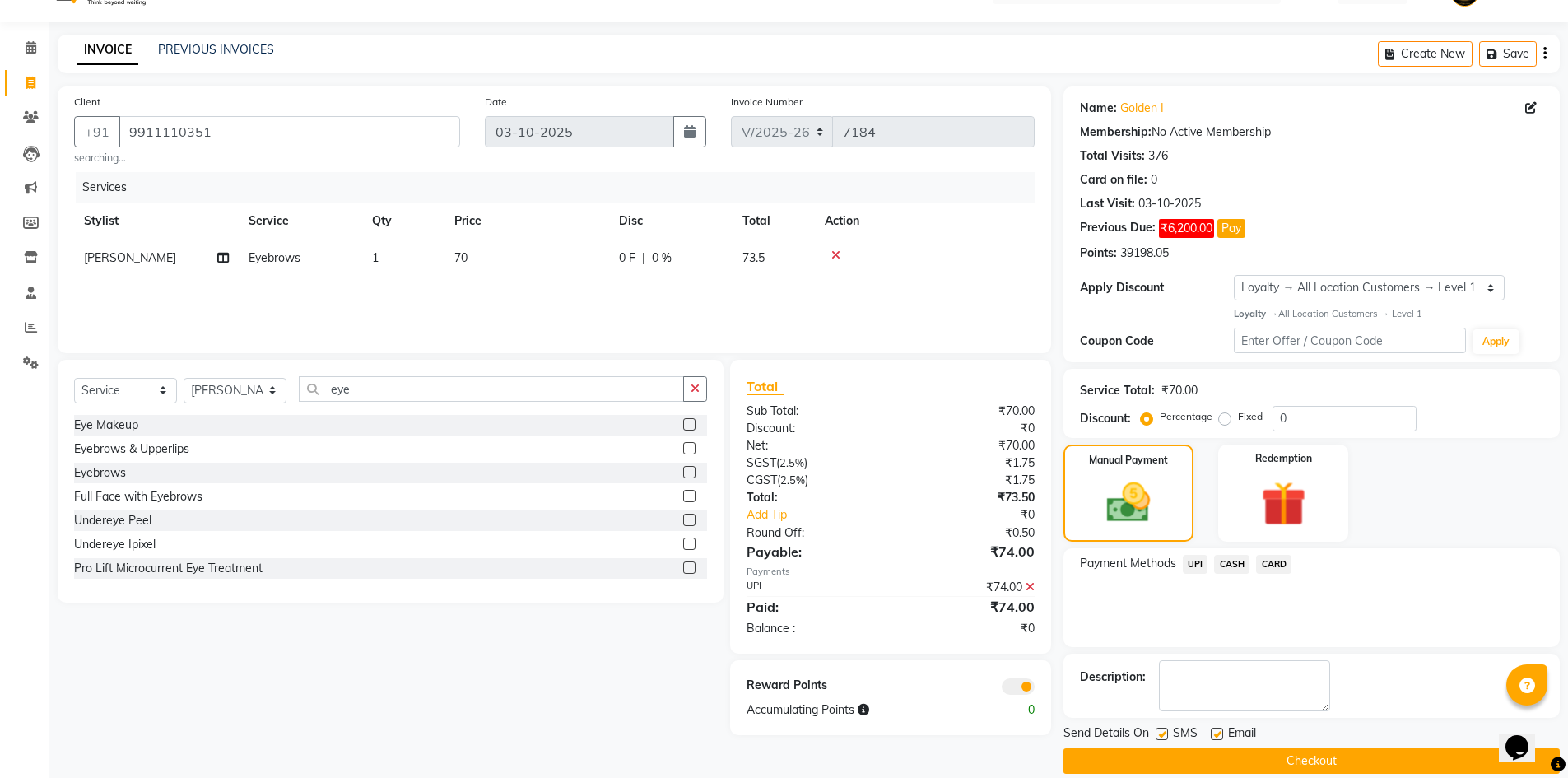
scroll to position [58, 0]
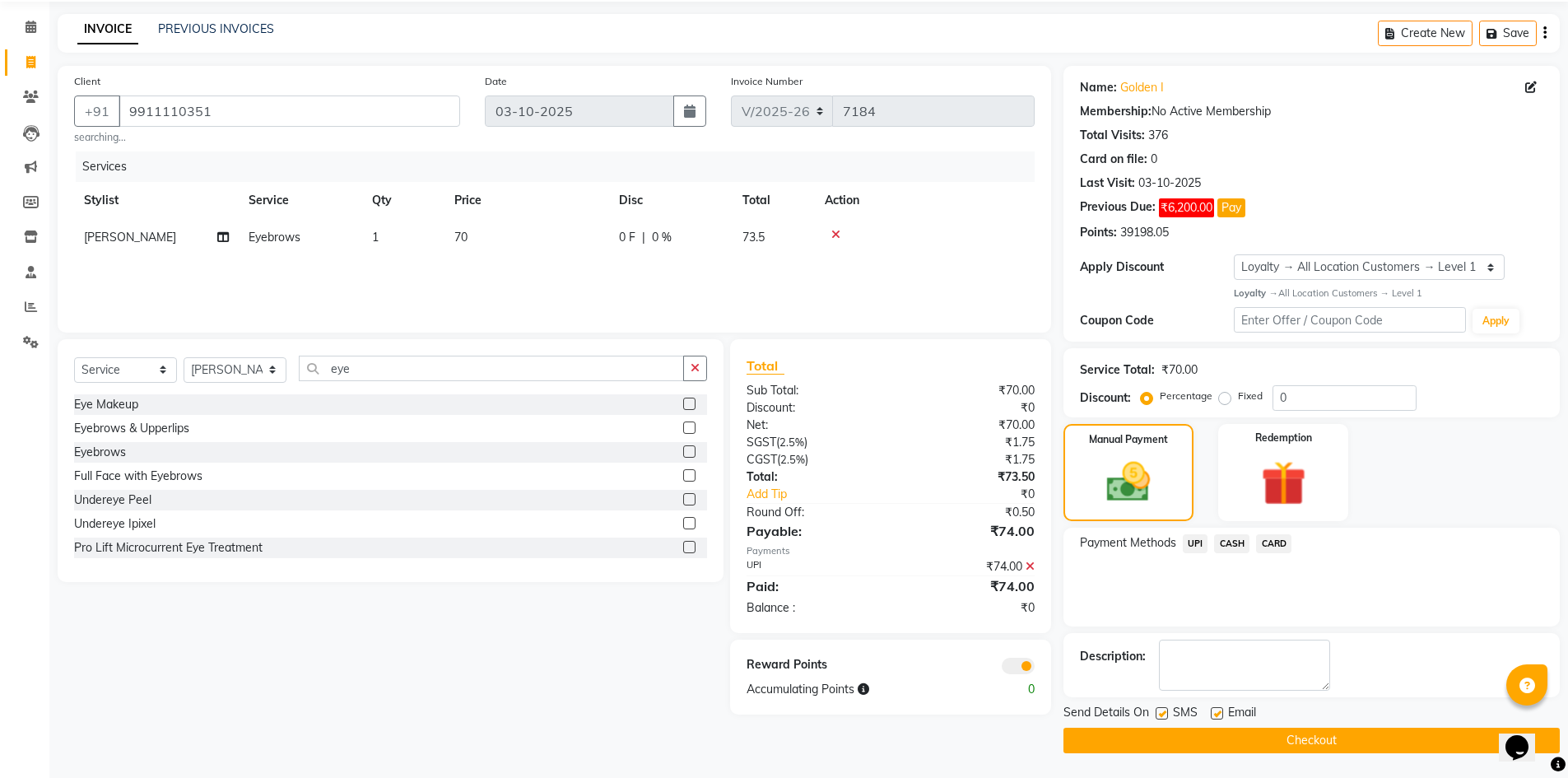
click at [1270, 736] on button "Checkout" at bounding box center [1312, 741] width 497 height 26
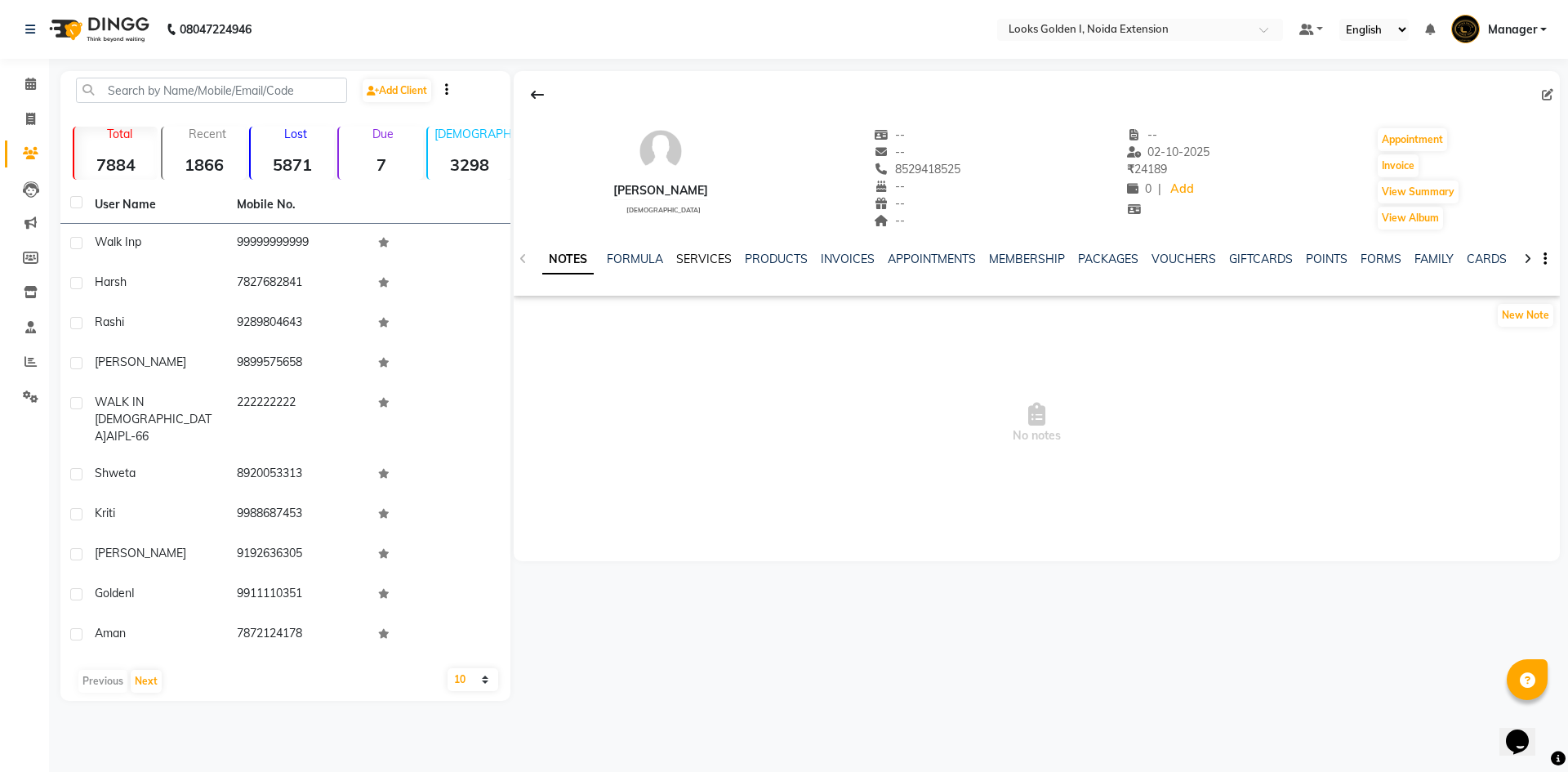
click at [708, 261] on link "SERVICES" at bounding box center [704, 258] width 56 height 14
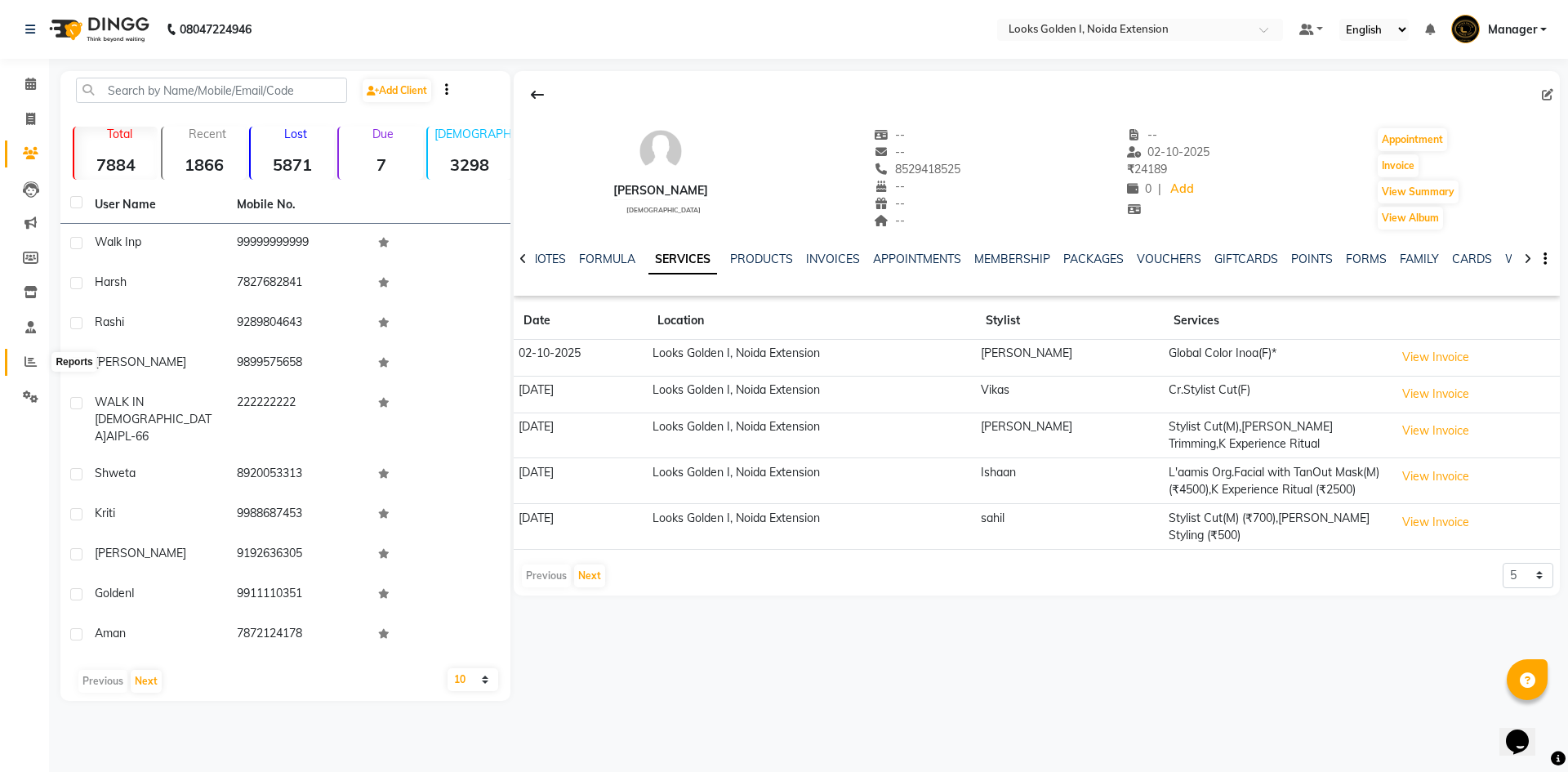
click at [36, 359] on icon at bounding box center [30, 361] width 13 height 13
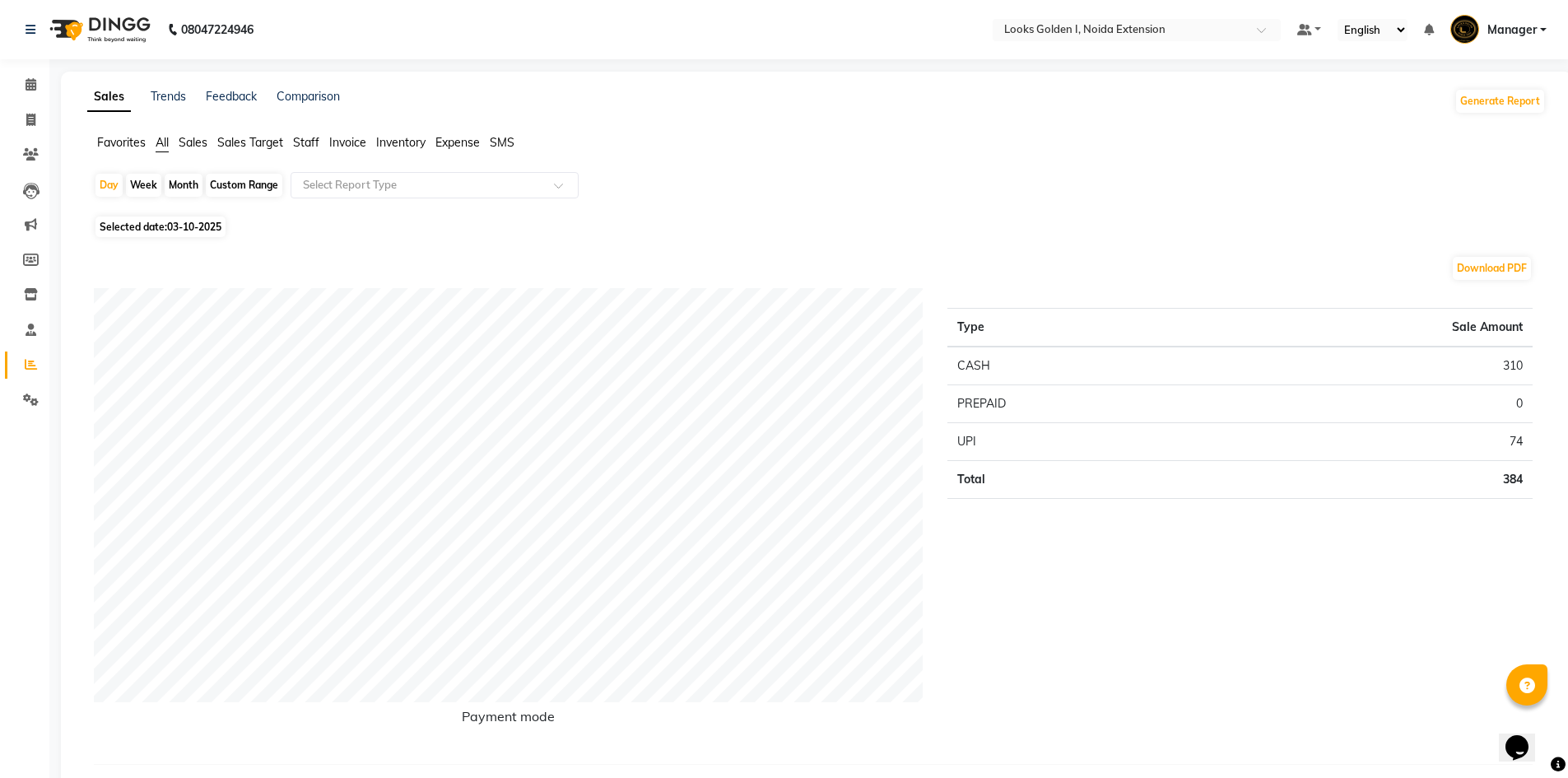
click at [179, 223] on span "03-10-2025" at bounding box center [194, 226] width 54 height 13
select select "10"
select select "2025"
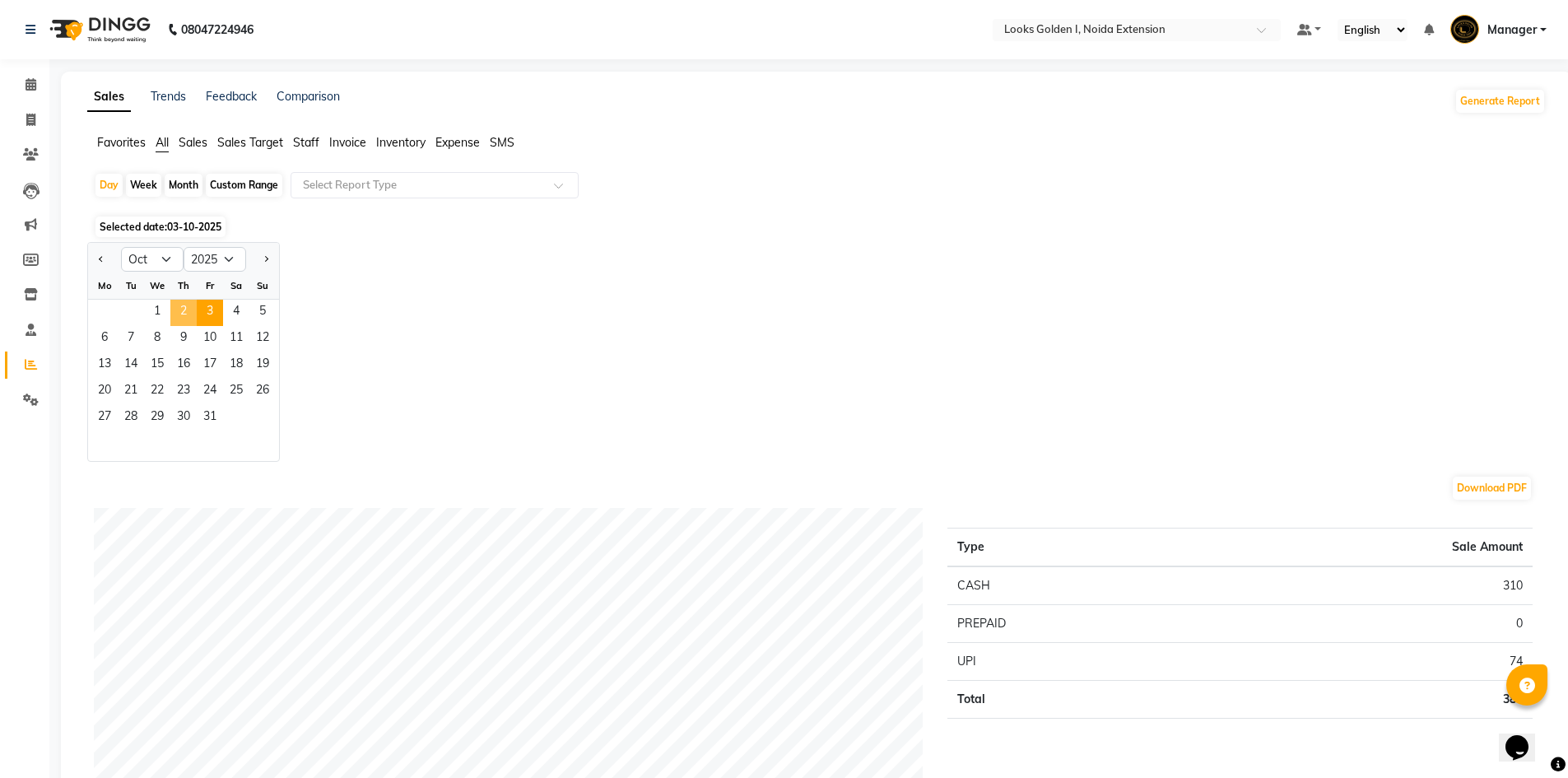
click at [184, 308] on span "2" at bounding box center [183, 312] width 26 height 26
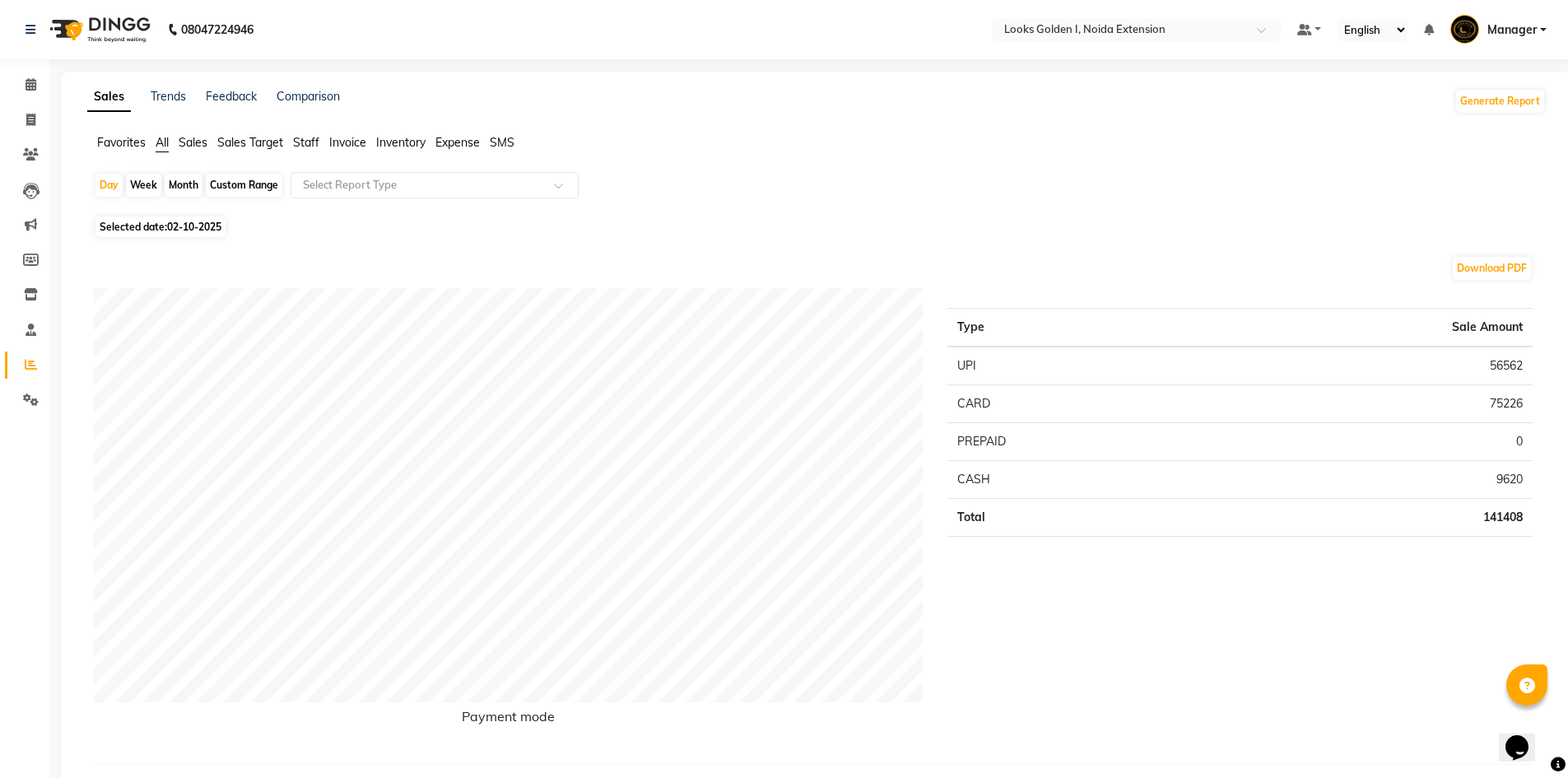
click at [310, 146] on span "Staff" at bounding box center [306, 142] width 26 height 14
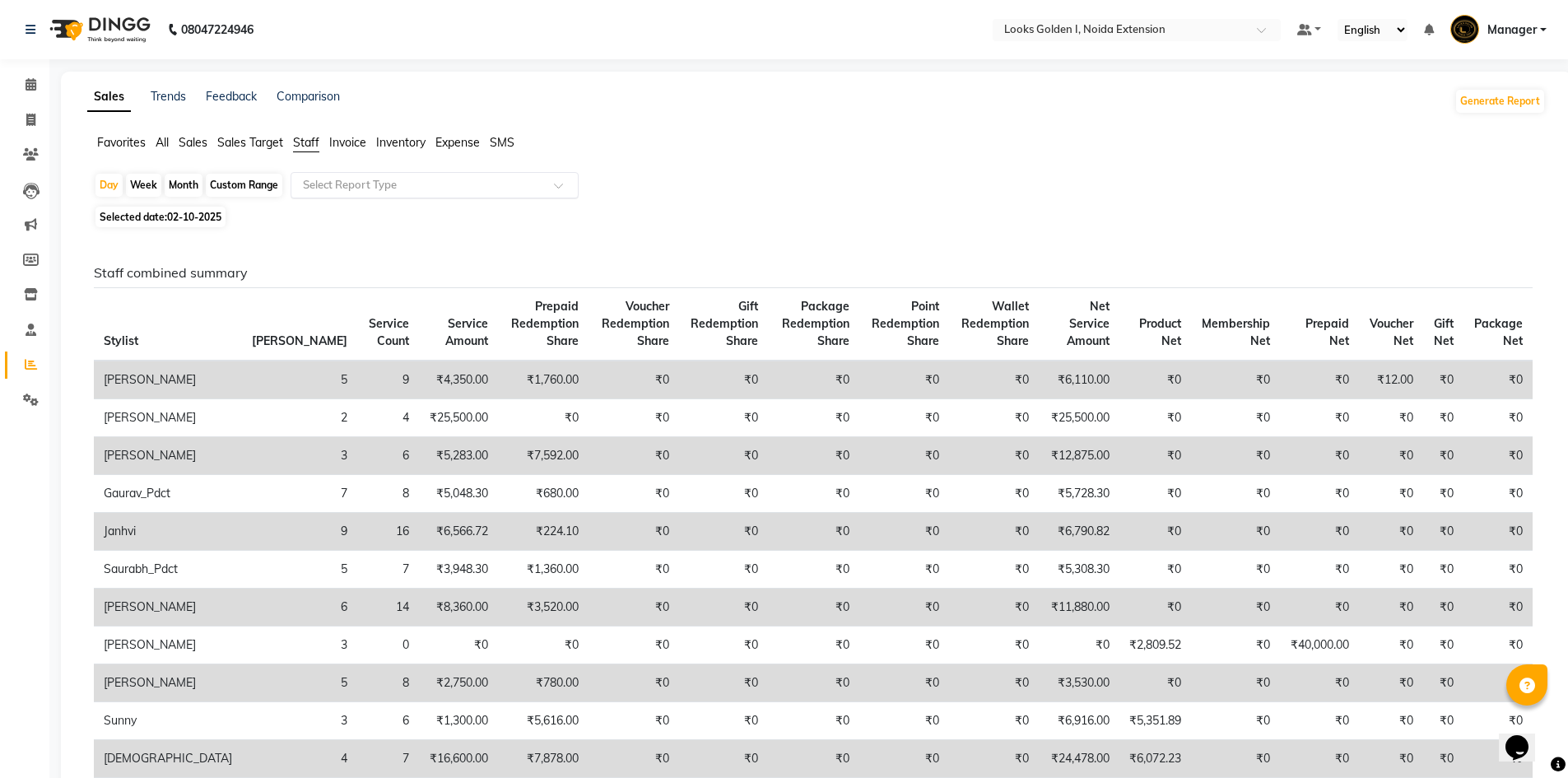
click at [338, 185] on input "text" at bounding box center [418, 185] width 237 height 16
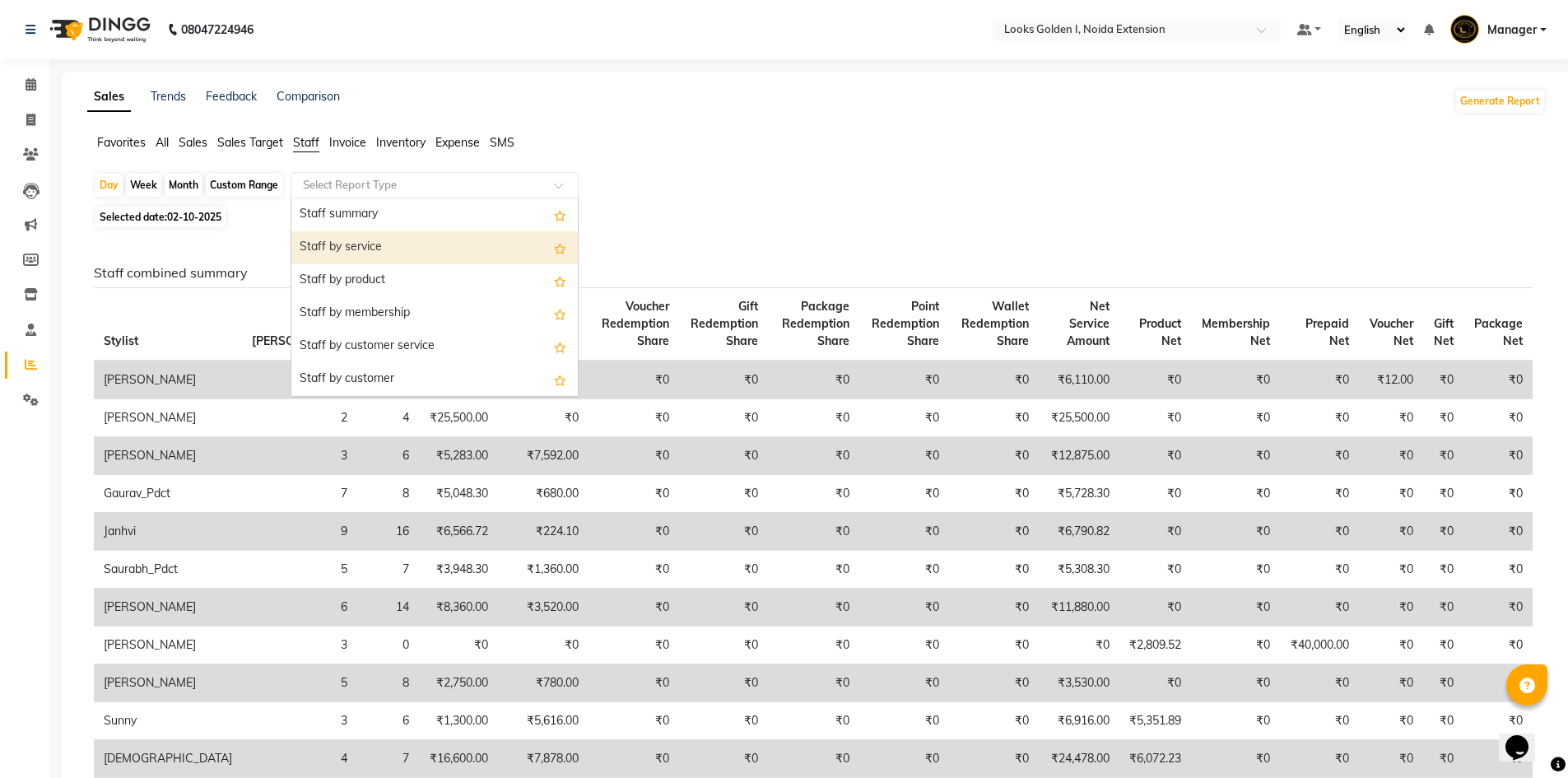
click at [346, 235] on div "Staff by service" at bounding box center [435, 247] width 287 height 33
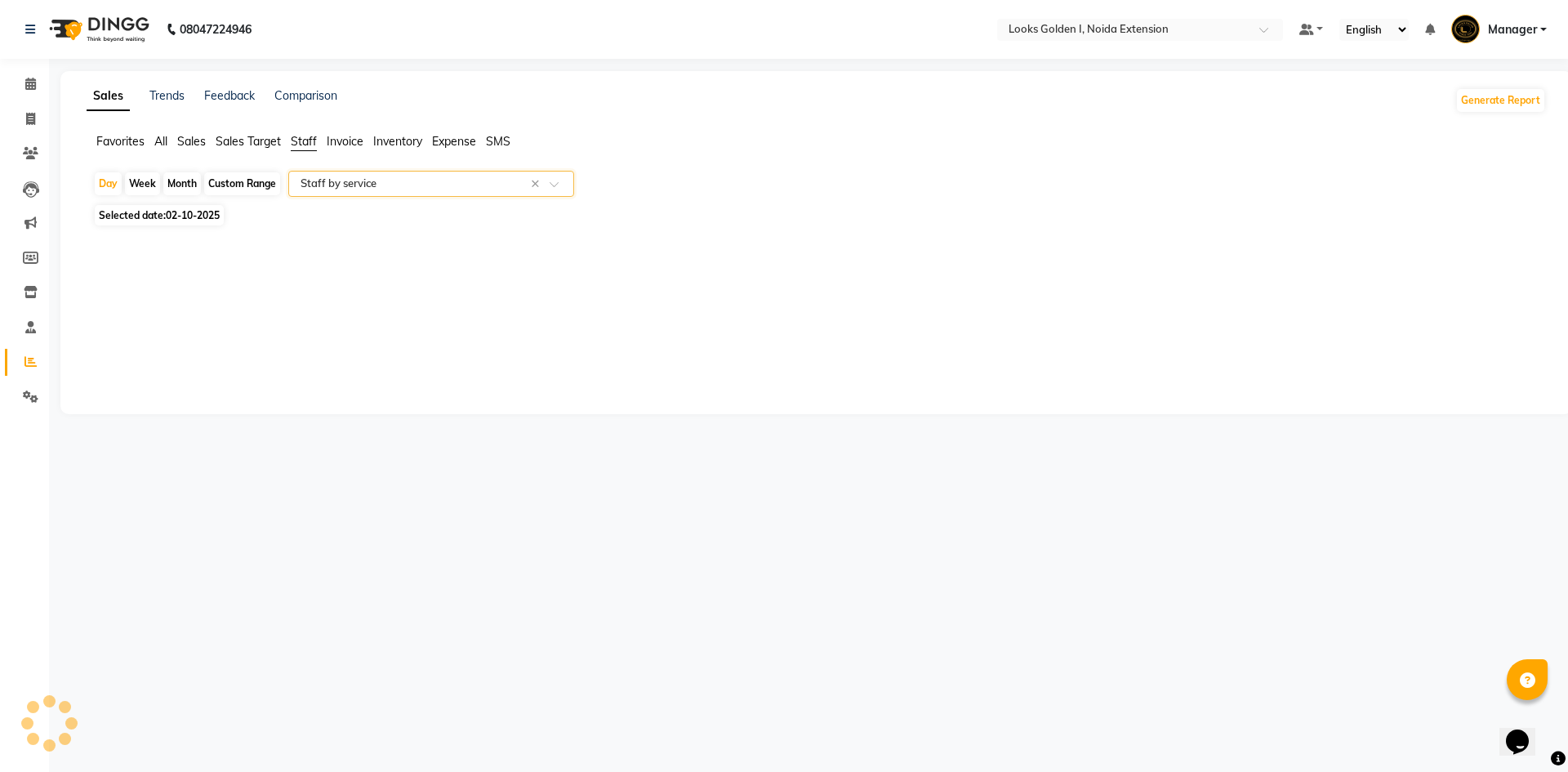
select select "filtered_report"
select select "csv"
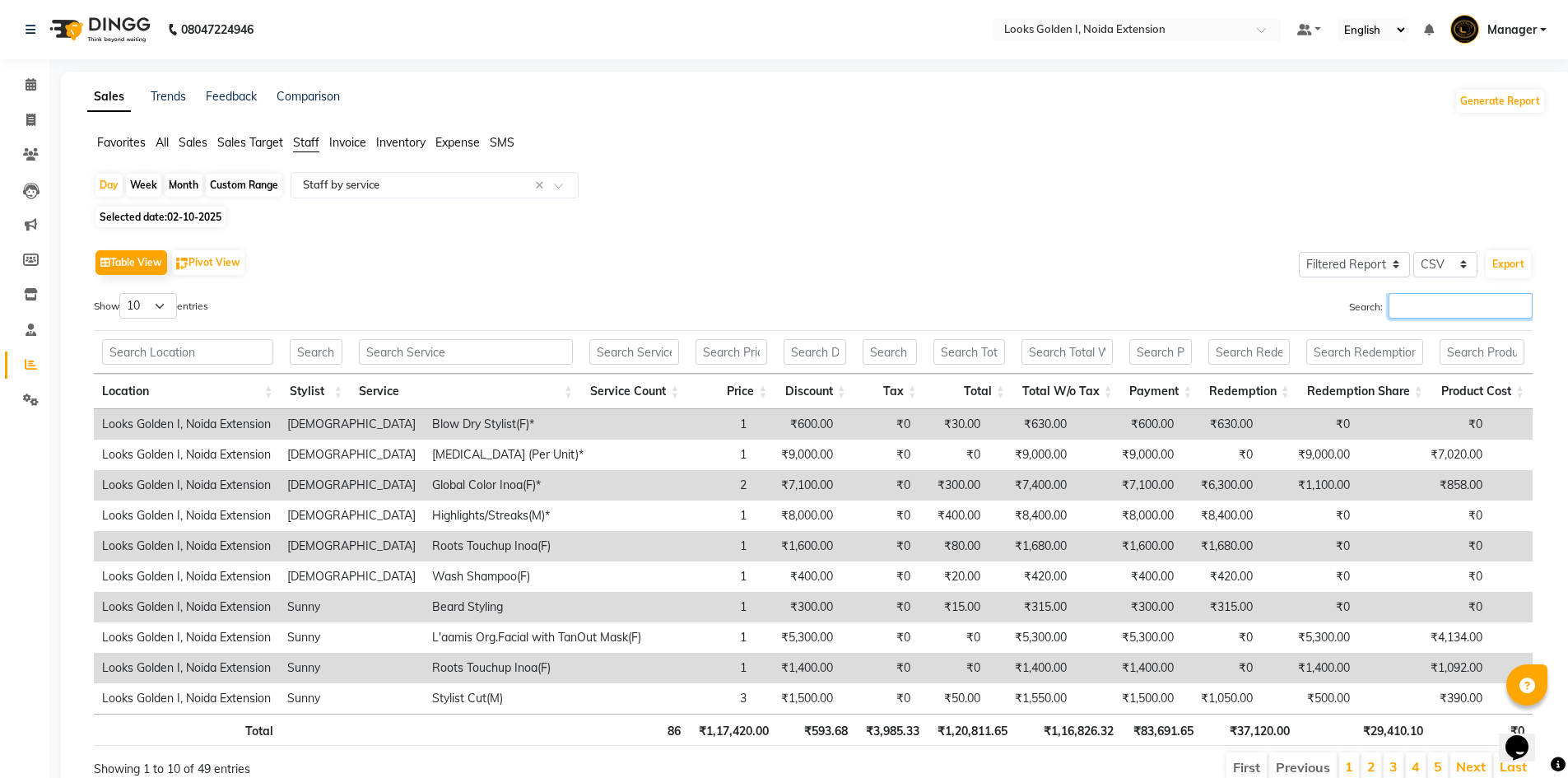
click at [1462, 314] on input "Search:" at bounding box center [1460, 306] width 144 height 26
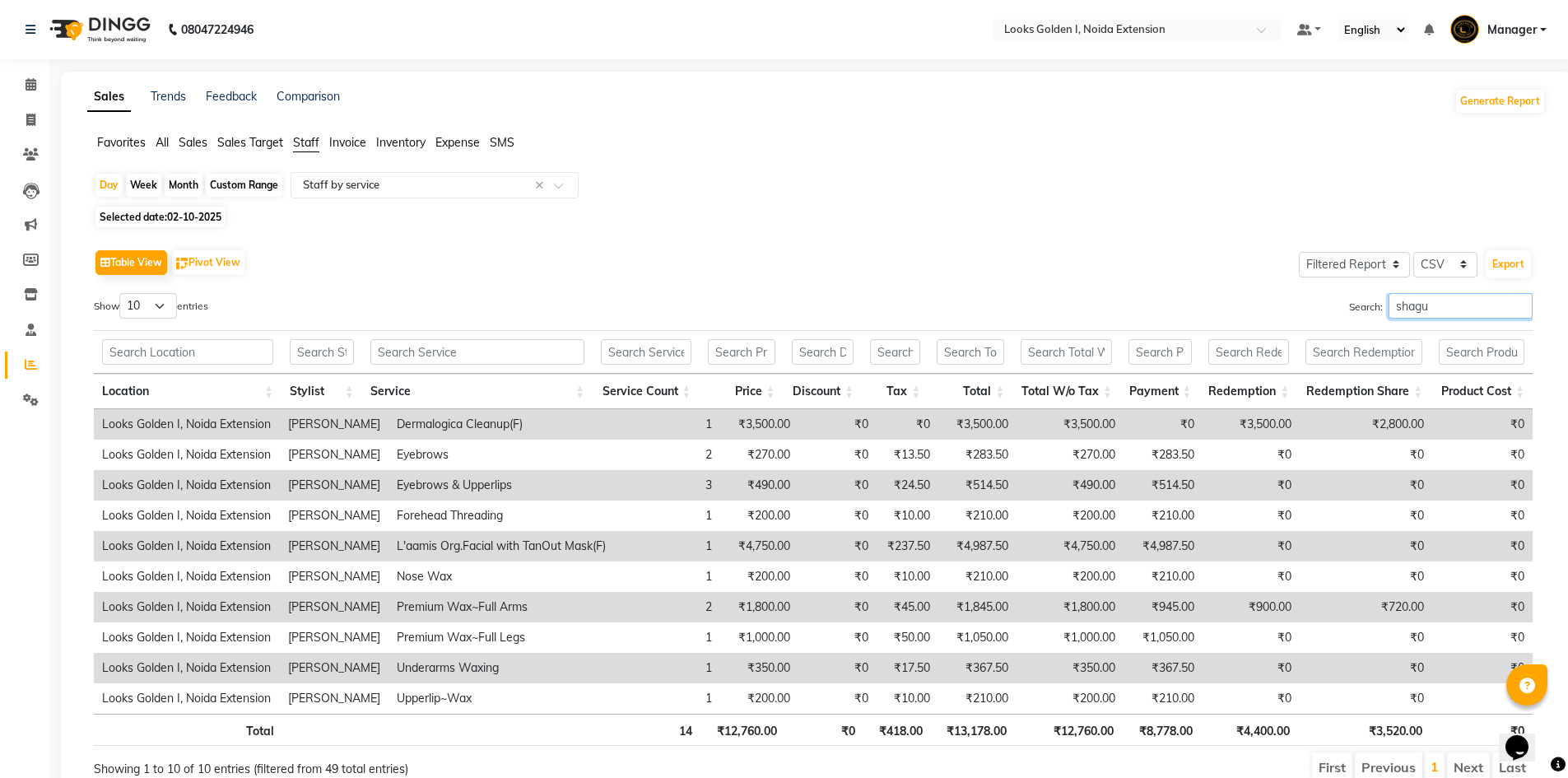
drag, startPoint x: 1436, startPoint y: 303, endPoint x: 1281, endPoint y: 303, distance: 155.0
click at [1281, 303] on div "Search: shagu" at bounding box center [1179, 309] width 707 height 32
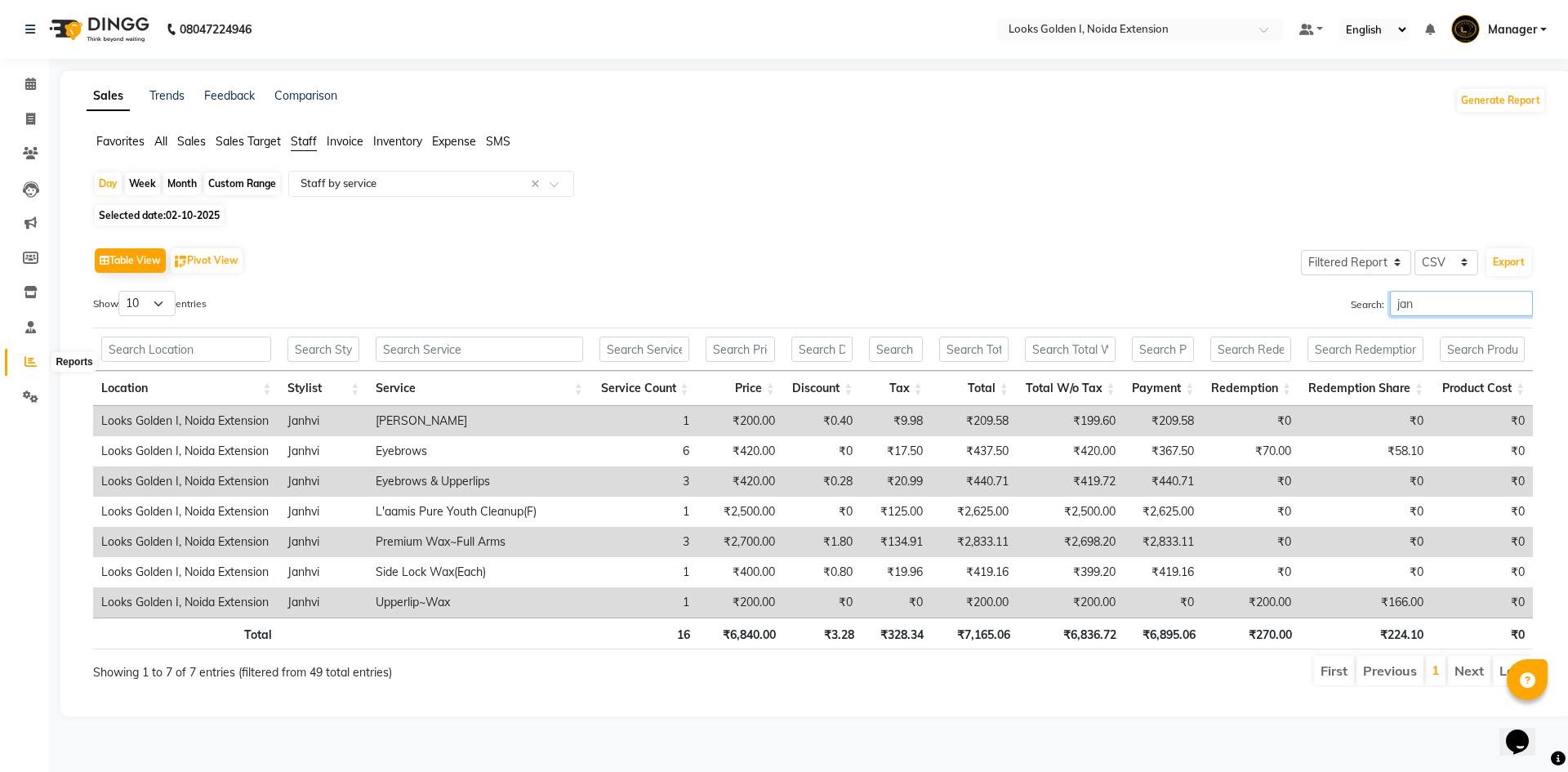
type input "jan"
click at [30, 367] on icon at bounding box center [30, 361] width 13 height 13
click at [883, 134] on ul "Favorites All Sales Sales Target Staff Invoice Inventory Expense SMS" at bounding box center [817, 142] width 1460 height 18
click at [27, 83] on icon at bounding box center [30, 84] width 11 height 13
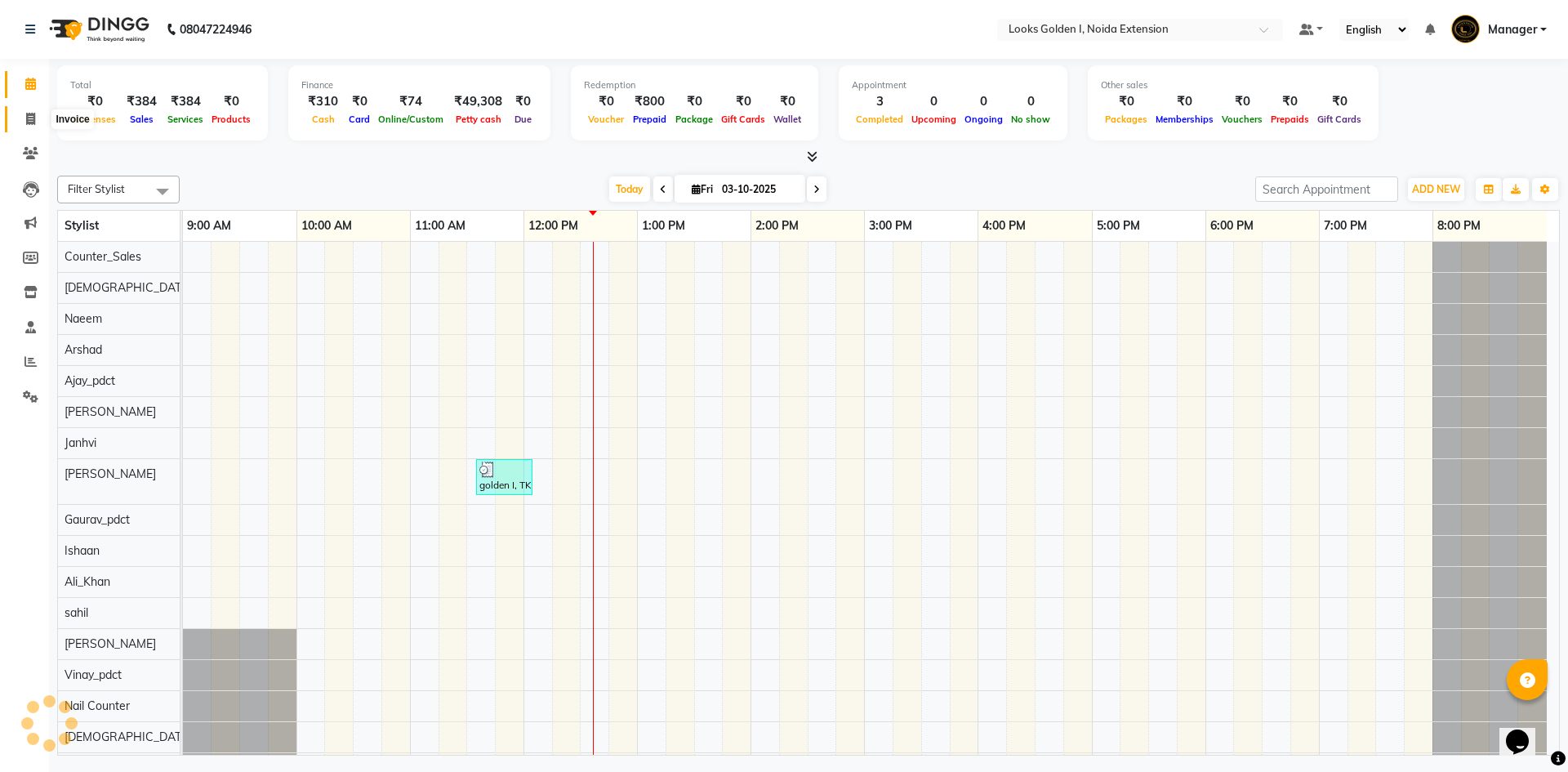
click at [29, 116] on icon at bounding box center [30, 119] width 9 height 13
select select "5508"
select select "service"
